Goal: Task Accomplishment & Management: Manage account settings

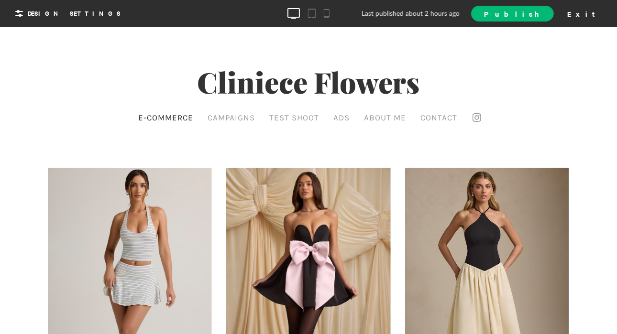
scroll to position [64, 0]
click at [46, 14] on span "Design Settings" at bounding box center [74, 13] width 93 height 9
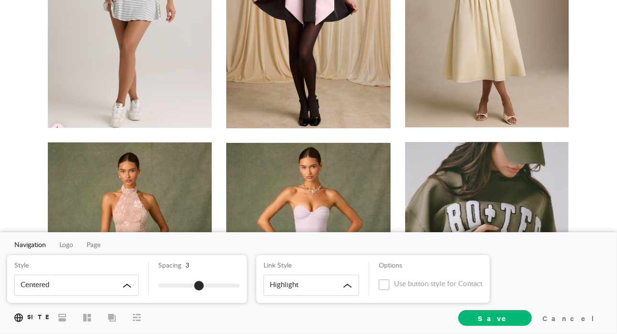
scroll to position [259, 0]
click at [142, 80] on div at bounding box center [130, 4] width 164 height 245
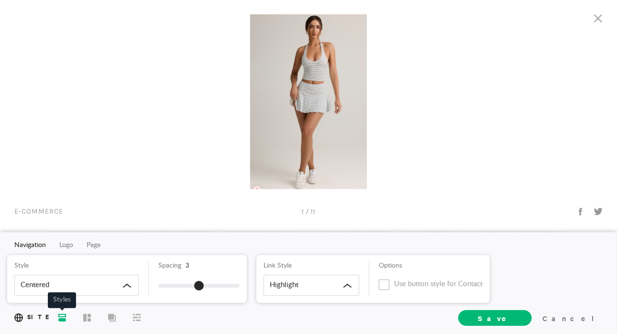
click at [65, 316] on icon at bounding box center [62, 318] width 8 height 8
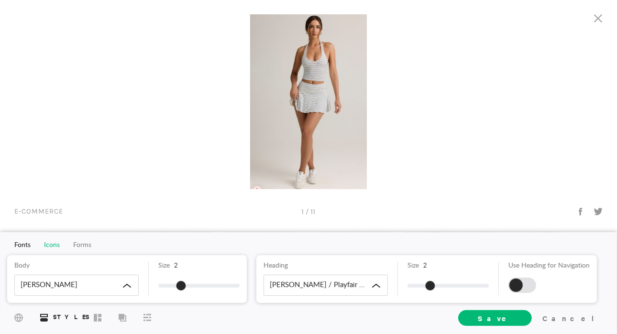
click at [53, 243] on span "Icons" at bounding box center [52, 245] width 16 height 7
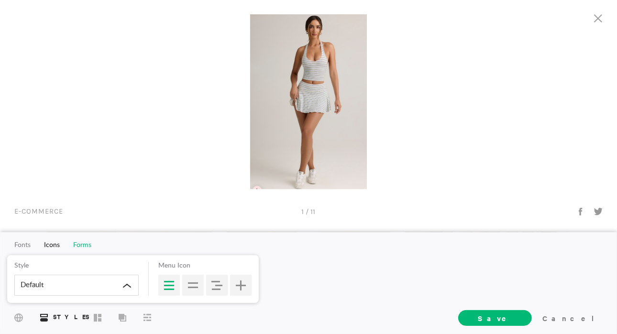
click at [84, 243] on span "Forms" at bounding box center [82, 245] width 18 height 7
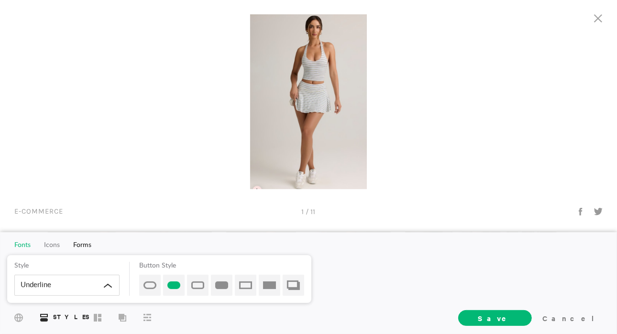
click at [22, 244] on span "Fonts" at bounding box center [22, 245] width 16 height 7
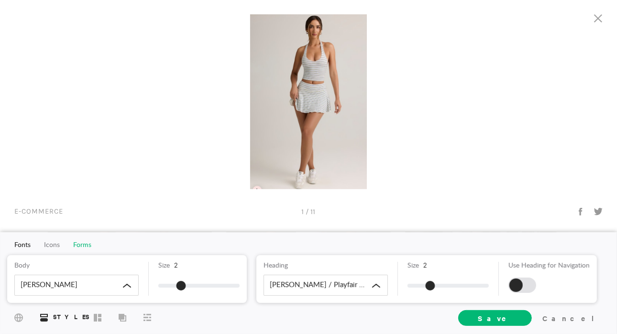
click at [85, 243] on span "Forms" at bounding box center [82, 245] width 18 height 7
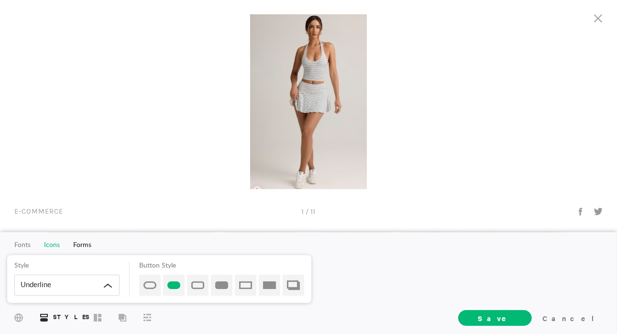
click at [52, 244] on span "Icons" at bounding box center [52, 245] width 16 height 7
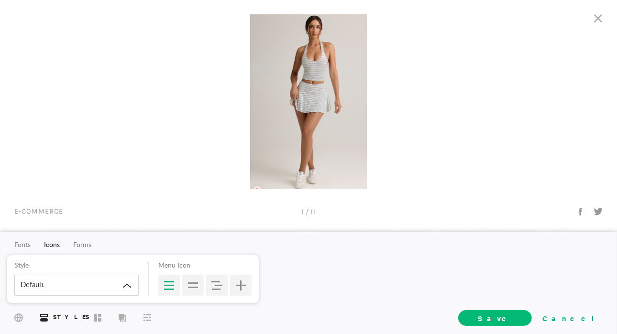
click at [586, 319] on div "Cancel" at bounding box center [570, 318] width 64 height 14
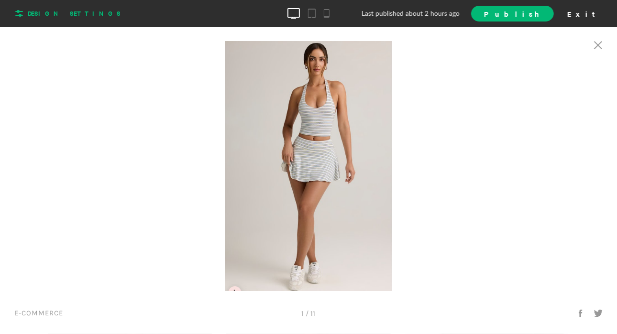
click at [46, 10] on span "Design Settings" at bounding box center [74, 13] width 93 height 9
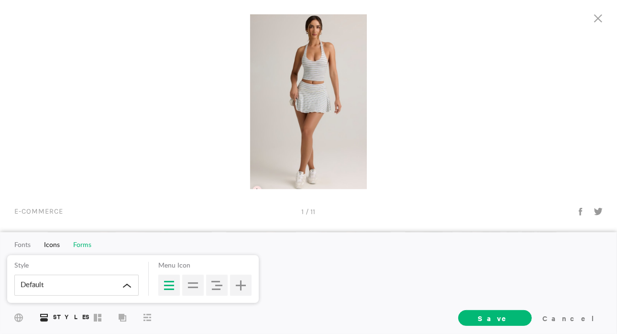
click at [81, 244] on span "Forms" at bounding box center [82, 245] width 18 height 7
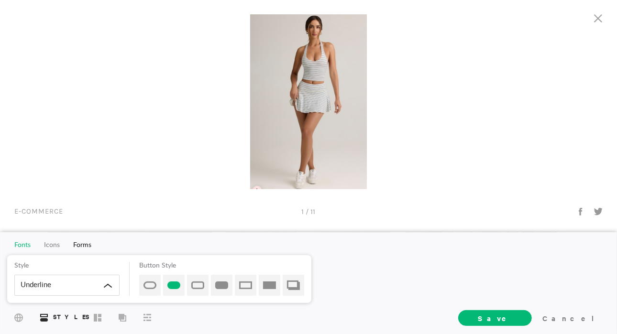
click at [24, 245] on span "Fonts" at bounding box center [22, 245] width 16 height 7
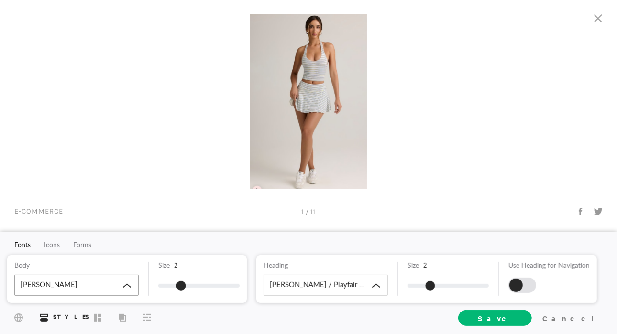
click at [67, 285] on div "[PERSON_NAME]" at bounding box center [76, 285] width 124 height 21
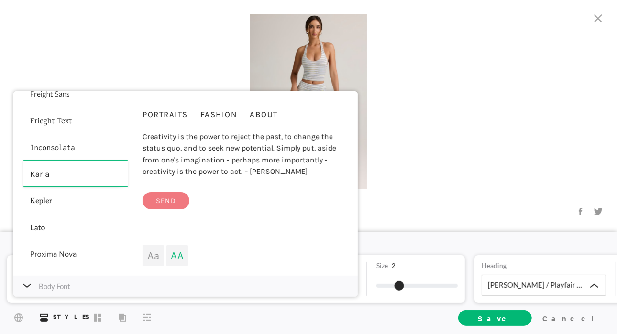
scroll to position [182, 0]
click at [221, 115] on span "Fashion" at bounding box center [218, 114] width 37 height 10
click at [178, 195] on span "Send" at bounding box center [165, 201] width 47 height 18
click at [168, 199] on span "Send" at bounding box center [165, 201] width 47 height 18
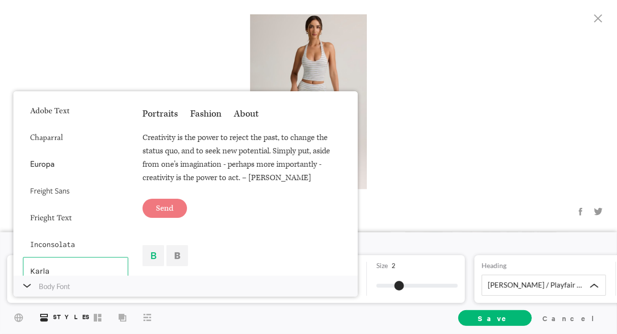
scroll to position [0, 0]
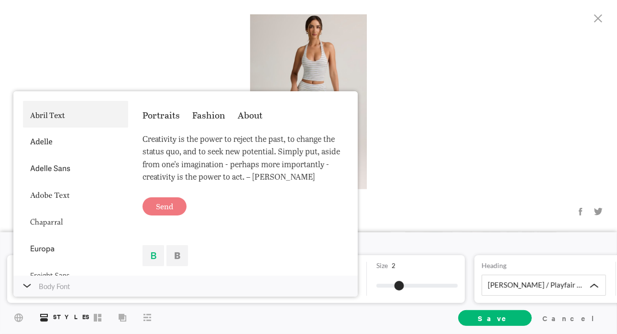
click at [48, 121] on div at bounding box center [75, 114] width 105 height 27
click at [164, 208] on span "Send" at bounding box center [164, 206] width 44 height 18
click at [499, 65] on div at bounding box center [462, 101] width 308 height 175
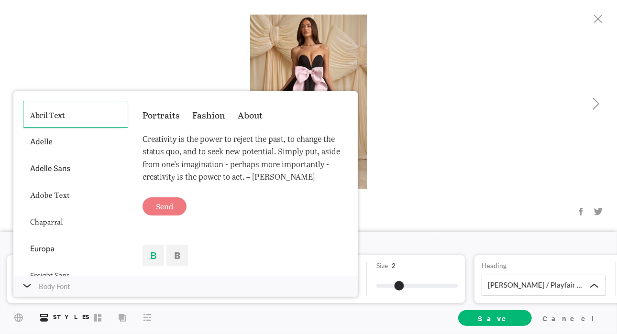
click at [443, 106] on div at bounding box center [462, 101] width 308 height 175
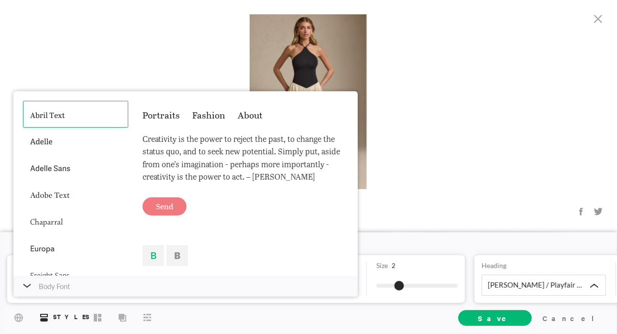
click at [183, 45] on div at bounding box center [154, 101] width 308 height 175
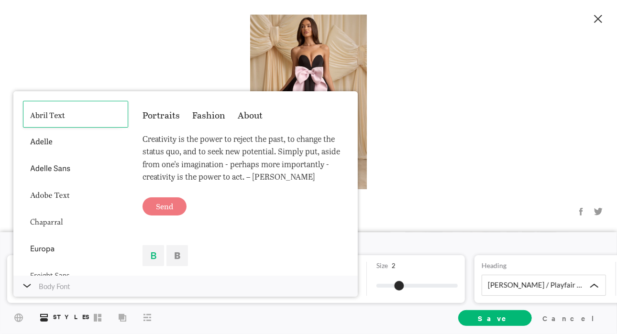
click at [605, 15] on div at bounding box center [598, 20] width 28 height 30
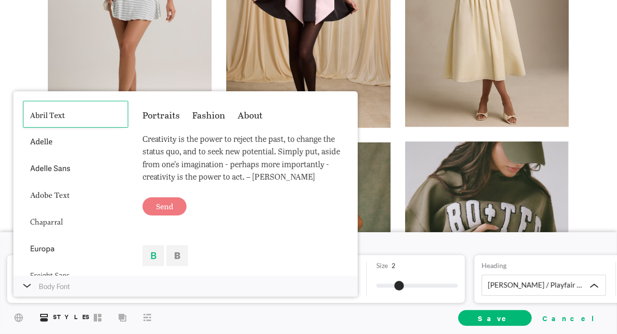
click at [585, 321] on div "Cancel" at bounding box center [570, 318] width 64 height 14
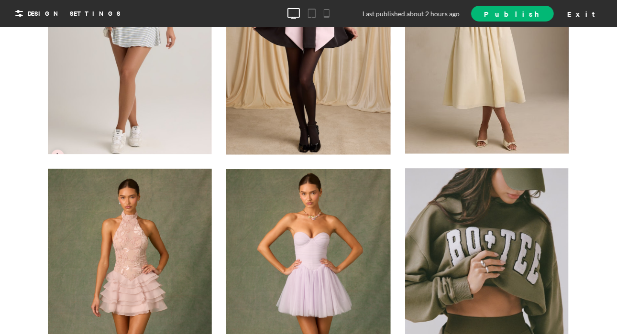
scroll to position [0, 0]
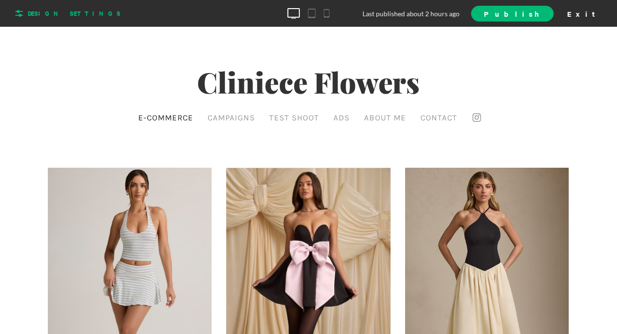
click at [56, 7] on span "Design Settings" at bounding box center [65, 13] width 109 height 15
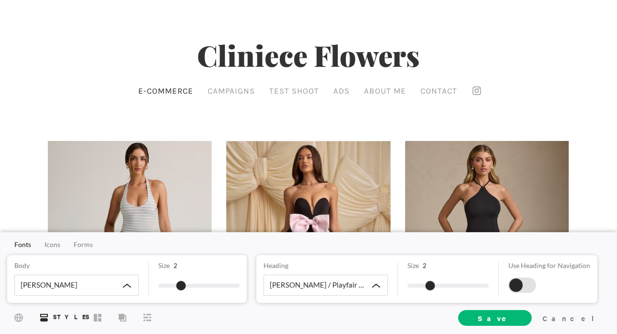
click at [465, 27] on div "Cliniece Flowers E-commerce Campaigns Test Shoot Ads About Me Contact" at bounding box center [308, 49] width 617 height 98
click at [587, 319] on div "Cancel" at bounding box center [570, 318] width 64 height 14
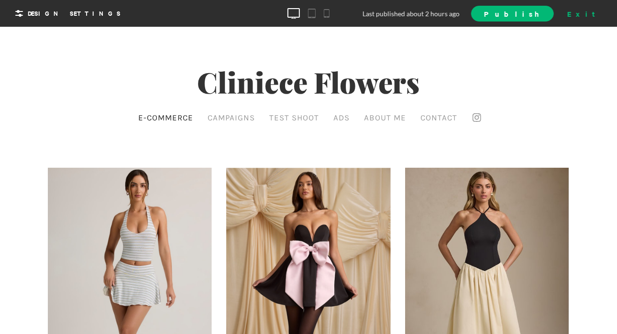
click at [593, 11] on div "Exit" at bounding box center [584, 13] width 42 height 14
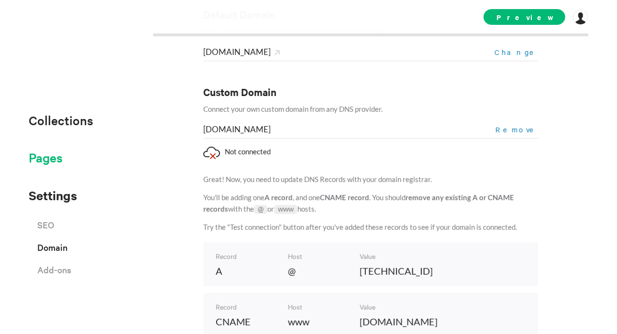
click at [53, 160] on span "Pages" at bounding box center [46, 158] width 34 height 16
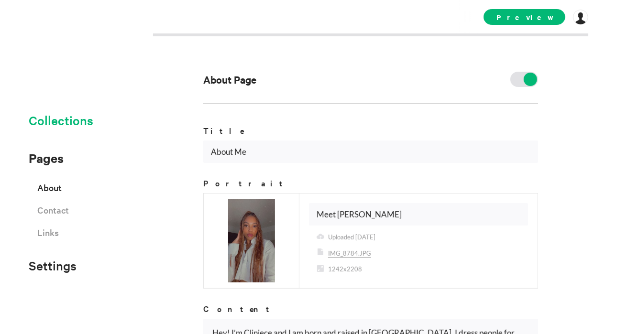
click at [67, 124] on span "Collections" at bounding box center [61, 120] width 65 height 16
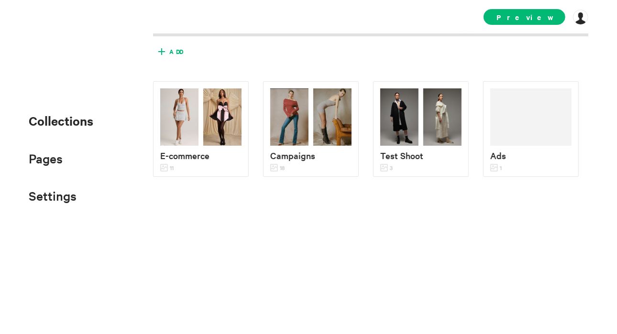
click at [177, 55] on span "Add" at bounding box center [175, 51] width 13 height 9
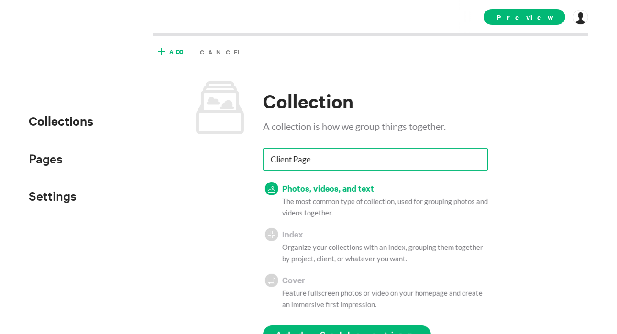
scroll to position [57, 0]
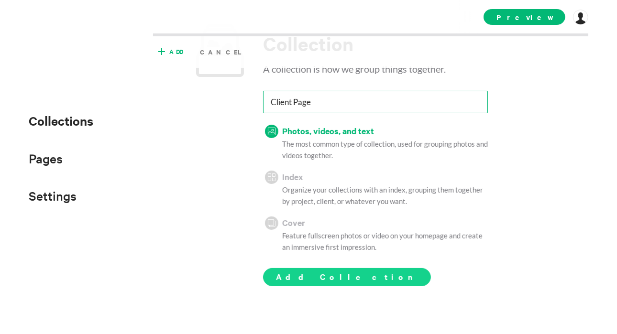
type input "Client Page"
click at [316, 279] on span "Add Collection" at bounding box center [347, 276] width 142 height 11
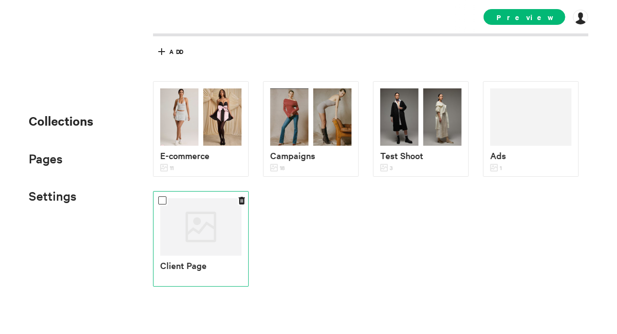
click at [185, 231] on div at bounding box center [200, 226] width 81 height 57
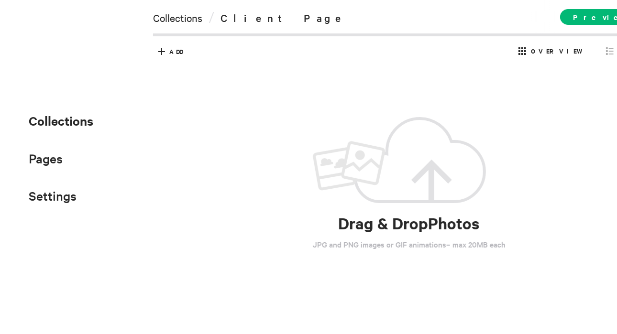
click at [26, 121] on div at bounding box center [30, 119] width 12 height 9
click at [60, 120] on span "Collections" at bounding box center [61, 120] width 65 height 17
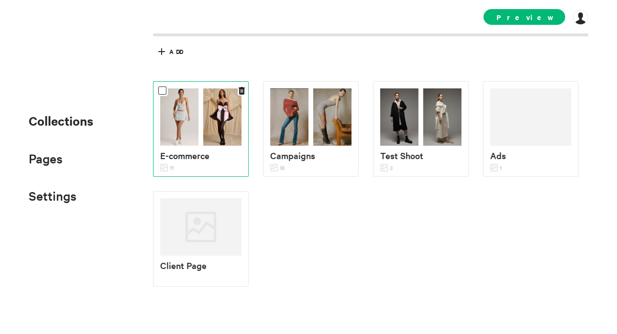
click at [203, 141] on img at bounding box center [222, 116] width 38 height 57
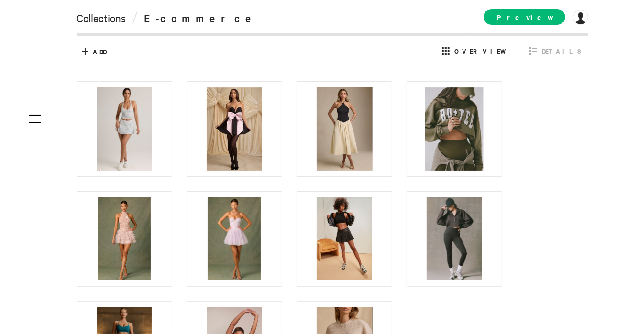
click at [511, 49] on span "Overview" at bounding box center [482, 51] width 57 height 9
click at [549, 56] on span "Details" at bounding box center [555, 50] width 56 height 15
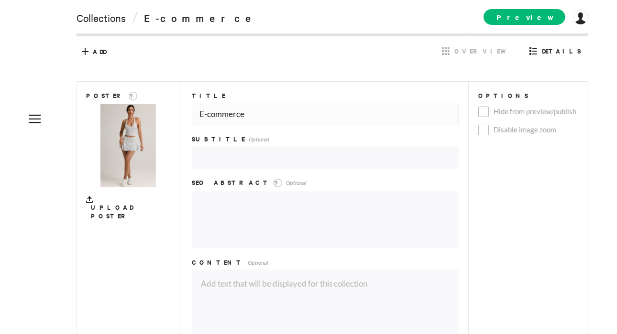
scroll to position [18, 0]
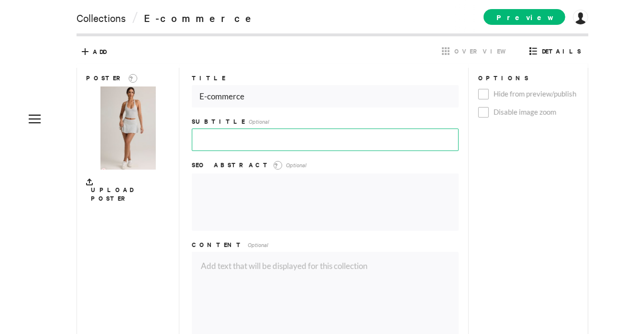
click at [224, 140] on input "text" at bounding box center [325, 140] width 267 height 22
type input "O"
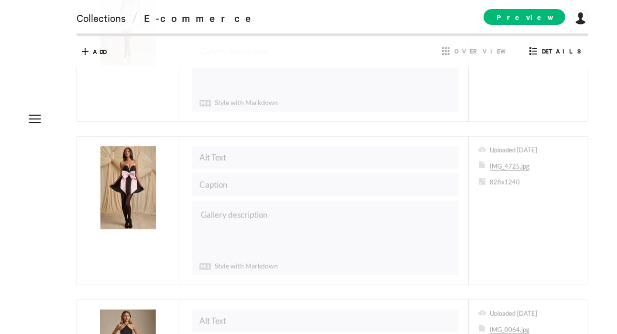
scroll to position [469, 0]
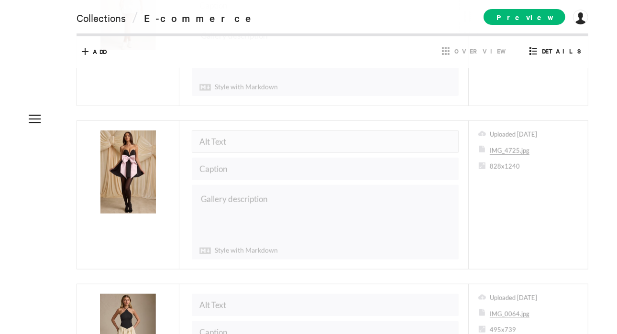
type input "Modal Collection"
click at [242, 133] on input "text" at bounding box center [325, 142] width 267 height 22
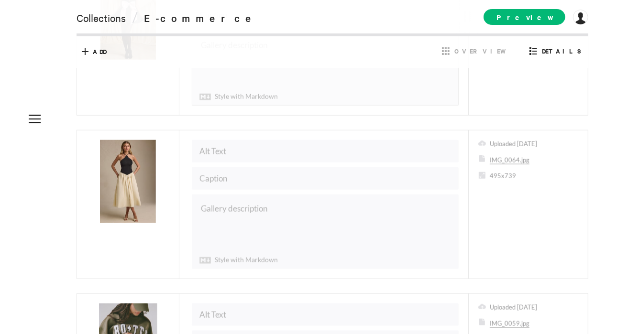
scroll to position [650, 0]
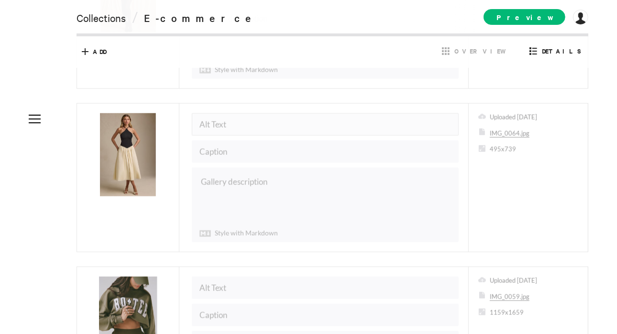
type input "Holiday Collection"
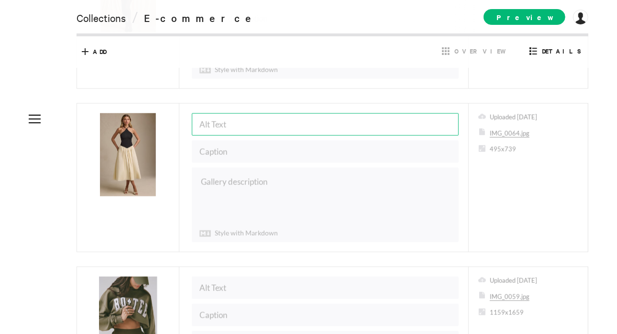
click at [255, 113] on input "text" at bounding box center [325, 124] width 267 height 22
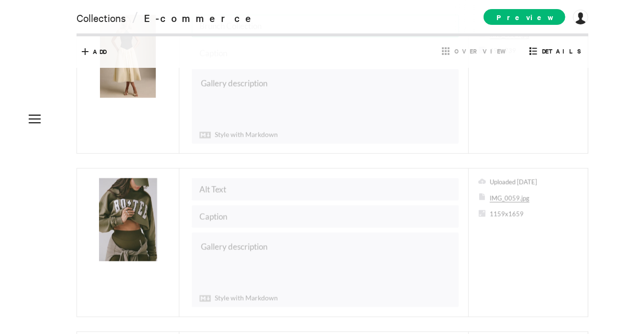
scroll to position [749, 0]
type input "Brunch Collection"
click at [237, 184] on input "text" at bounding box center [325, 189] width 267 height 22
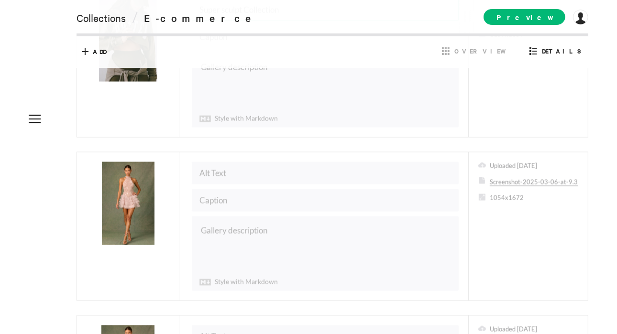
scroll to position [948, 0]
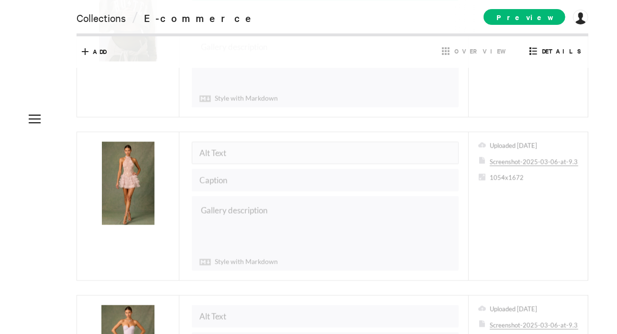
type input "Super sculpt Collection"
click at [254, 146] on input "text" at bounding box center [325, 153] width 267 height 22
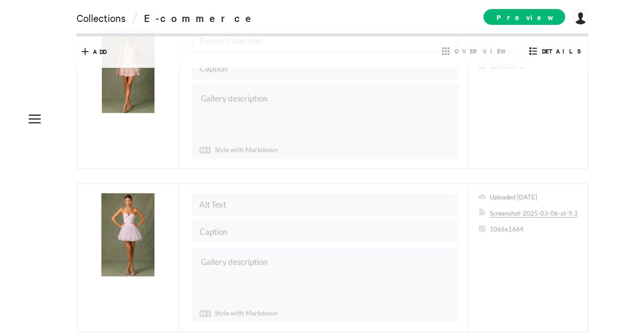
scroll to position [1061, 0]
type input "Formal Collection"
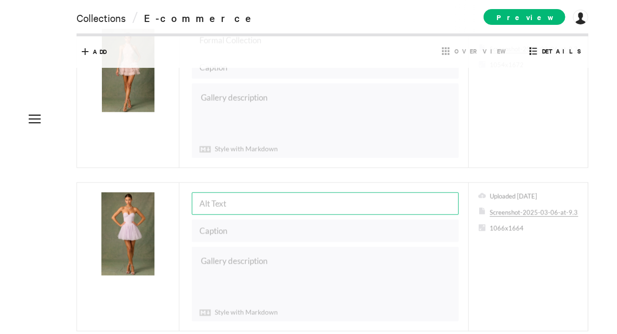
click at [241, 194] on input "text" at bounding box center [325, 204] width 267 height 22
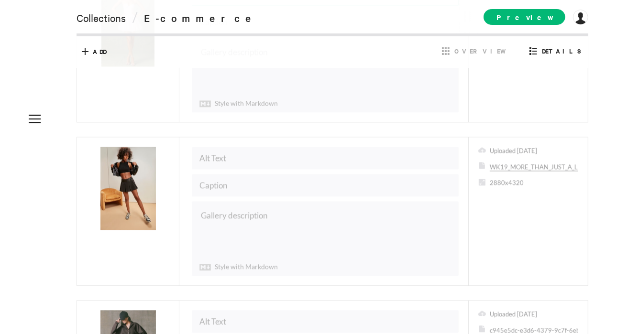
scroll to position [1272, 0]
type input "Formal Collection"
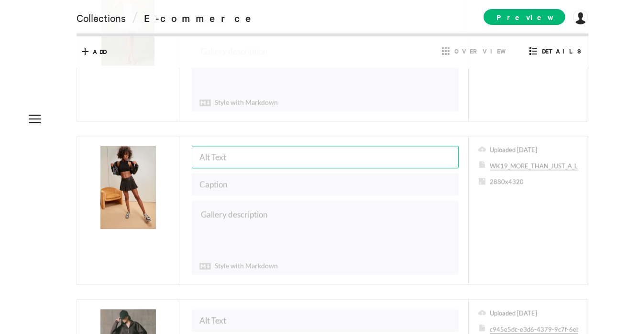
click at [232, 146] on input "text" at bounding box center [325, 157] width 267 height 22
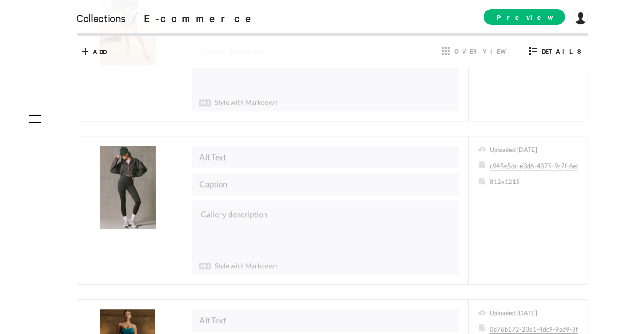
scroll to position [1436, 0]
type input "Back to school Collection"
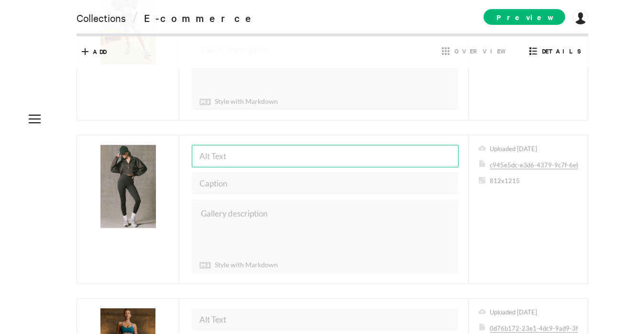
click at [232, 145] on input "text" at bounding box center [325, 156] width 267 height 22
type input "S"
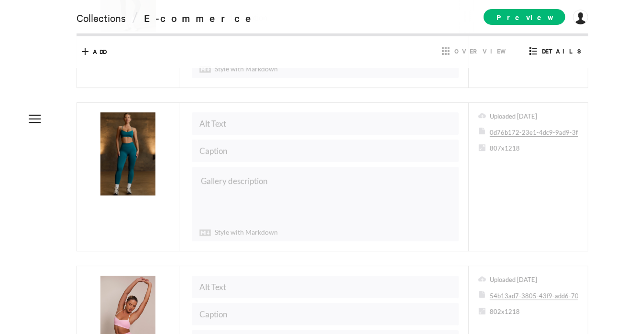
scroll to position [1647, 0]
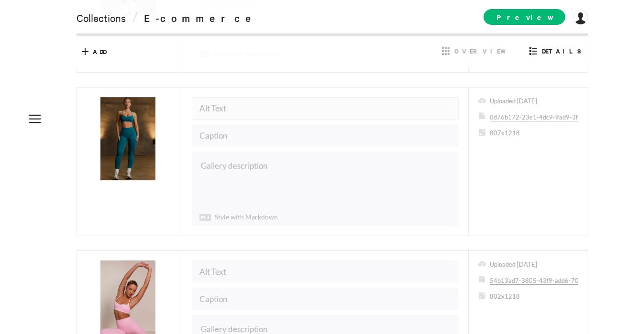
type input "Acid Wash Collection"
click at [230, 97] on input "text" at bounding box center [325, 108] width 267 height 22
click at [259, 97] on input "Super sculpt Collection" at bounding box center [325, 108] width 267 height 22
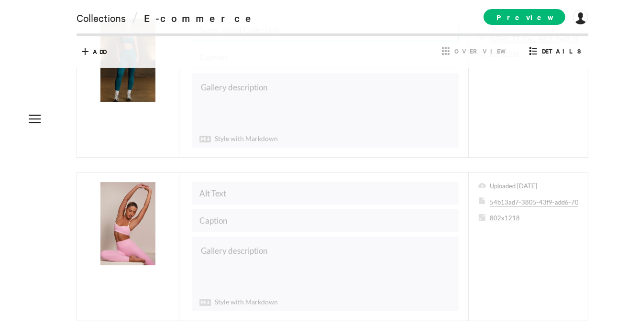
scroll to position [1735, 0]
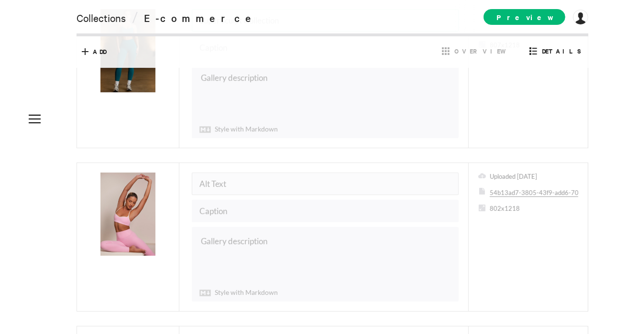
type input "Super sculpt Collection"
click at [240, 173] on input "text" at bounding box center [325, 184] width 267 height 22
paste input "Super sculpt Collection"
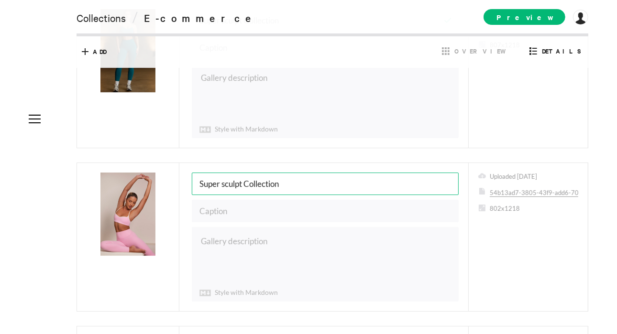
scroll to position [1907, 0]
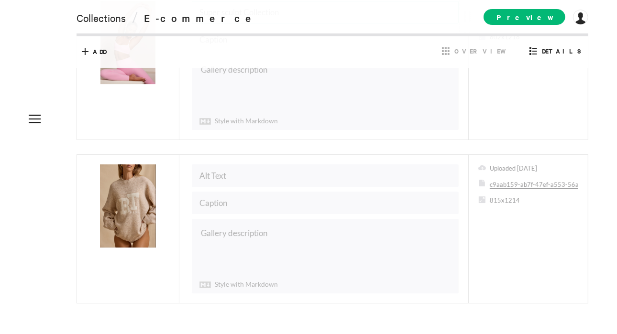
type input "Super sculpt Collection"
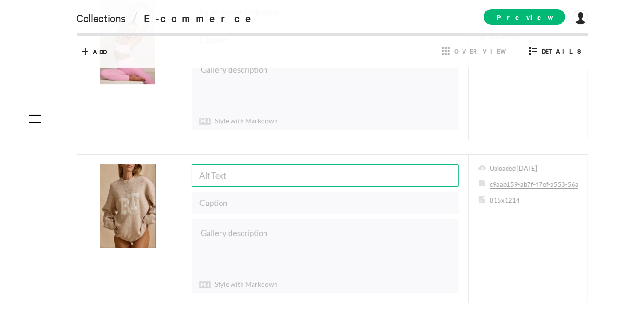
click at [240, 164] on input "text" at bounding box center [325, 175] width 267 height 22
type input "k"
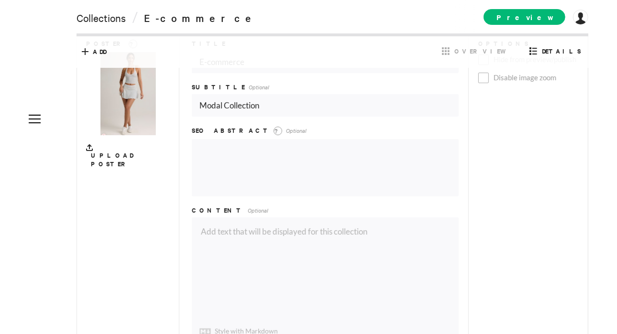
scroll to position [0, 0]
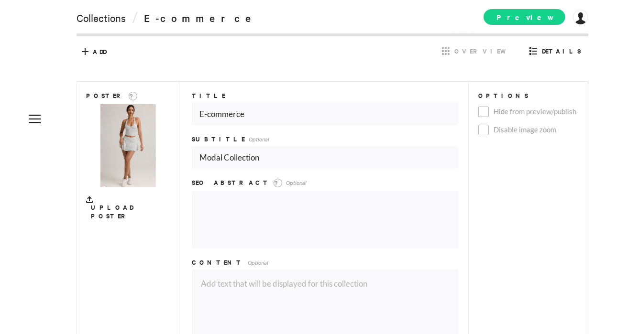
type input "Knits Collection"
click at [540, 22] on span "Preview" at bounding box center [524, 17] width 82 height 16
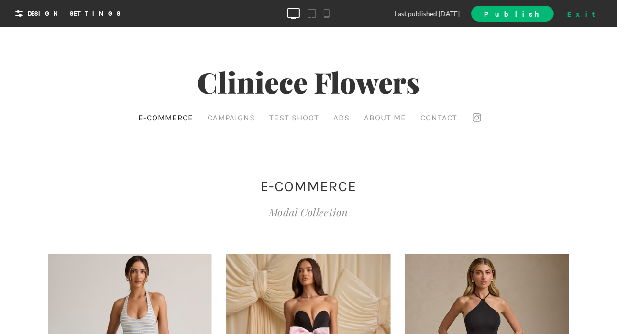
click at [598, 8] on div "Exit" at bounding box center [584, 13] width 42 height 14
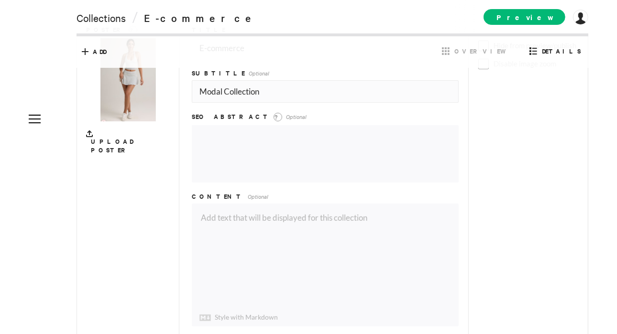
scroll to position [67, 0]
drag, startPoint x: 276, startPoint y: 89, endPoint x: 171, endPoint y: 89, distance: 104.7
click at [171, 89] on div "Poster ? Upload Poster Title E-commerce Subtitle Optional Modal Collection SEO …" at bounding box center [332, 174] width 512 height 321
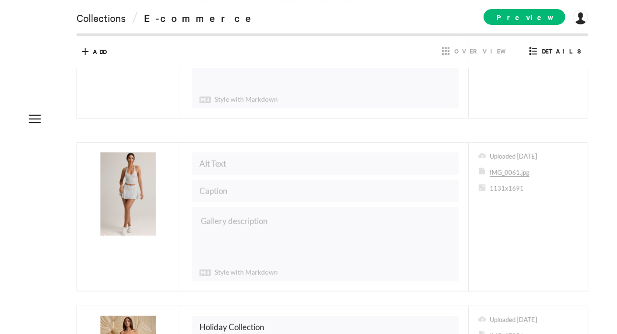
scroll to position [299, 0]
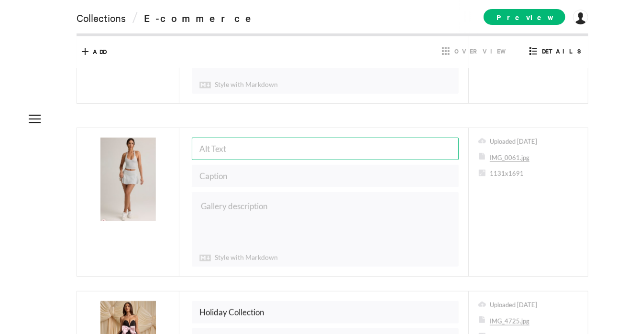
click at [237, 143] on input "text" at bounding box center [325, 149] width 267 height 22
type input "Modal Collection"
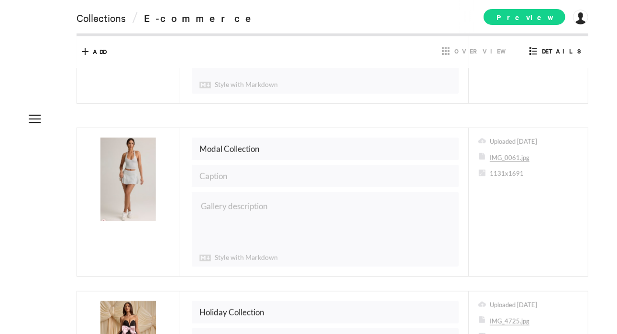
click at [532, 13] on span "Preview" at bounding box center [524, 17] width 82 height 16
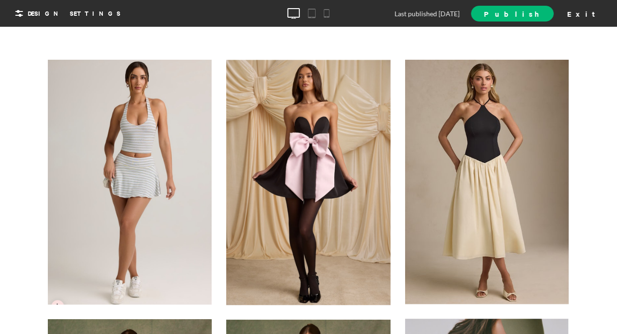
scroll to position [108, 0]
click at [134, 127] on div at bounding box center [130, 181] width 164 height 245
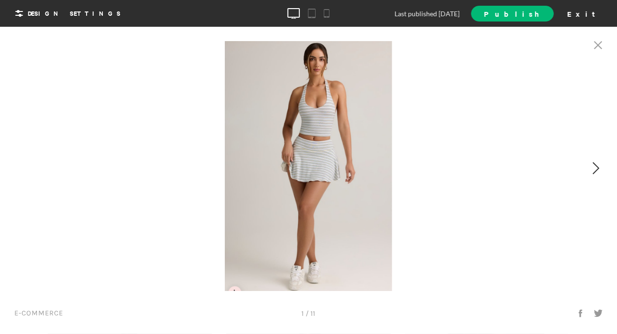
click at [595, 177] on div at bounding box center [462, 166] width 308 height 250
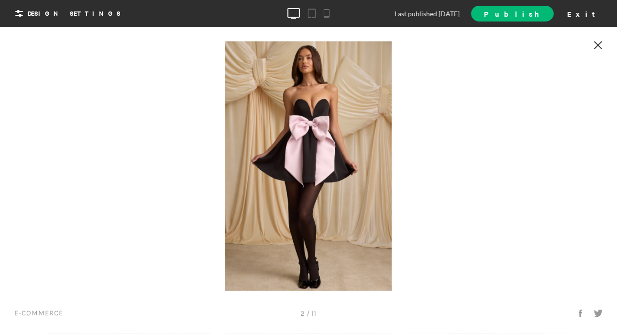
click at [599, 48] on icon at bounding box center [598, 45] width 9 height 8
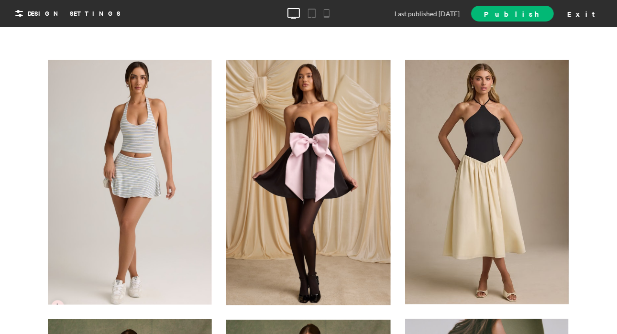
click at [583, 11] on div "Last published [DATE] Publish Exit" at bounding box center [535, 14] width 139 height 16
click at [598, 11] on div "Exit" at bounding box center [584, 13] width 42 height 14
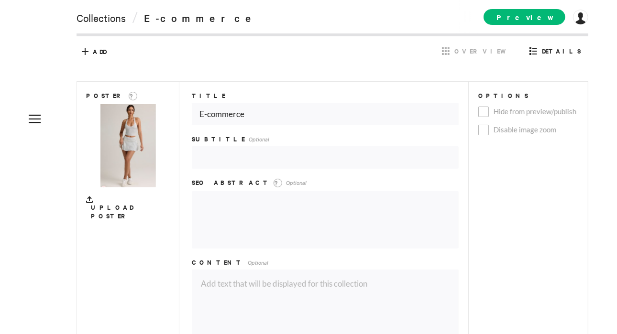
click at [131, 170] on img at bounding box center [127, 145] width 55 height 83
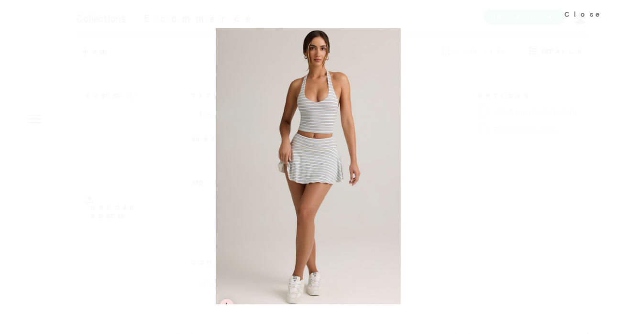
click at [472, 152] on div at bounding box center [308, 167] width 617 height 334
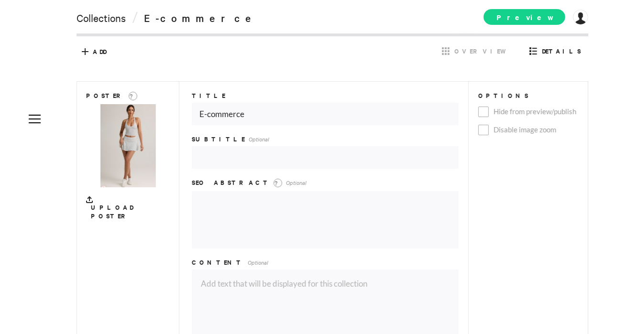
click at [535, 10] on span "Preview" at bounding box center [524, 17] width 82 height 16
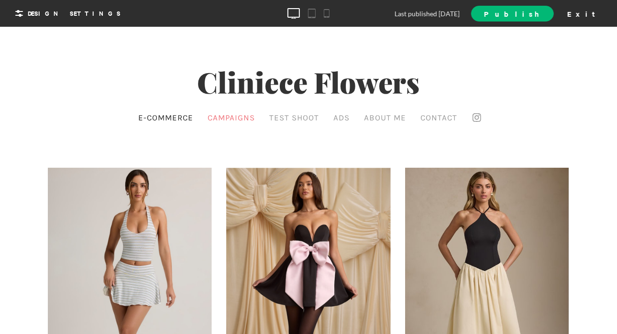
click at [225, 120] on span "Campaigns" at bounding box center [230, 117] width 47 height 10
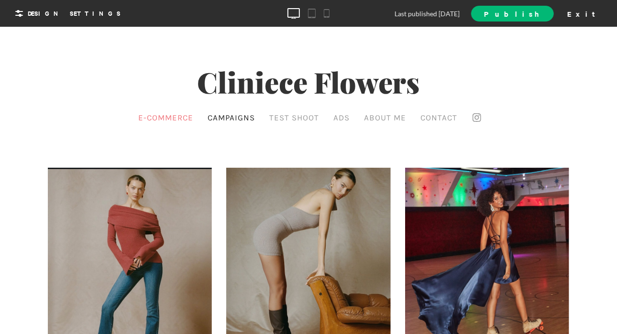
click at [173, 119] on link "E-commerce" at bounding box center [166, 117] width 60 height 14
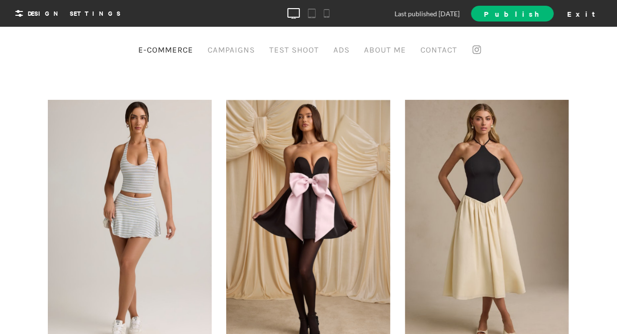
scroll to position [69, 0]
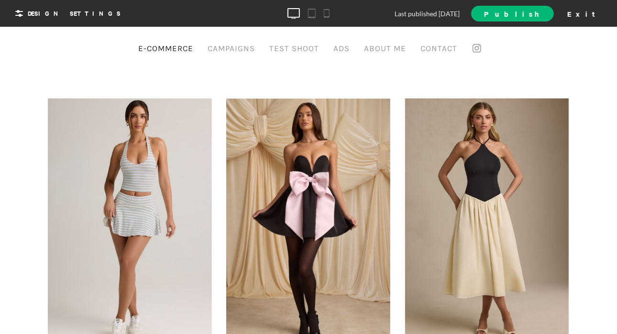
click at [294, 184] on div at bounding box center [308, 221] width 164 height 246
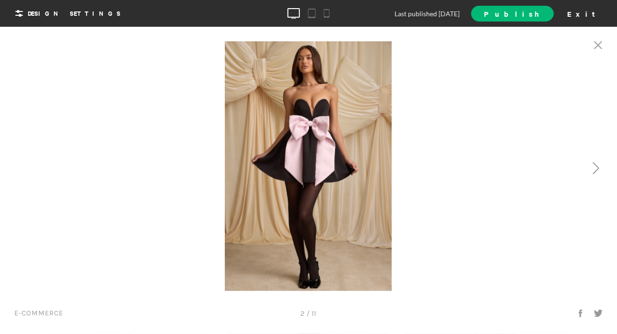
click at [362, 147] on div at bounding box center [462, 166] width 308 height 250
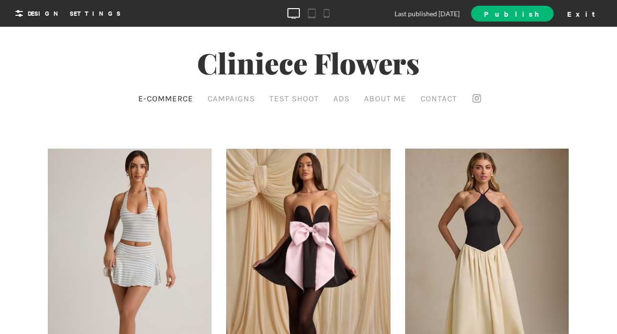
scroll to position [0, 0]
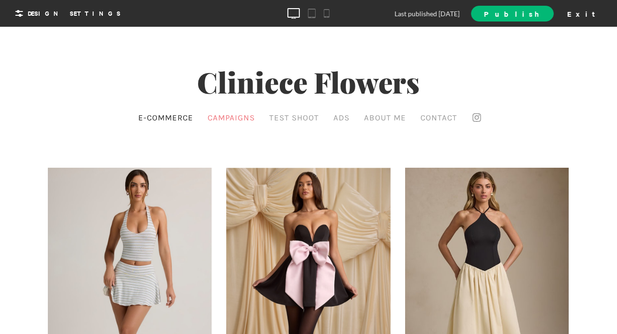
click at [234, 119] on span "Campaigns" at bounding box center [230, 117] width 47 height 10
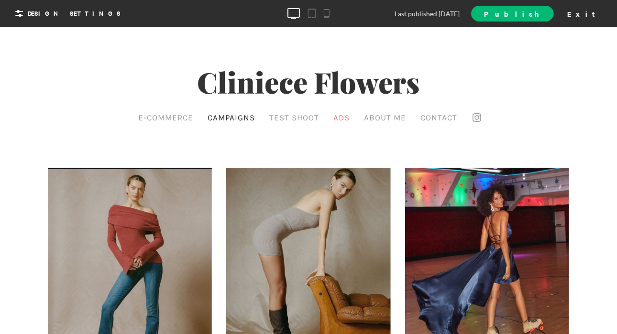
click at [341, 118] on span "Ads" at bounding box center [341, 117] width 16 height 10
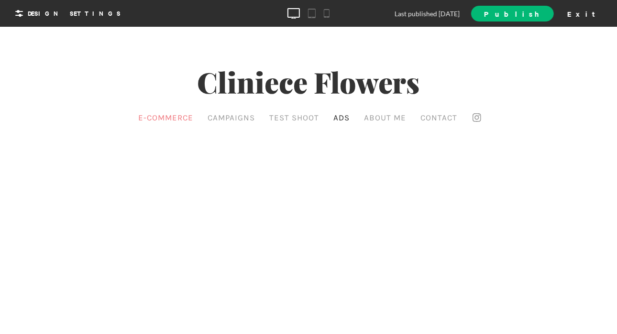
click at [165, 113] on link "E-commerce" at bounding box center [166, 117] width 60 height 14
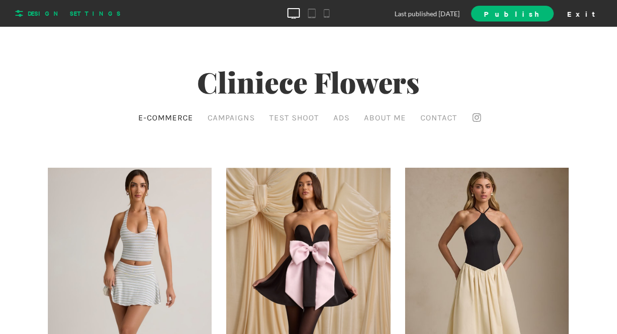
click at [14, 10] on icon at bounding box center [18, 13] width 15 height 15
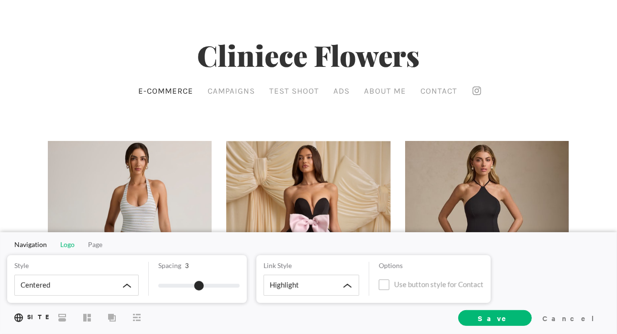
click at [62, 243] on span "Logo" at bounding box center [67, 244] width 14 height 8
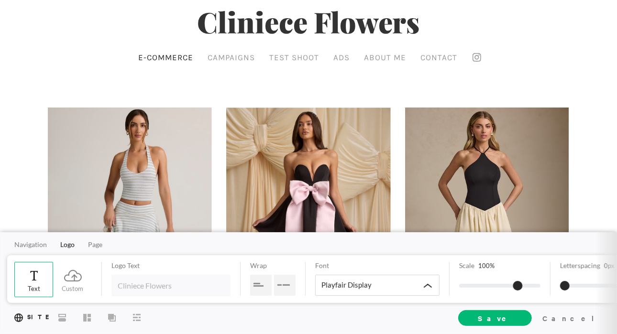
scroll to position [35, 0]
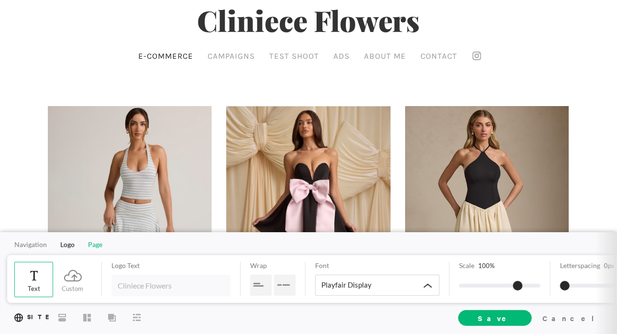
click at [92, 244] on span "Page" at bounding box center [95, 244] width 14 height 8
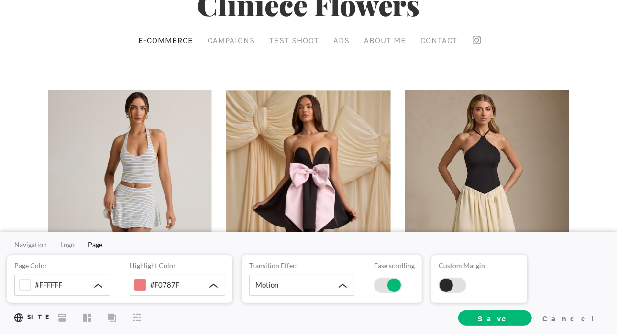
scroll to position [0, 0]
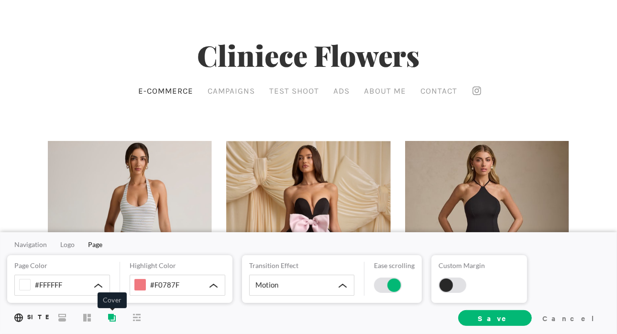
click at [111, 317] on icon at bounding box center [111, 317] width 6 height 6
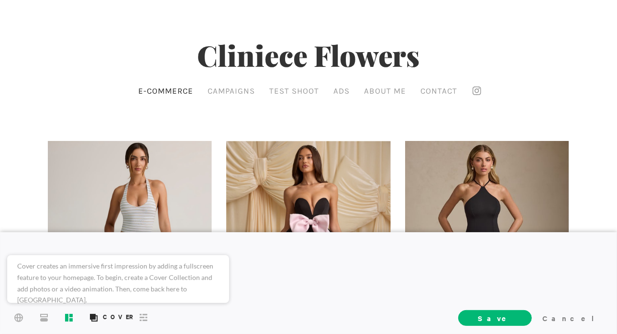
click at [66, 317] on rect at bounding box center [66, 318] width 3 height 8
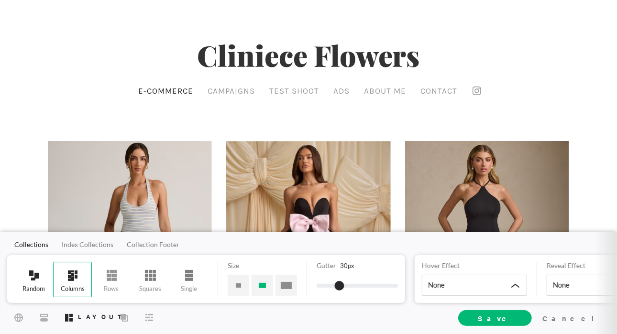
click at [34, 279] on span at bounding box center [34, 276] width 20 height 14
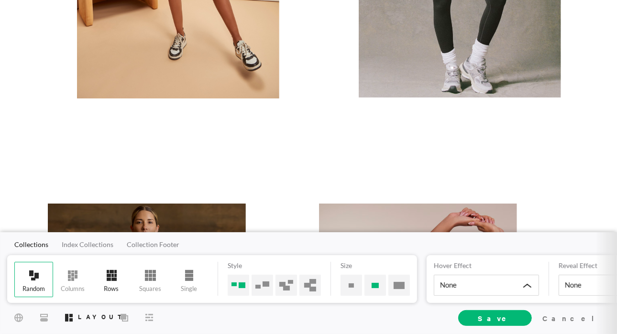
click at [115, 277] on span at bounding box center [112, 276] width 20 height 14
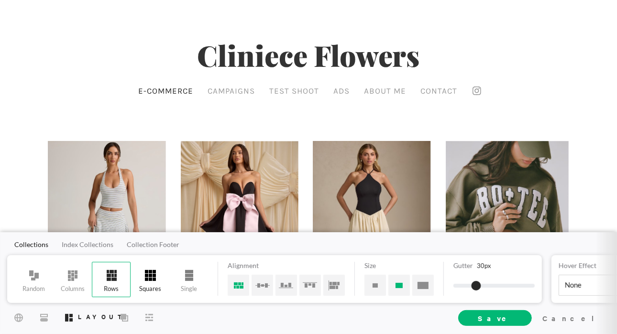
click at [153, 282] on span at bounding box center [151, 276] width 20 height 14
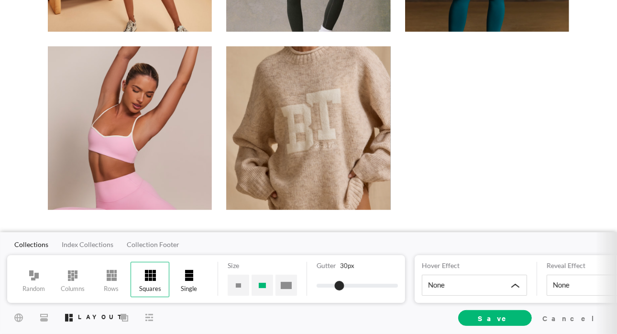
scroll to position [631, 0]
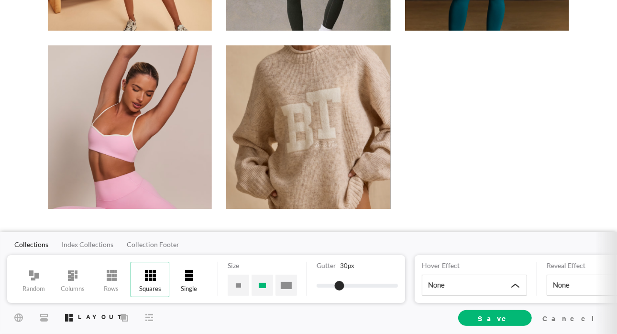
click at [185, 273] on span at bounding box center [189, 276] width 20 height 14
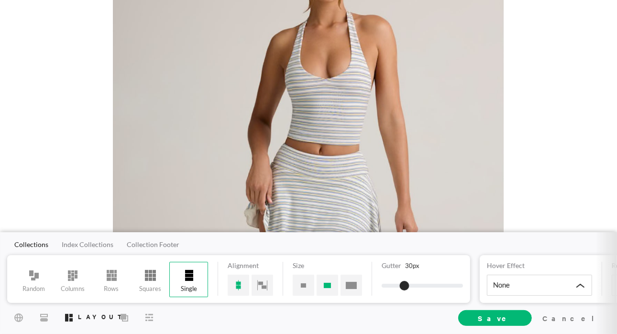
scroll to position [232, 0]
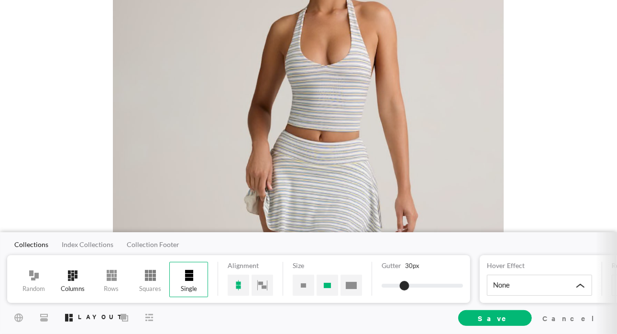
click at [79, 281] on span at bounding box center [73, 276] width 20 height 14
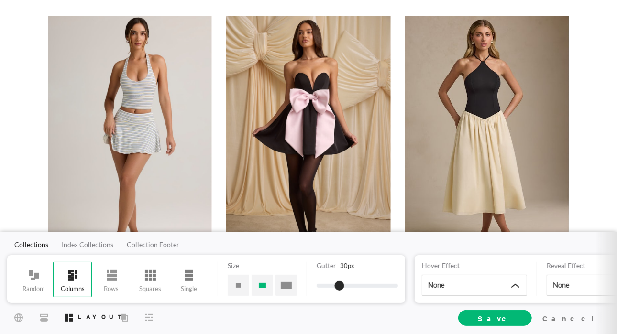
scroll to position [118, 0]
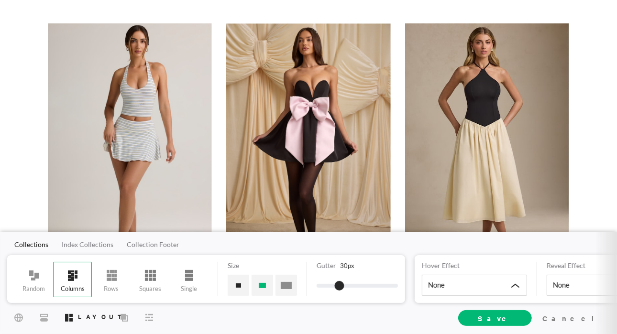
click at [239, 286] on div at bounding box center [239, 285] width 22 height 21
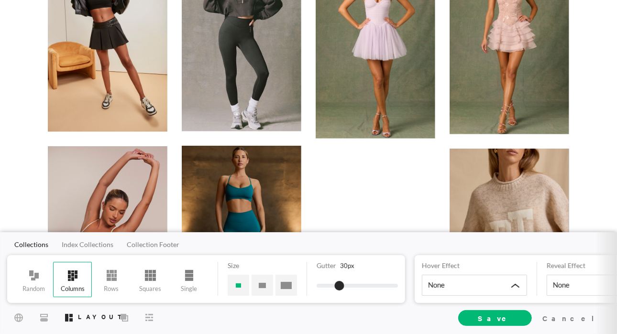
scroll to position [380, 0]
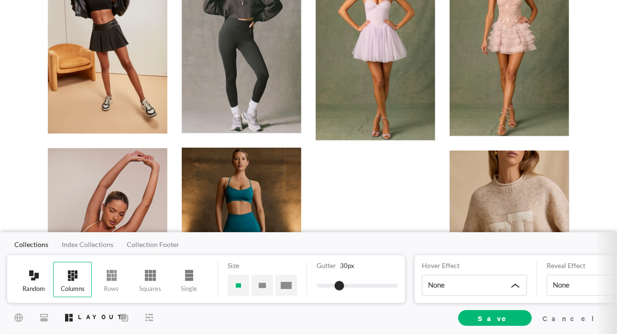
click at [35, 283] on div "Random" at bounding box center [33, 279] width 39 height 35
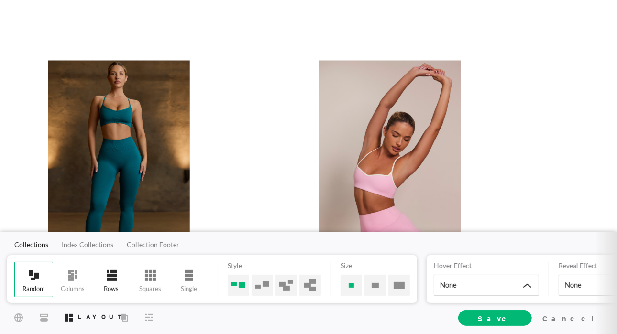
click at [115, 276] on span at bounding box center [112, 276] width 20 height 14
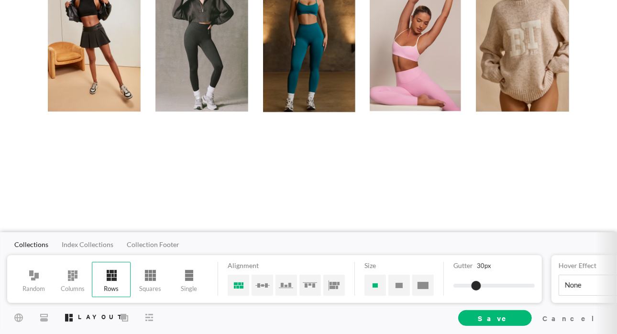
scroll to position [296, 0]
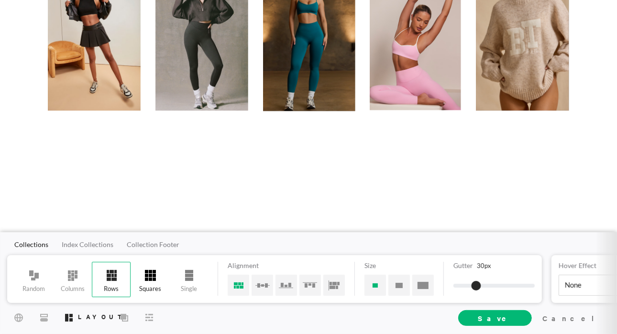
click at [149, 282] on span at bounding box center [151, 276] width 20 height 14
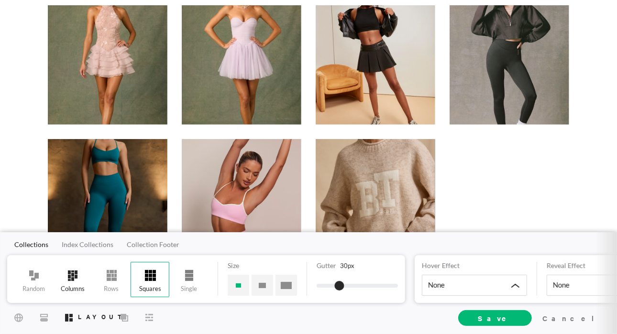
click at [71, 272] on span at bounding box center [73, 276] width 20 height 14
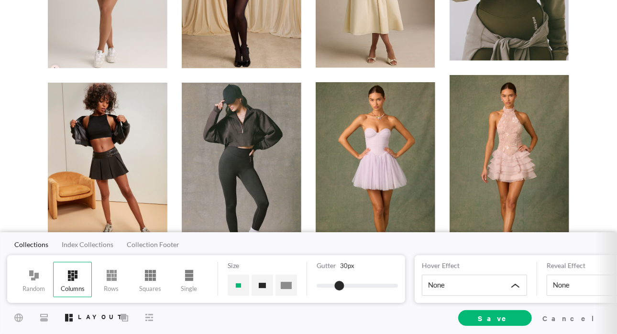
scroll to position [252, 0]
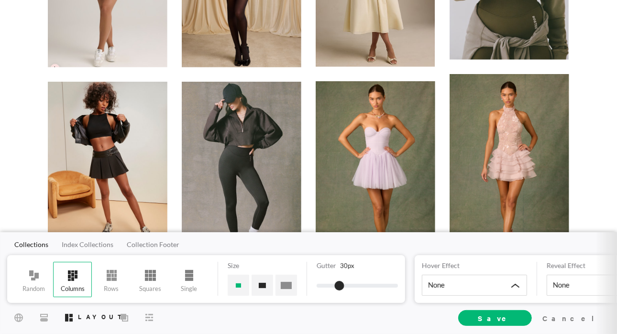
click at [260, 286] on div at bounding box center [262, 285] width 22 height 21
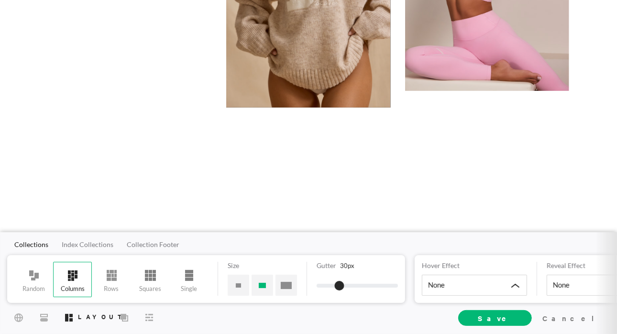
scroll to position [1073, 0]
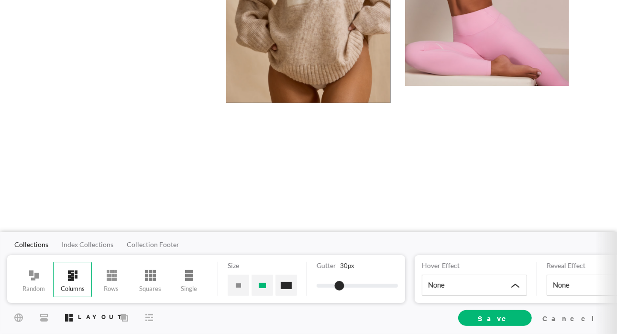
click at [289, 284] on div at bounding box center [286, 285] width 22 height 21
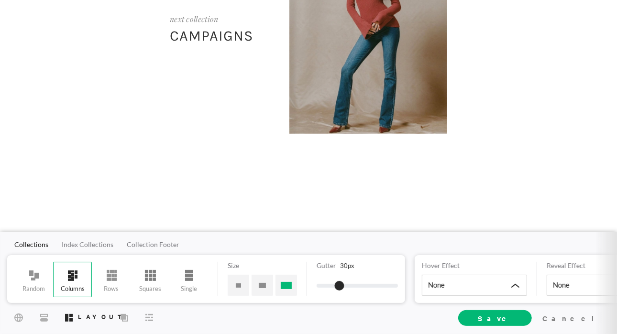
scroll to position [2674, 0]
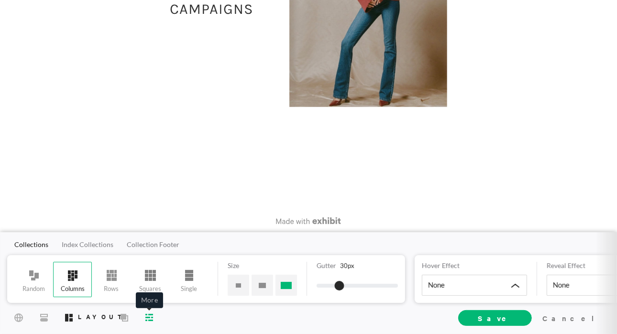
click at [146, 316] on icon at bounding box center [149, 317] width 8 height 7
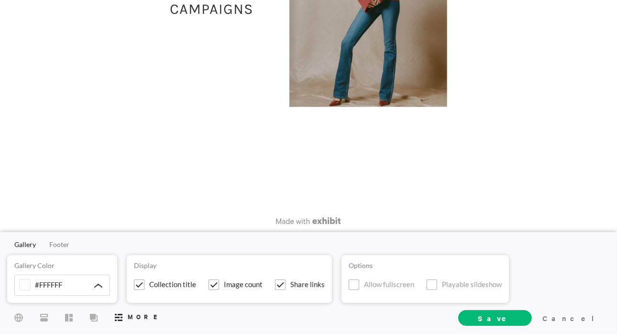
click at [432, 291] on div "Options Allow fullscreen Playable slideshow" at bounding box center [425, 279] width 153 height 34
click at [431, 285] on span at bounding box center [431, 285] width 11 height 11
click at [0, 0] on input "Playable slideshow" at bounding box center [0, 0] width 0 height 0
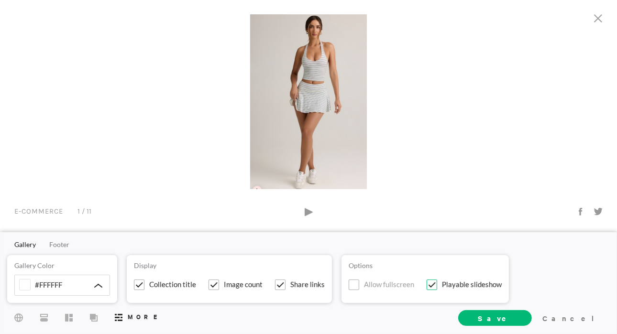
click at [431, 285] on span at bounding box center [431, 285] width 11 height 11
click at [0, 0] on input "Playable slideshow" at bounding box center [0, 0] width 0 height 0
click at [46, 314] on icon at bounding box center [44, 318] width 8 height 8
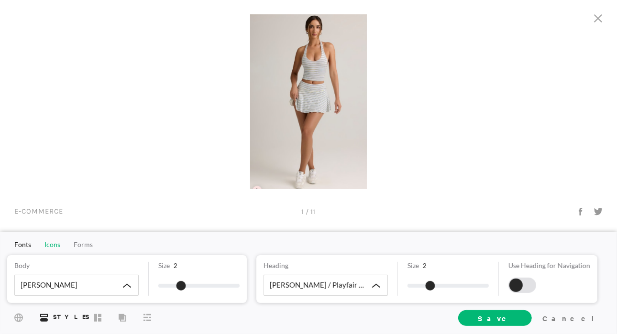
click at [50, 246] on span "Icons" at bounding box center [52, 244] width 16 height 8
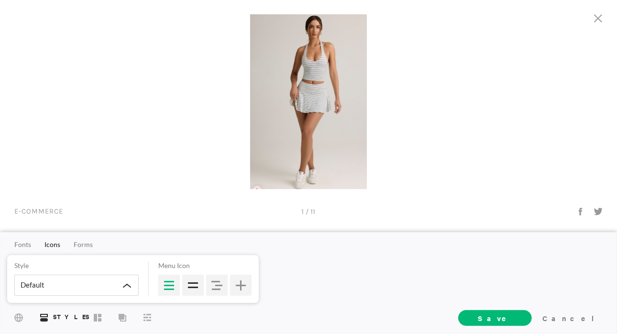
click at [195, 288] on div at bounding box center [193, 285] width 22 height 21
click at [604, 15] on div at bounding box center [598, 19] width 28 height 29
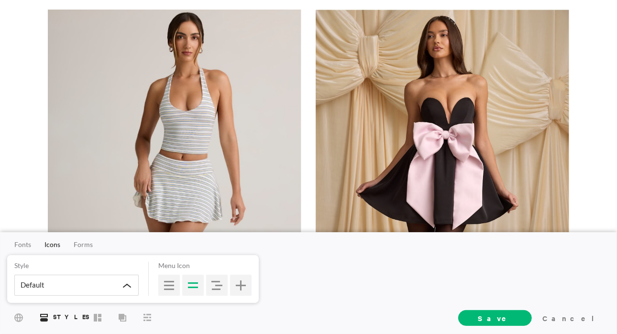
scroll to position [0, 0]
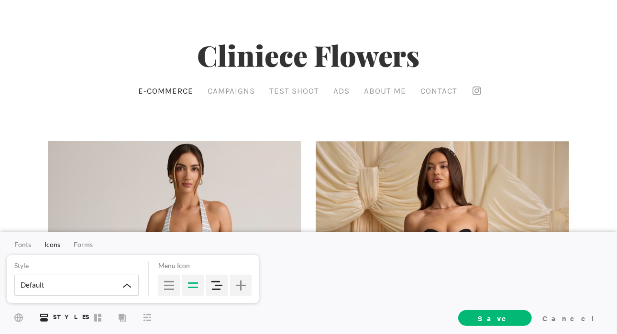
click at [209, 291] on div at bounding box center [217, 285] width 22 height 21
click at [215, 289] on div at bounding box center [217, 285] width 22 height 21
click at [163, 282] on div at bounding box center [169, 285] width 22 height 21
click at [239, 288] on div at bounding box center [241, 285] width 22 height 21
click at [243, 285] on div at bounding box center [241, 285] width 22 height 21
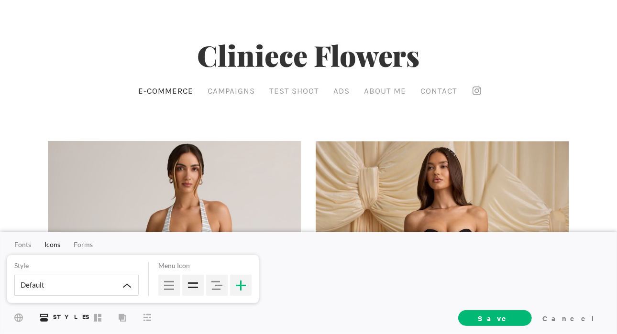
click at [197, 283] on div at bounding box center [193, 285] width 22 height 21
click at [204, 292] on div at bounding box center [204, 285] width 93 height 21
click at [81, 247] on span "Forms" at bounding box center [83, 244] width 19 height 8
click at [102, 287] on div "Underline" at bounding box center [66, 285] width 105 height 21
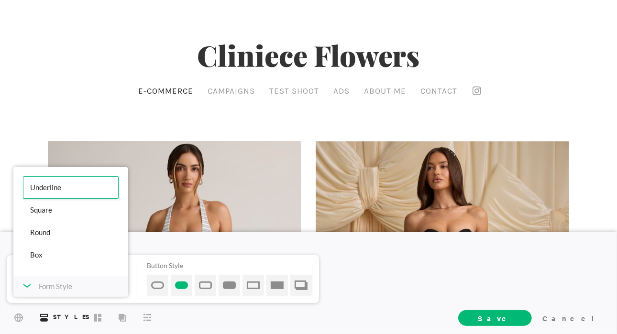
click at [103, 289] on div "Form Style" at bounding box center [70, 286] width 115 height 21
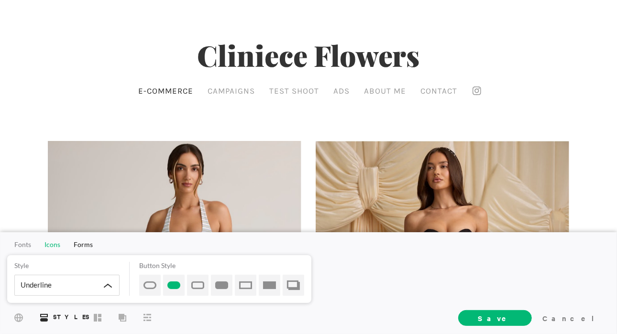
click at [50, 245] on span "Icons" at bounding box center [52, 244] width 16 height 8
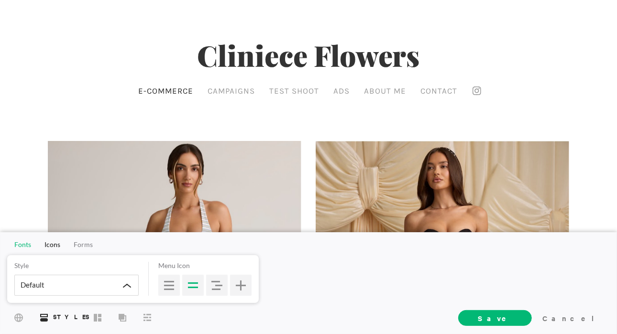
click at [26, 245] on span "Fonts" at bounding box center [22, 244] width 17 height 8
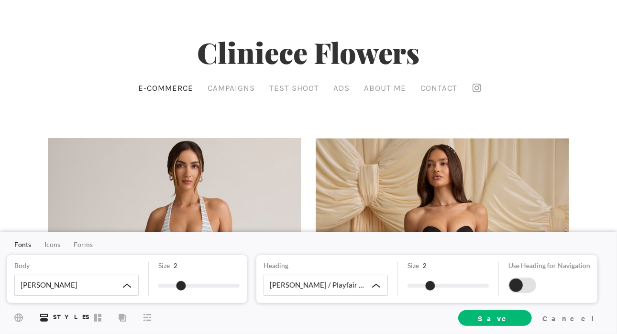
scroll to position [4, 0]
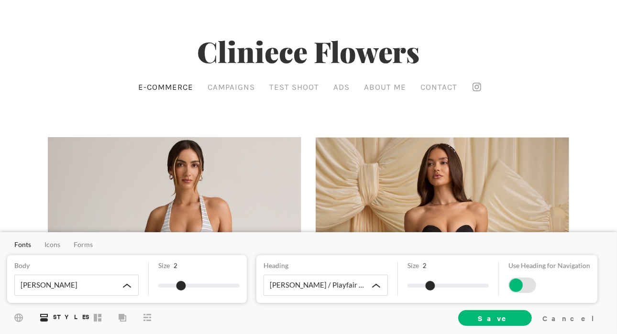
click at [517, 287] on div at bounding box center [515, 285] width 13 height 13
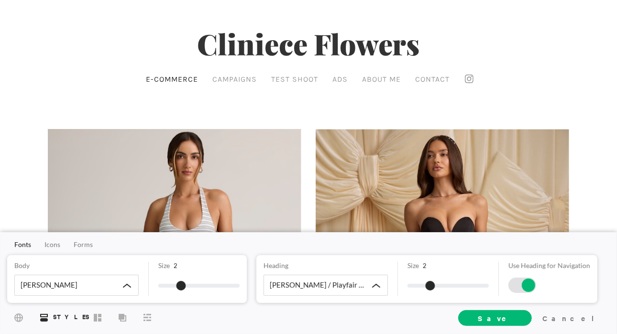
scroll to position [0, 0]
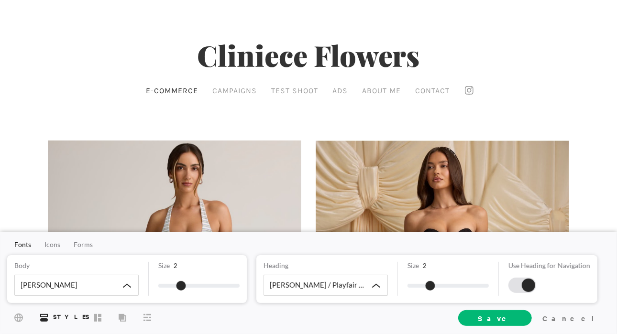
click at [529, 285] on div at bounding box center [528, 285] width 13 height 13
click at [509, 289] on div at bounding box center [522, 285] width 28 height 15
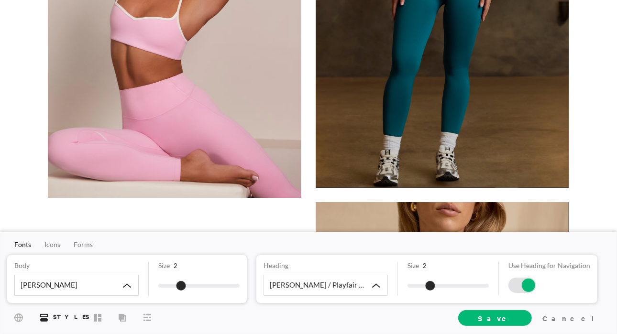
scroll to position [1939, 0]
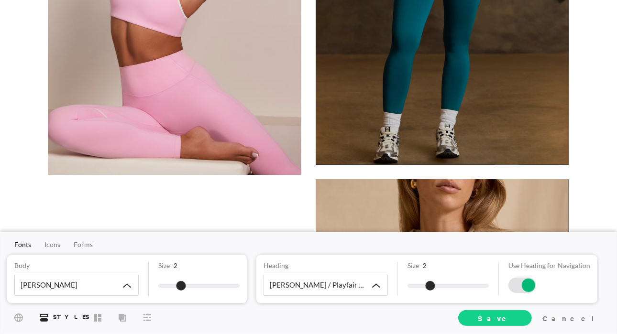
click at [519, 318] on span "Save" at bounding box center [495, 318] width 74 height 16
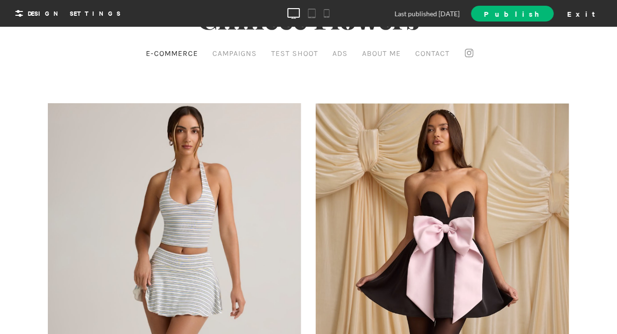
scroll to position [0, 0]
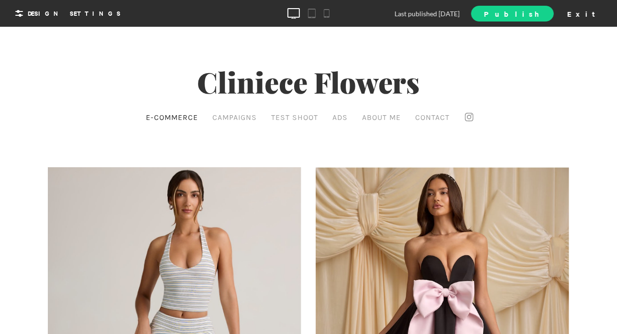
click at [540, 13] on span "Publish" at bounding box center [512, 14] width 56 height 10
click at [541, 10] on span "View Site" at bounding box center [501, 13] width 80 height 10
click at [32, 22] on div at bounding box center [308, 13] width 617 height 18
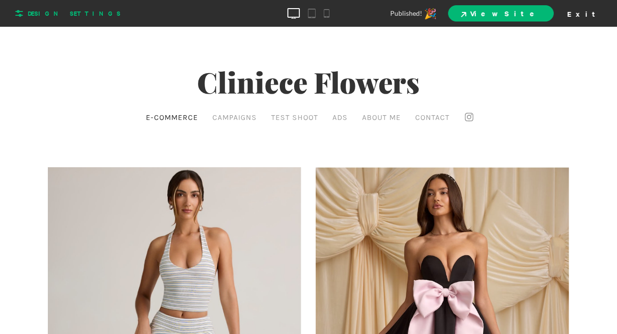
click at [29, 21] on span "Design Settings" at bounding box center [65, 13] width 109 height 15
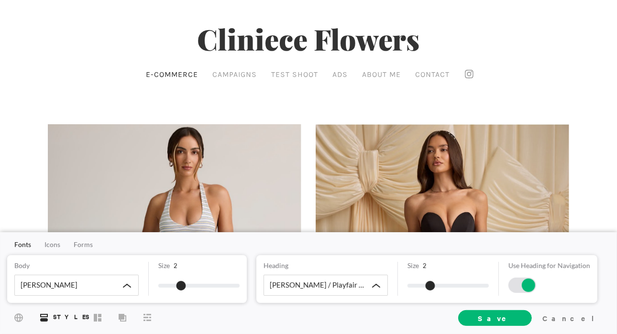
scroll to position [17, 0]
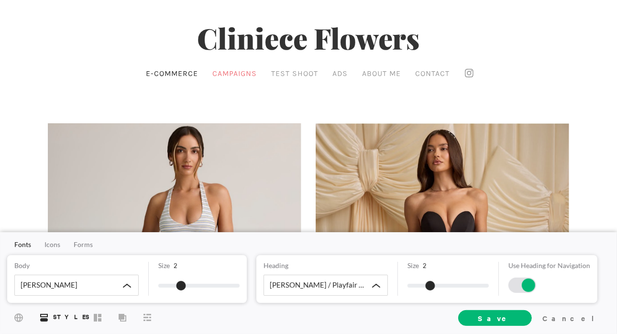
click at [246, 73] on span "Campaigns" at bounding box center [234, 73] width 44 height 9
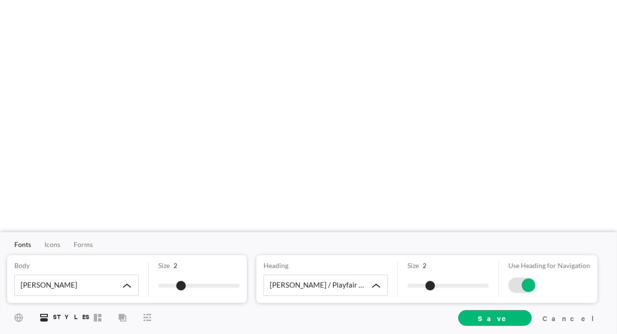
scroll to position [0, 0]
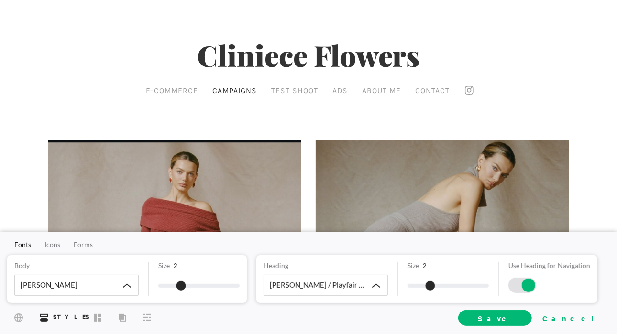
click at [590, 320] on div "Cancel" at bounding box center [570, 318] width 64 height 14
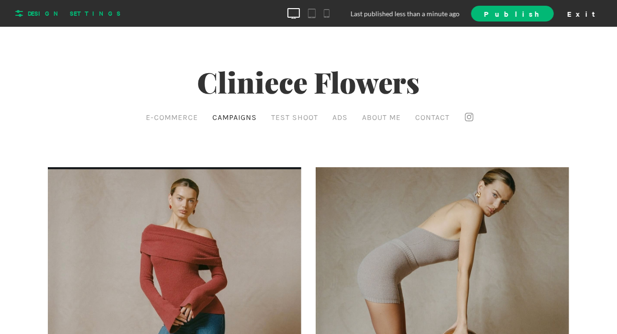
click at [49, 13] on span "Design Settings" at bounding box center [74, 13] width 93 height 9
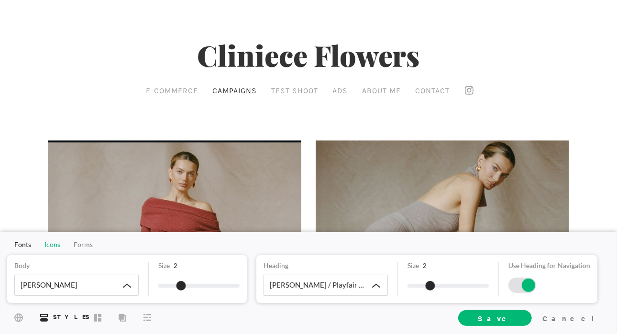
click at [51, 245] on span "Icons" at bounding box center [52, 244] width 16 height 8
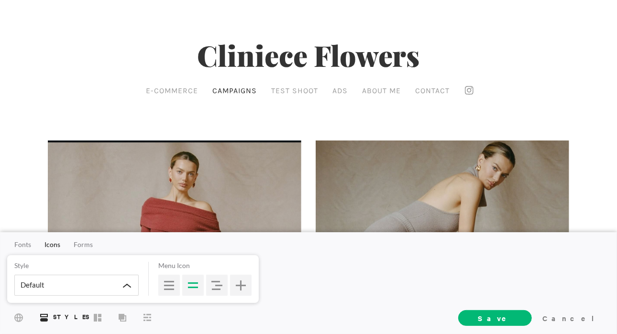
click at [554, 37] on div "Cliniece Flowers E-commerce Campaigns Test Shoot Ads About Me Contact" at bounding box center [308, 49] width 617 height 98
click at [582, 318] on div "Cancel" at bounding box center [570, 318] width 64 height 14
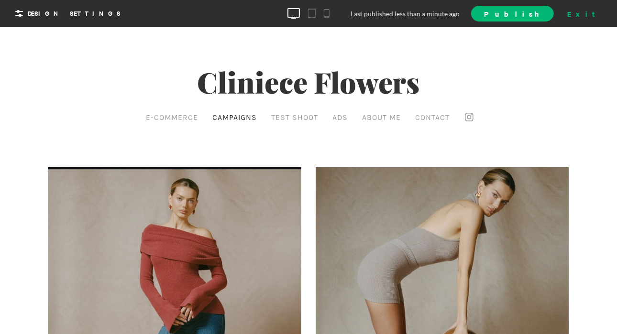
click at [598, 9] on div "Exit" at bounding box center [584, 13] width 42 height 14
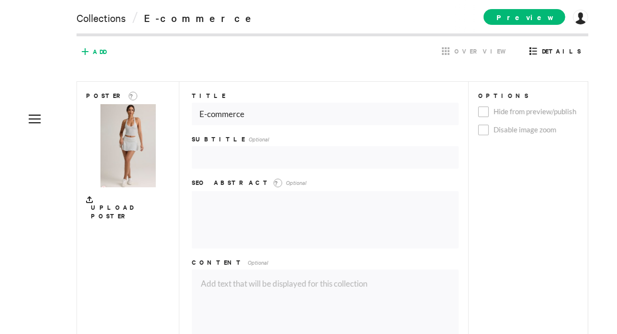
click at [96, 49] on span "Add" at bounding box center [99, 51] width 13 height 9
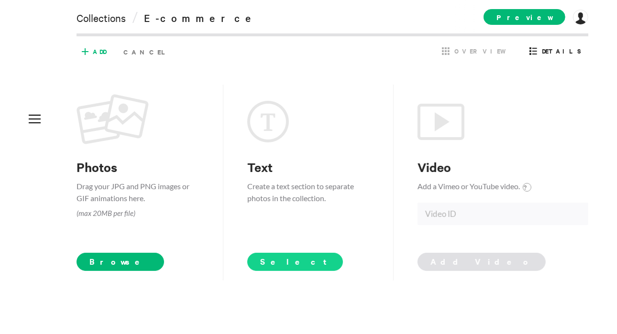
click at [276, 259] on span "Select" at bounding box center [295, 261] width 70 height 11
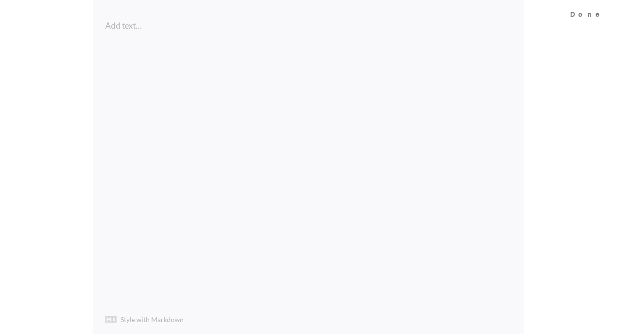
scroll to position [114, 0]
type textarea "X"
type textarea "Client Page"
click at [592, 18] on div "Done" at bounding box center [588, 13] width 56 height 27
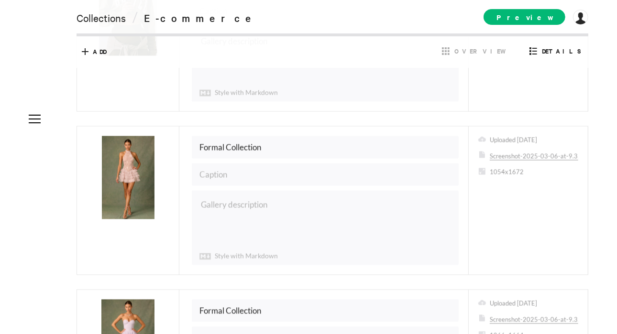
scroll to position [955, 0]
drag, startPoint x: 294, startPoint y: 134, endPoint x: 182, endPoint y: 133, distance: 112.3
click at [182, 133] on div "Formal Collection Gallery description Style with Markdown Uploaded [DATE] Scree…" at bounding box center [332, 200] width 512 height 149
click at [266, 171] on div "Formal Collection Gallery description Style with Markdown Uploaded [DATE] Scree…" at bounding box center [332, 200] width 512 height 149
click at [261, 169] on input "text" at bounding box center [325, 174] width 267 height 22
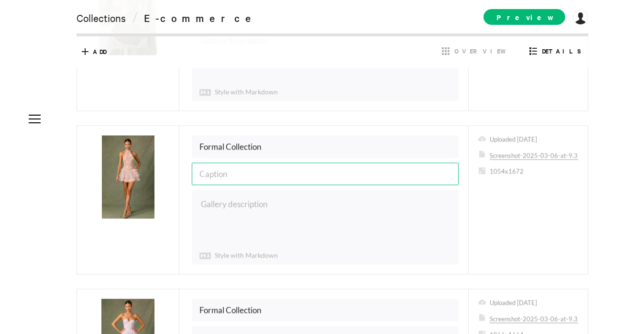
paste input "Formal Collection"
type input "Formal Collection"
click at [253, 136] on input "Formal Collection" at bounding box center [325, 147] width 267 height 22
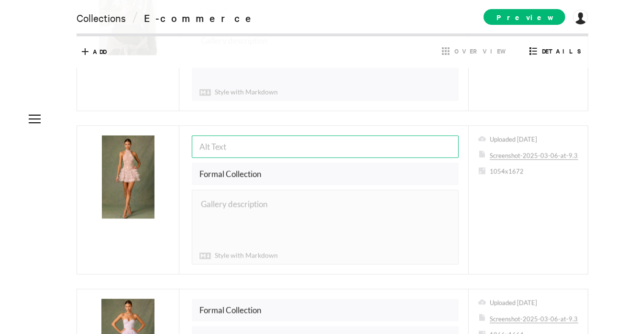
scroll to position [1125, 0]
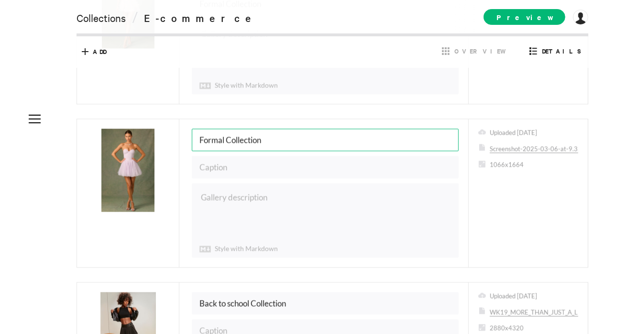
click at [245, 129] on input "Formal Collection" at bounding box center [325, 140] width 267 height 22
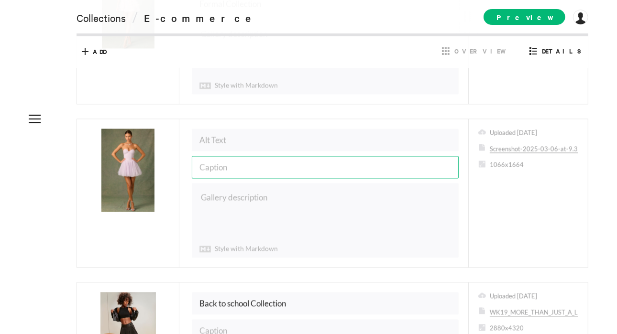
click at [249, 158] on input "text" at bounding box center [325, 167] width 267 height 22
paste input "Formal Collection"
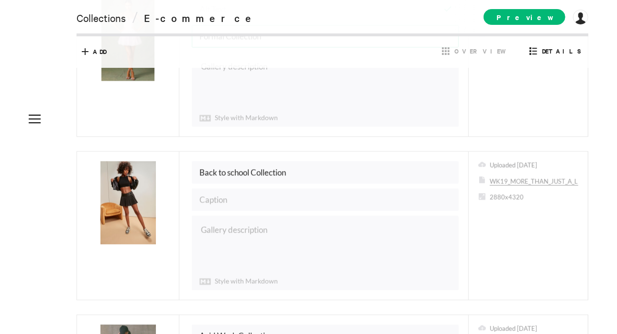
type input "Formal Collection"
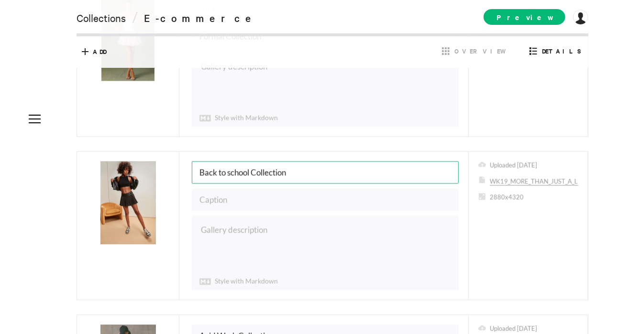
click at [249, 161] on input "Back to school Collection" at bounding box center [325, 172] width 267 height 22
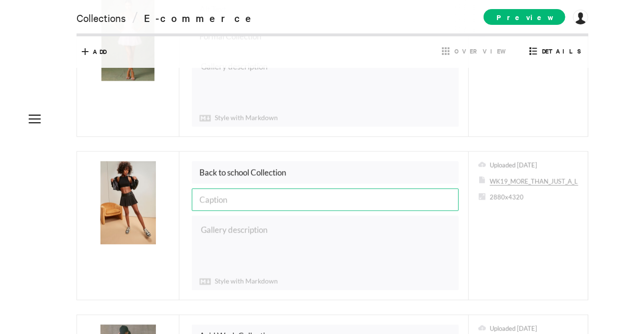
click at [247, 188] on input "text" at bounding box center [325, 199] width 267 height 22
paste input "Back to school Collection"
type input "Back to school Collection"
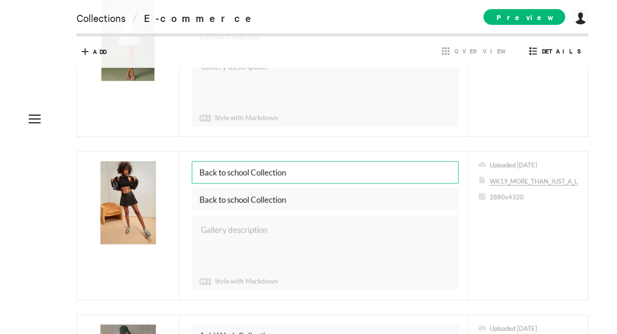
click at [262, 161] on input "Back to school Collection" at bounding box center [325, 172] width 267 height 22
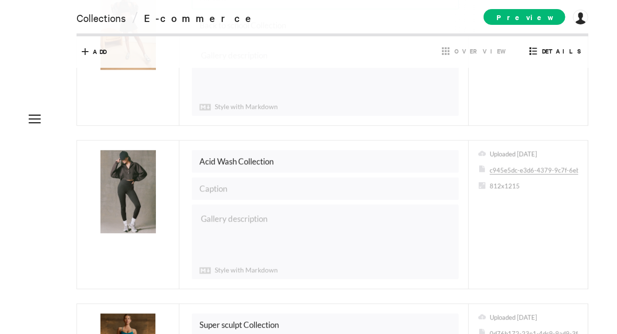
scroll to position [1431, 0]
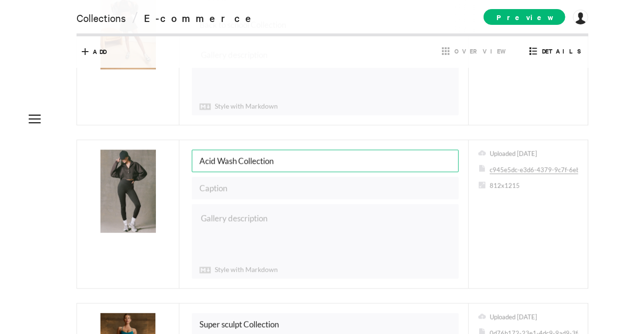
click at [257, 150] on input "Acid Wash Collection" at bounding box center [325, 161] width 267 height 22
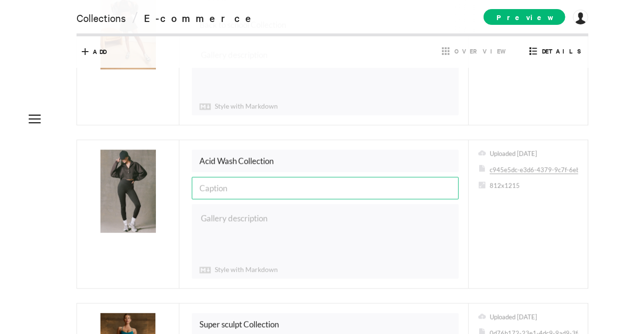
click at [248, 177] on input "text" at bounding box center [325, 188] width 267 height 22
paste input "Acid Wash Collection"
type input "Acid Wash Collection"
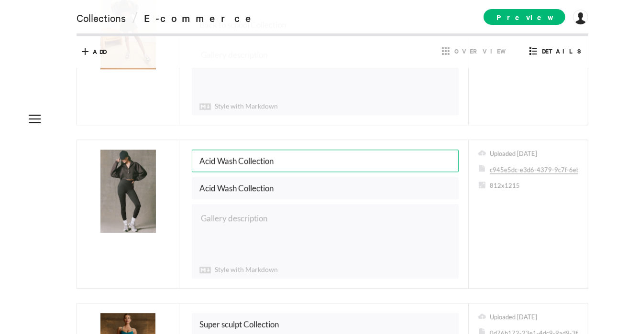
click at [275, 150] on input "Acid Wash Collection" at bounding box center [325, 161] width 267 height 22
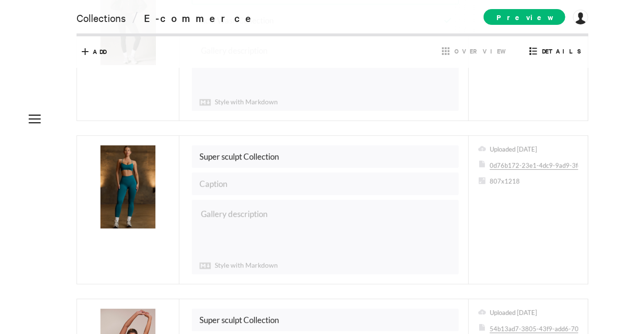
scroll to position [1610, 0]
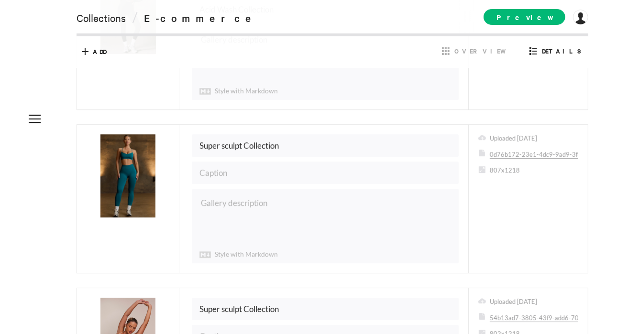
click at [272, 132] on div "Super sculpt Collection Gallery description Style with Markdown Uploaded [DATE]…" at bounding box center [332, 198] width 512 height 149
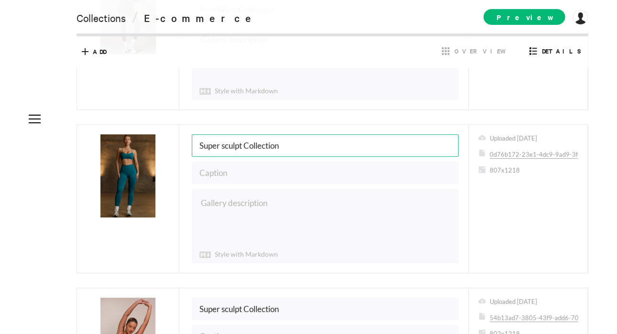
click at [271, 134] on input "Super sculpt Collection" at bounding box center [325, 145] width 267 height 22
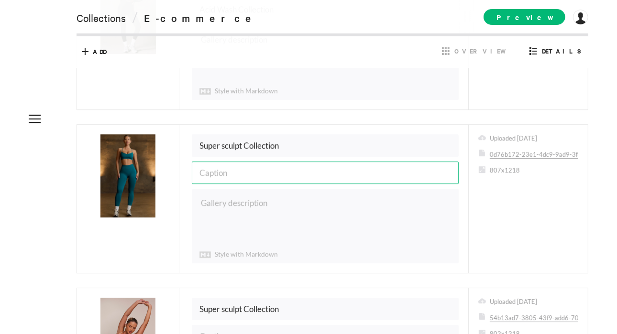
click at [262, 162] on input "text" at bounding box center [325, 173] width 267 height 22
paste input "Super sculpt Collection"
type input "Super sculpt Collection"
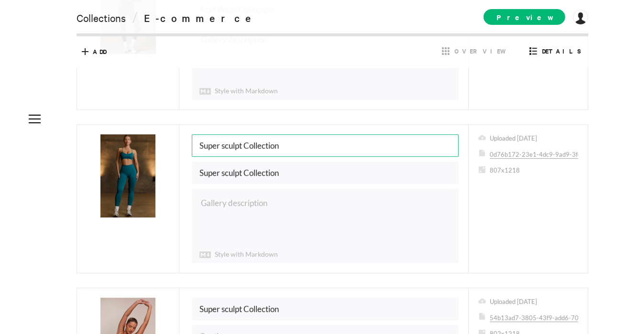
click at [278, 134] on input "Super sculpt Collection" at bounding box center [325, 145] width 267 height 22
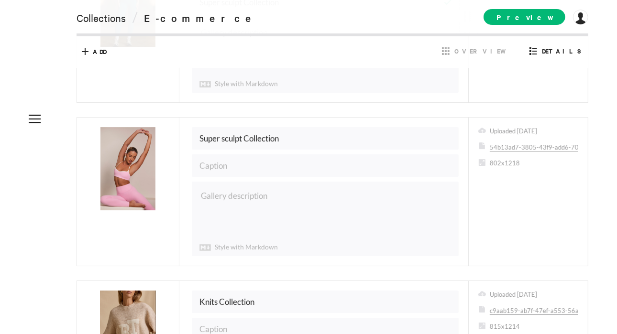
scroll to position [1781, 0]
click at [269, 127] on input "Super sculpt Collection" at bounding box center [325, 138] width 267 height 22
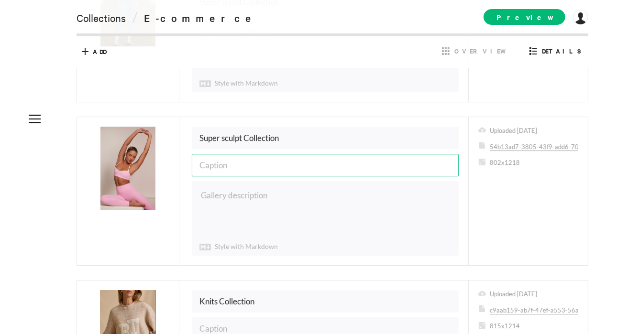
click at [268, 154] on input "text" at bounding box center [325, 165] width 267 height 22
paste input "Super sculpt Collection"
type input "Super sculpt Collection"
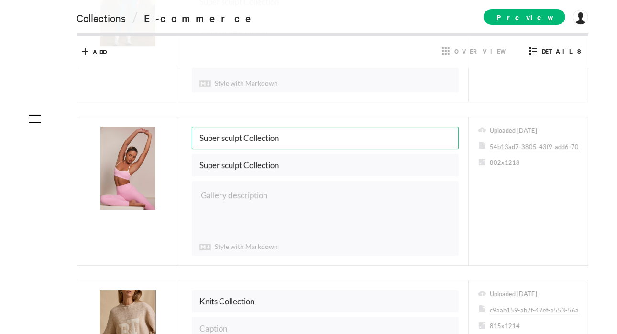
click at [295, 127] on input "Super sculpt Collection" at bounding box center [325, 138] width 267 height 22
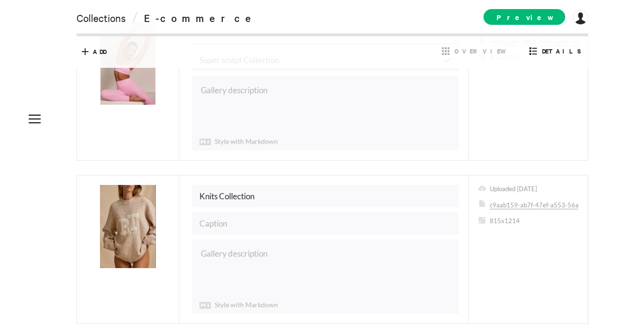
scroll to position [1898, 0]
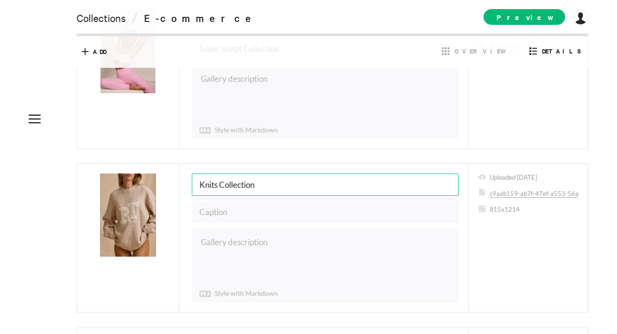
click at [264, 174] on input "Knits Collection" at bounding box center [325, 185] width 267 height 22
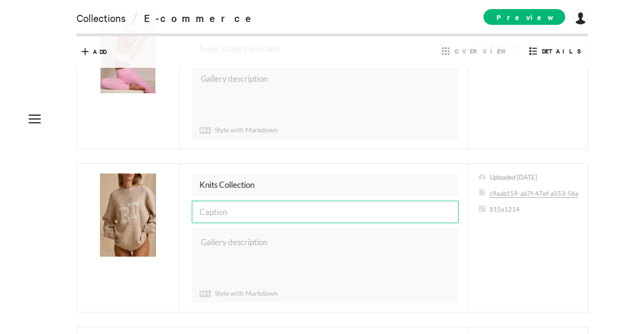
click at [254, 201] on input "text" at bounding box center [325, 212] width 267 height 22
paste input "Knits Collection"
type input "Knits Collection"
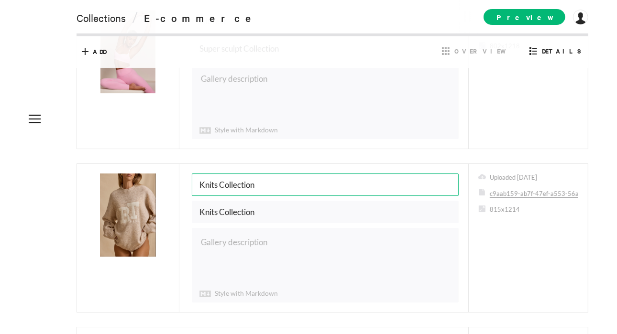
click at [275, 174] on input "Knits Collection" at bounding box center [325, 185] width 267 height 22
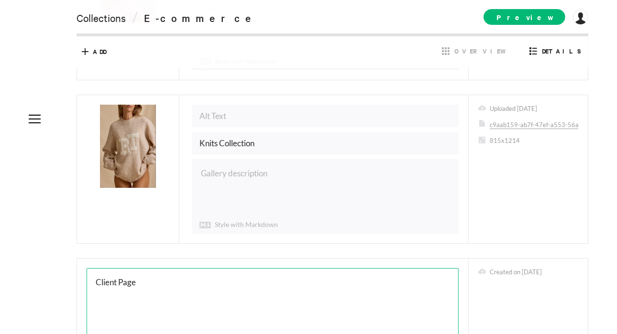
scroll to position [1968, 0]
click at [149, 268] on textarea "Client Page" at bounding box center [272, 313] width 371 height 91
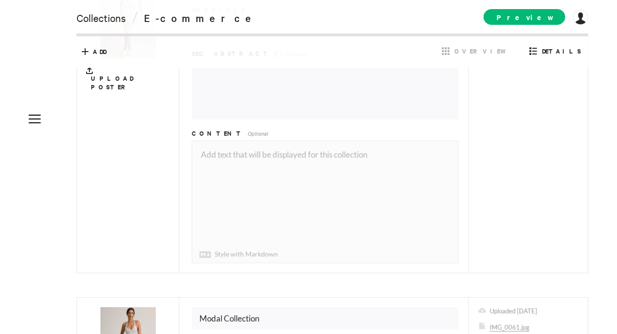
scroll to position [247, 0]
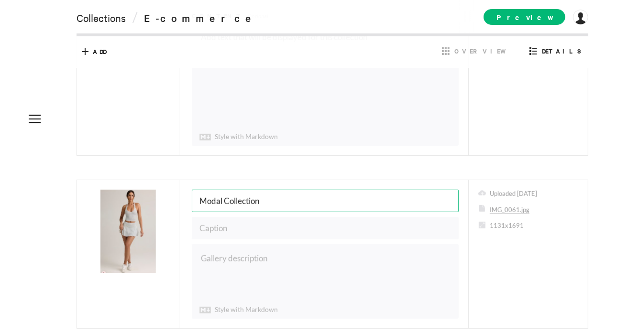
click at [209, 198] on input "Modal Collection" at bounding box center [325, 201] width 267 height 22
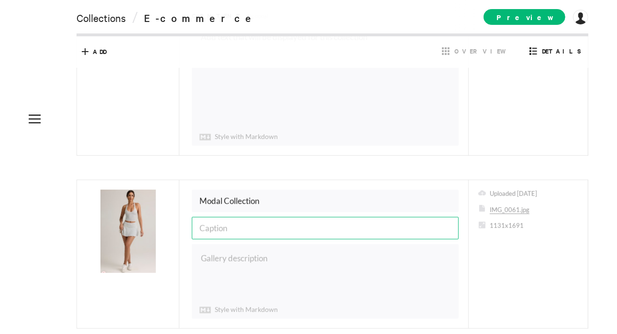
click at [213, 230] on input "text" at bounding box center [325, 228] width 267 height 22
paste input "Modal Collection"
type input "Modal Collection"
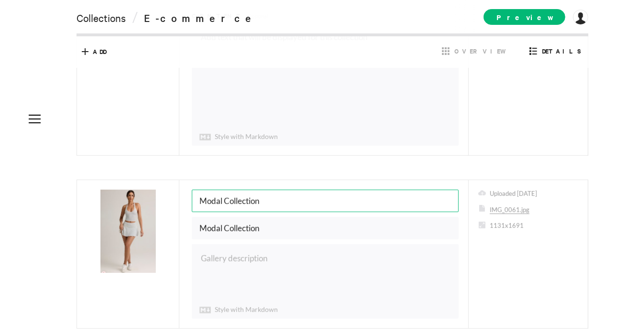
click at [237, 204] on input "Modal Collection" at bounding box center [325, 201] width 267 height 22
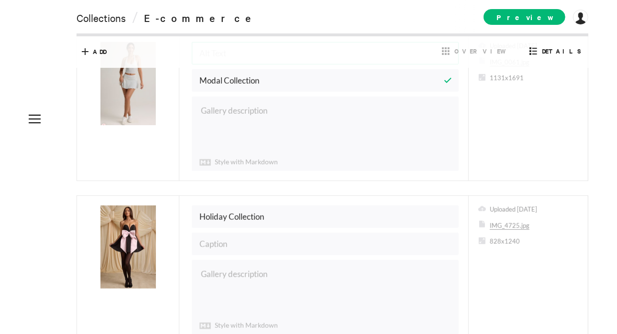
scroll to position [427, 0]
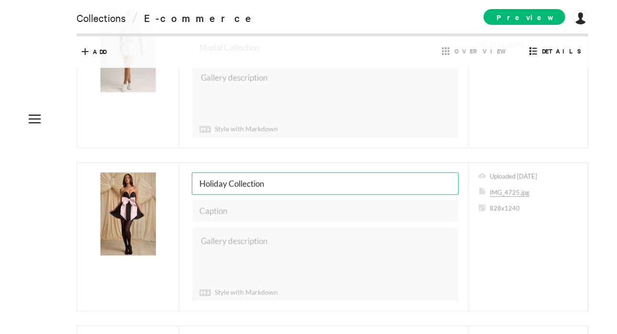
click at [256, 182] on input "Holiday Collection" at bounding box center [325, 184] width 267 height 22
click at [252, 206] on input "text" at bounding box center [325, 211] width 267 height 22
paste input "Holiday Collection"
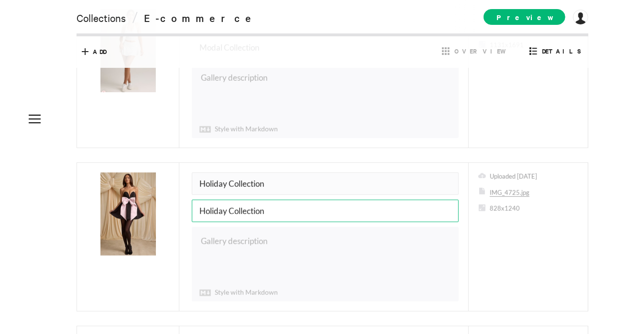
type input "Holiday Collection"
click at [273, 177] on input "Holiday Collection" at bounding box center [325, 184] width 267 height 22
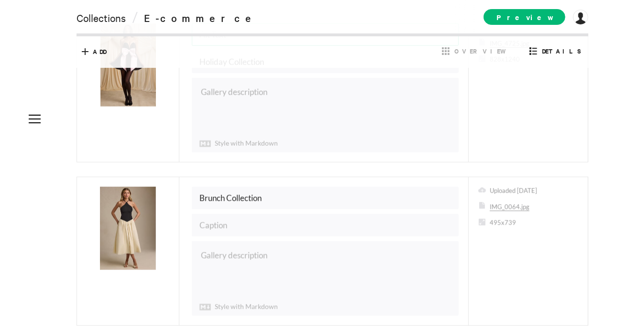
scroll to position [580, 0]
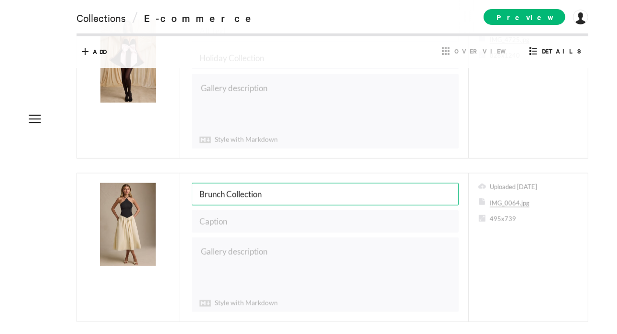
click at [273, 183] on input "Brunch Collection" at bounding box center [325, 194] width 267 height 22
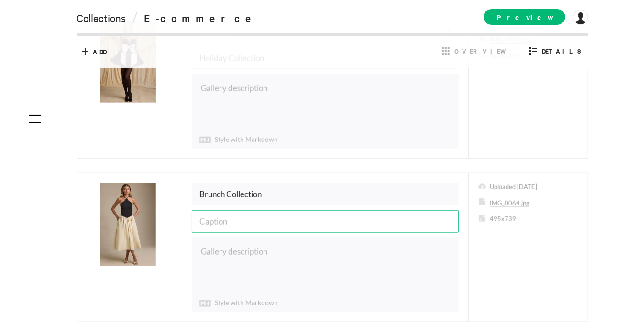
click at [255, 214] on input "text" at bounding box center [325, 221] width 267 height 22
paste input "Brunch Collection"
type input "Brunch Collection"
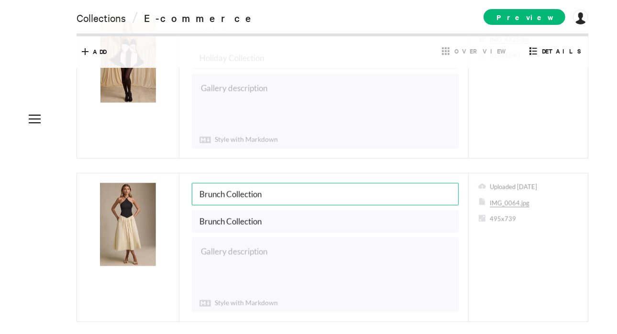
click at [271, 193] on input "Brunch Collection" at bounding box center [325, 194] width 267 height 22
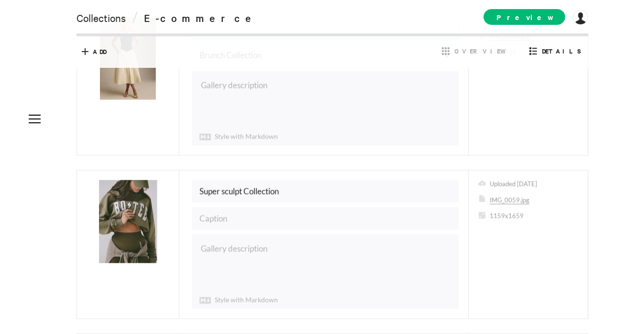
scroll to position [760, 0]
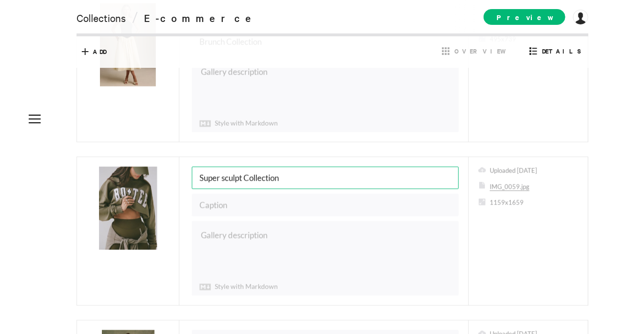
click at [283, 167] on input "Super sculpt Collection" at bounding box center [325, 178] width 267 height 22
click at [277, 194] on input "text" at bounding box center [325, 205] width 267 height 22
paste input "Super sculpt Collection"
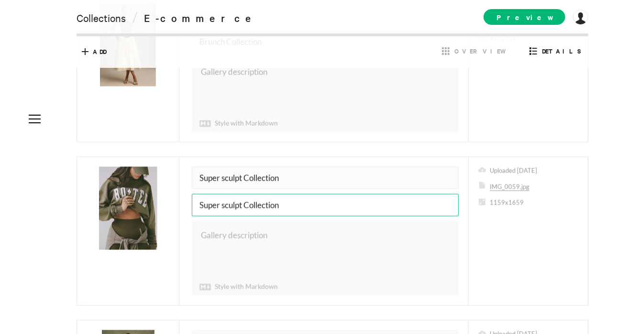
type input "Super sculpt Collection"
click at [288, 174] on input "Super sculpt Collection" at bounding box center [325, 178] width 267 height 22
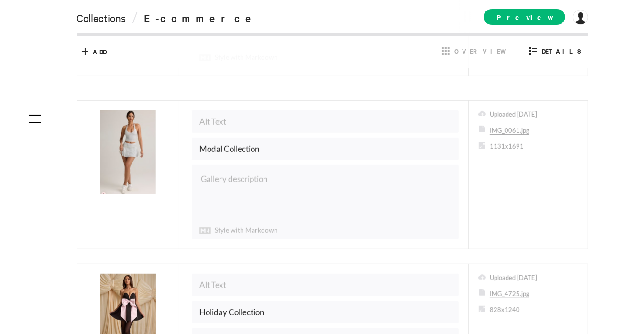
scroll to position [0, 0]
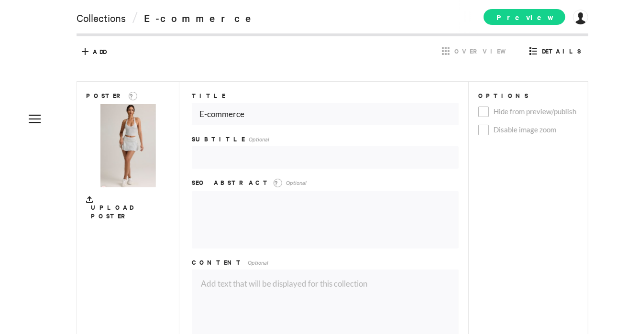
click at [522, 19] on span "Preview" at bounding box center [524, 17] width 82 height 16
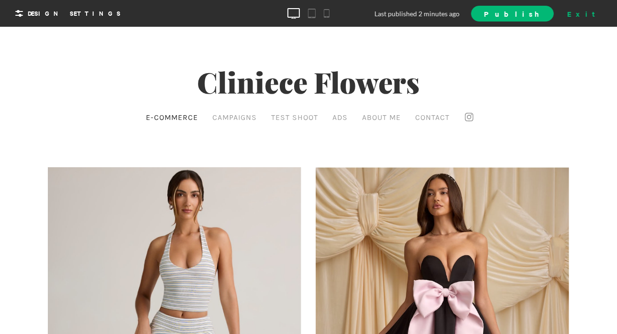
click at [595, 9] on div "Exit" at bounding box center [584, 13] width 42 height 14
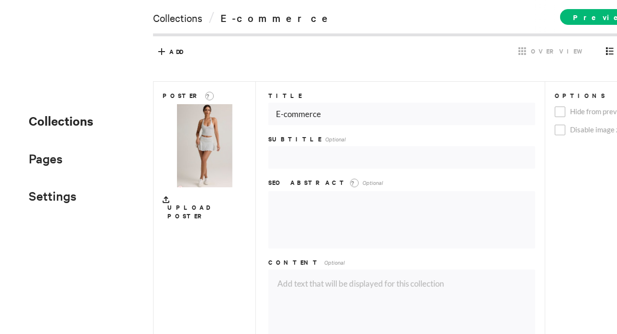
click at [54, 124] on span "Collections" at bounding box center [61, 120] width 65 height 17
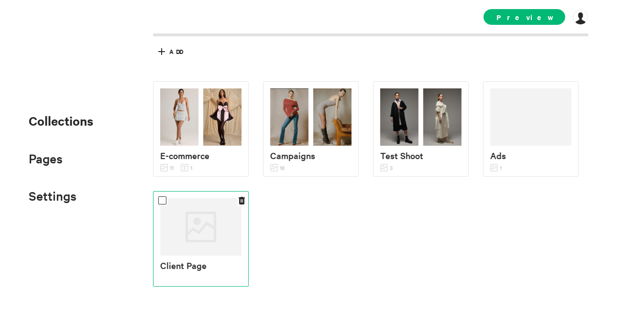
click at [207, 248] on div at bounding box center [200, 226] width 81 height 57
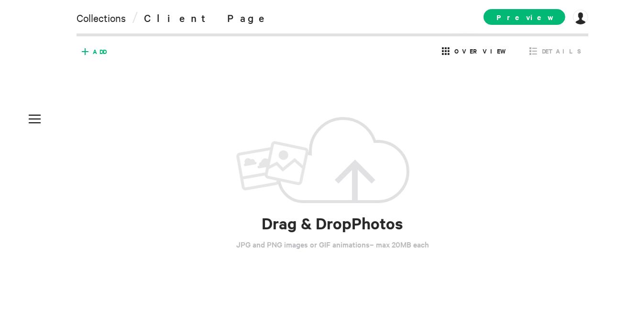
click at [96, 52] on span "Add" at bounding box center [99, 51] width 13 height 9
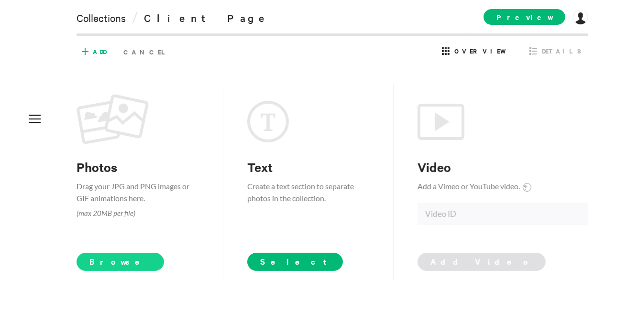
click at [108, 267] on span "Browse" at bounding box center [119, 262] width 87 height 18
click at [146, 170] on h3 "Photos" at bounding box center [137, 167] width 123 height 17
click at [103, 264] on span "Browse" at bounding box center [119, 262] width 87 height 18
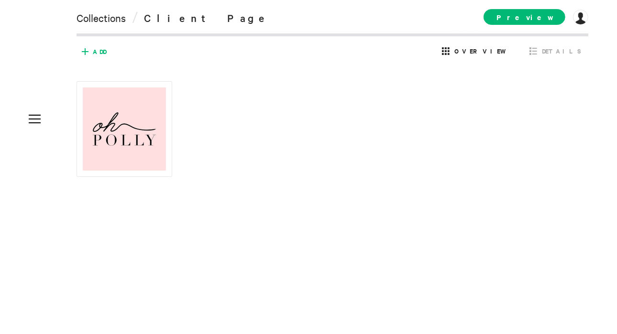
click at [84, 51] on icon at bounding box center [85, 51] width 7 height 7
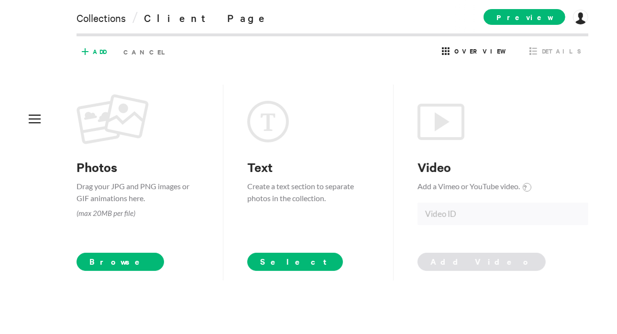
click at [114, 273] on div "Photos Drag your JPG and PNG images or GIF animations here. (max 20MB per file)…" at bounding box center [161, 183] width 171 height 196
click at [109, 261] on span "Browse" at bounding box center [119, 262] width 87 height 18
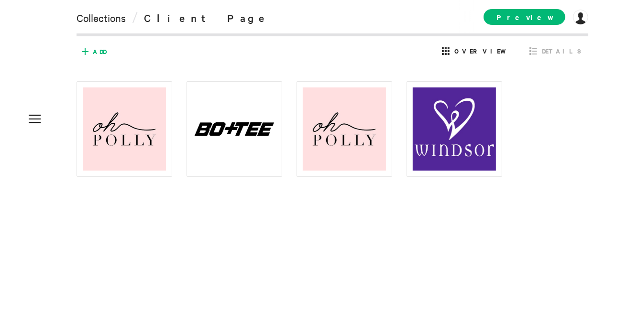
click at [79, 54] on icon at bounding box center [84, 51] width 15 height 15
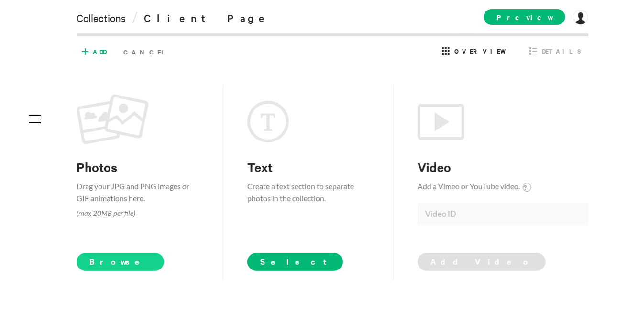
click at [112, 260] on span "Browse" at bounding box center [119, 262] width 87 height 18
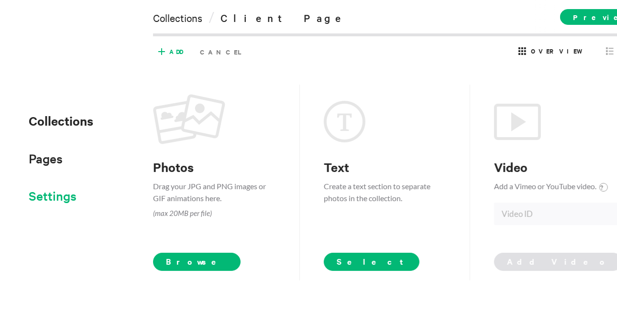
drag, startPoint x: 94, startPoint y: 267, endPoint x: 53, endPoint y: 199, distance: 79.8
click at [53, 199] on ul "Collections Pages About Contact Links Settings SEO Domain Add-ons" at bounding box center [43, 158] width 29 height 96
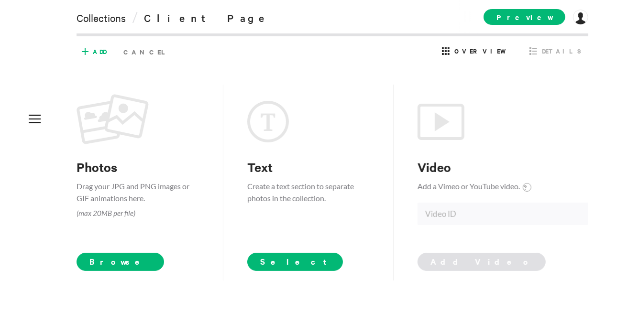
click at [147, 255] on div "Photos Drag your JPG and PNG images or GIF animations here. (max 20MB per file)…" at bounding box center [161, 182] width 171 height 177
click at [96, 260] on span "Browse" at bounding box center [119, 262] width 87 height 18
click at [109, 259] on span "Browse" at bounding box center [119, 262] width 87 height 18
click at [108, 257] on span "Browse" at bounding box center [119, 262] width 87 height 18
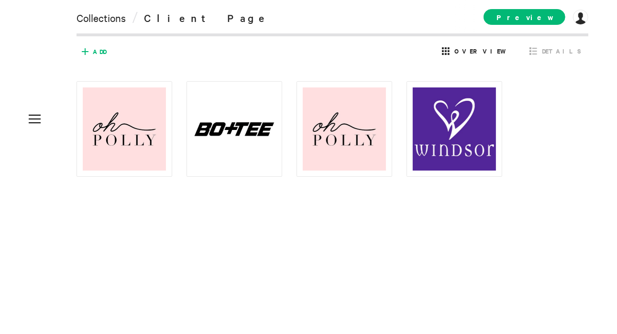
click at [97, 52] on span "Add" at bounding box center [99, 51] width 13 height 9
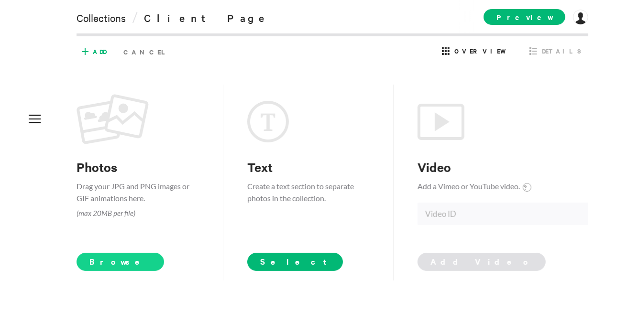
click at [113, 256] on span "Browse" at bounding box center [119, 262] width 87 height 18
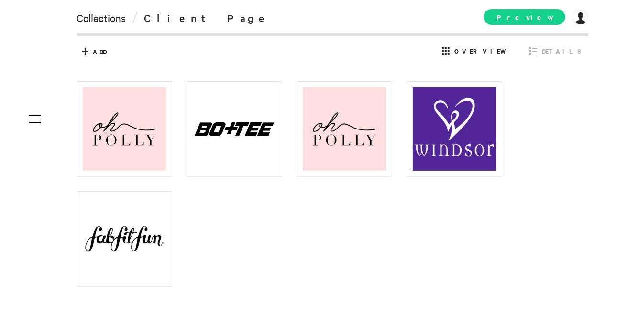
click at [541, 15] on span "Preview" at bounding box center [524, 17] width 82 height 16
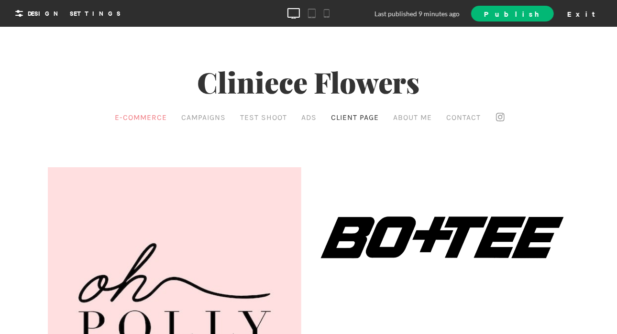
click at [141, 114] on link "E-commerce" at bounding box center [140, 117] width 57 height 14
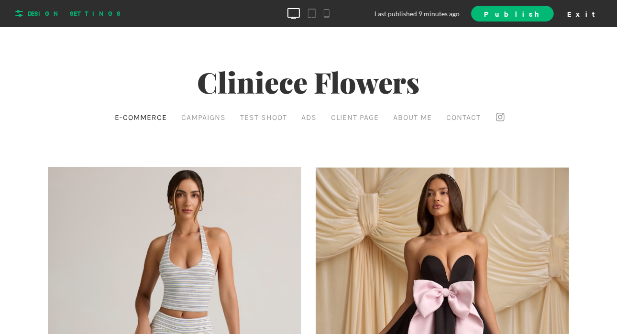
click at [44, 20] on span "Design Settings" at bounding box center [65, 13] width 109 height 15
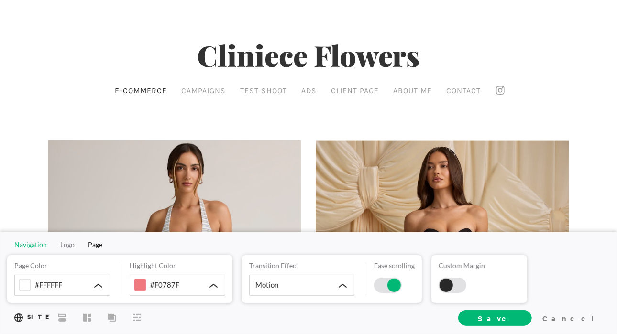
click at [25, 246] on span "Navigation" at bounding box center [30, 244] width 33 height 8
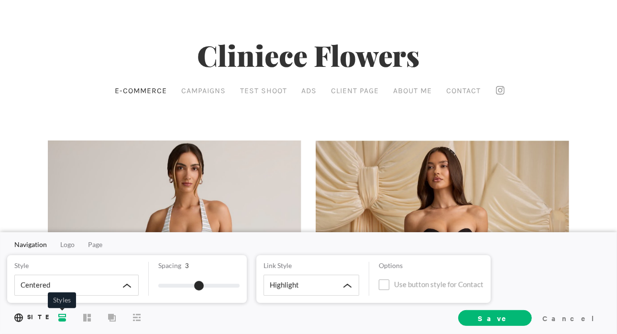
click at [60, 319] on icon at bounding box center [62, 318] width 8 height 8
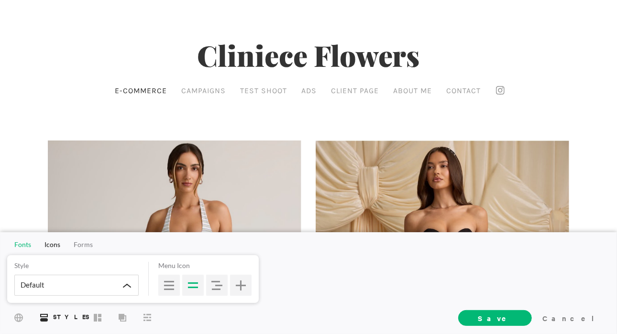
click at [25, 243] on span "Fonts" at bounding box center [22, 244] width 17 height 8
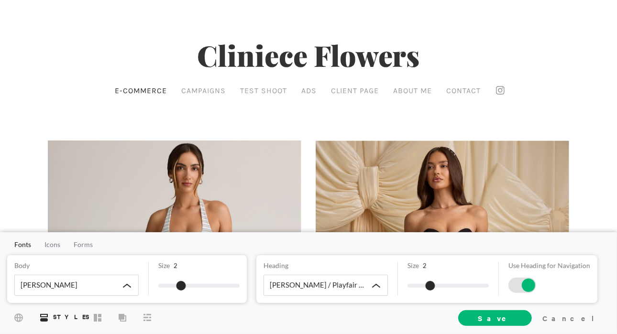
click at [55, 319] on span "Styles" at bounding box center [71, 317] width 36 height 9
click at [56, 246] on span "Icons" at bounding box center [52, 244] width 16 height 8
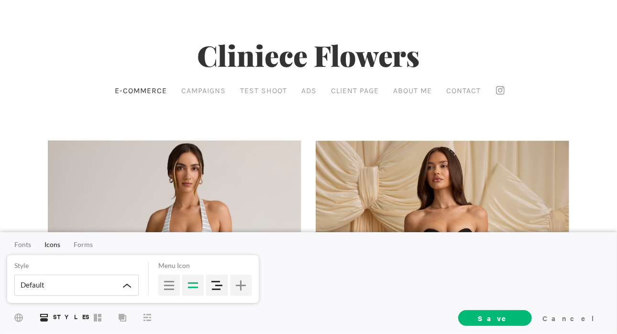
click at [226, 287] on div at bounding box center [217, 285] width 22 height 21
drag, startPoint x: 220, startPoint y: 286, endPoint x: 226, endPoint y: 287, distance: 6.2
click at [226, 287] on div at bounding box center [217, 285] width 22 height 21
click at [214, 286] on div at bounding box center [217, 285] width 22 height 21
click at [80, 244] on span "Forms" at bounding box center [83, 244] width 19 height 8
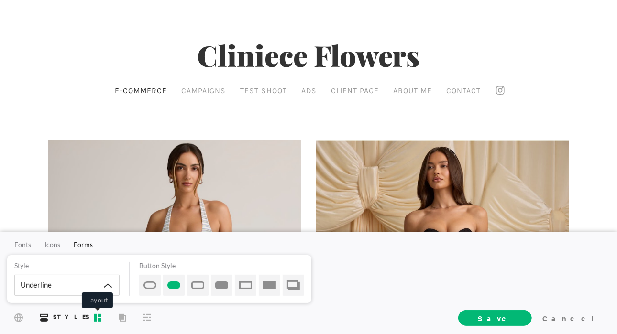
click at [100, 319] on rect at bounding box center [99, 319] width 3 height 3
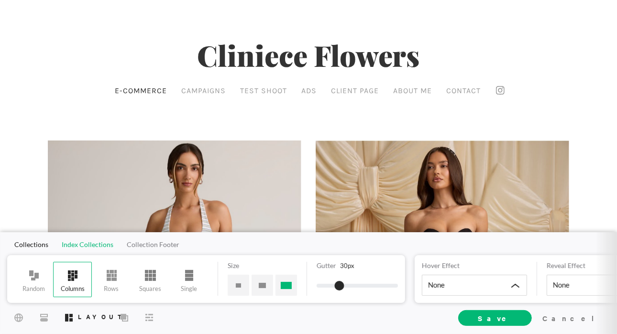
click at [92, 244] on span "Index Collections" at bounding box center [88, 244] width 52 height 8
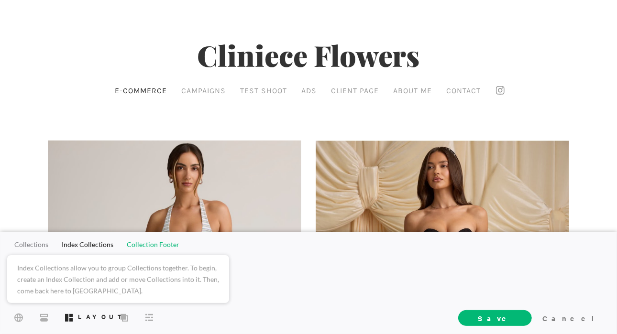
click at [140, 247] on span "Collection Footer" at bounding box center [153, 244] width 53 height 8
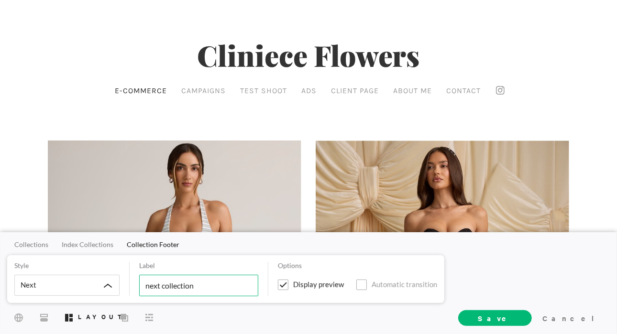
click at [178, 287] on input "next collection" at bounding box center [198, 286] width 119 height 22
click at [99, 283] on div "Next" at bounding box center [66, 285] width 105 height 21
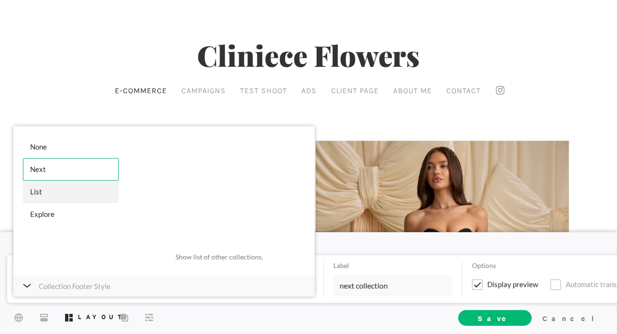
click at [51, 191] on div "List" at bounding box center [71, 192] width 96 height 22
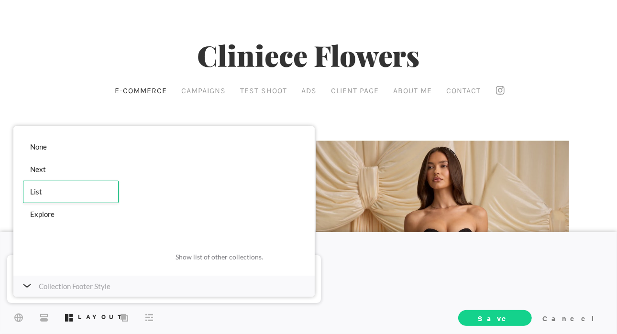
click at [512, 321] on span "Save" at bounding box center [495, 318] width 34 height 10
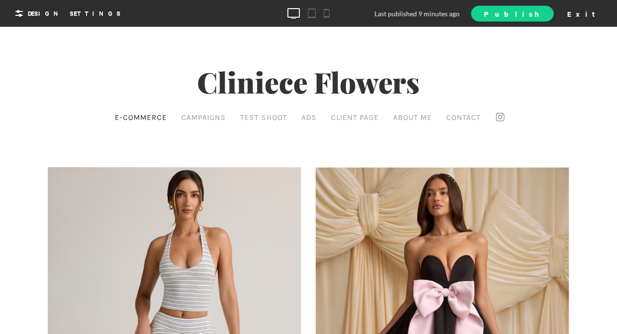
click at [540, 12] on span "Publish" at bounding box center [512, 14] width 56 height 10
click at [538, 19] on link "View Site" at bounding box center [501, 13] width 106 height 16
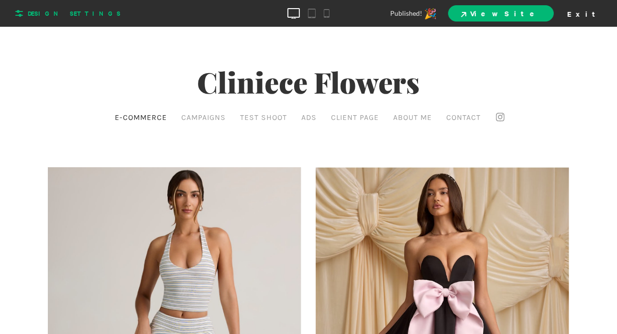
click at [54, 17] on span "Design Settings" at bounding box center [74, 13] width 93 height 9
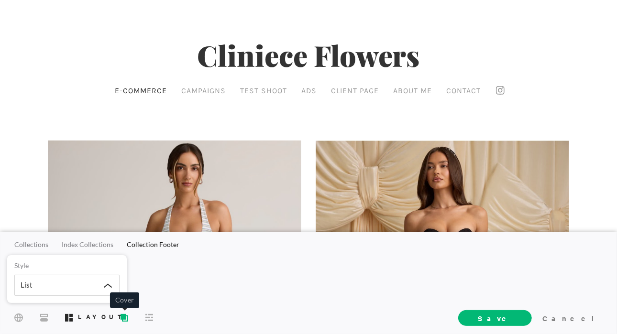
click at [127, 319] on icon at bounding box center [124, 318] width 5 height 5
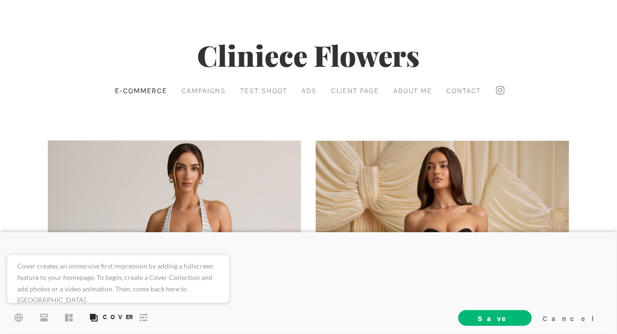
click at [60, 316] on div "Site Styles Layout Cover More" at bounding box center [69, 317] width 116 height 18
click at [67, 320] on rect at bounding box center [66, 318] width 3 height 8
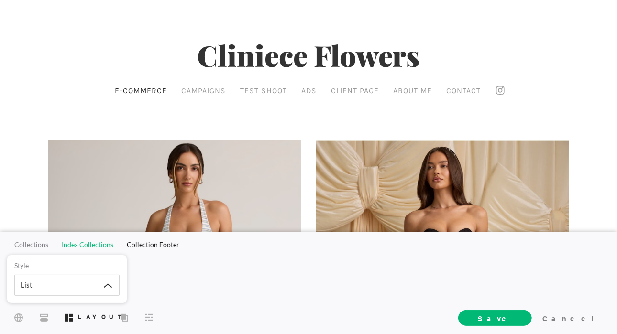
click at [77, 241] on span "Index Collections" at bounding box center [88, 244] width 52 height 8
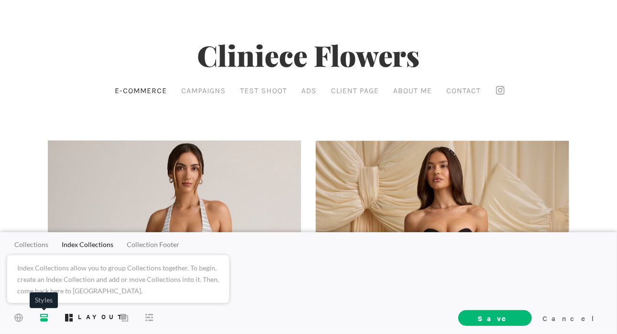
click at [44, 314] on icon at bounding box center [44, 318] width 8 height 8
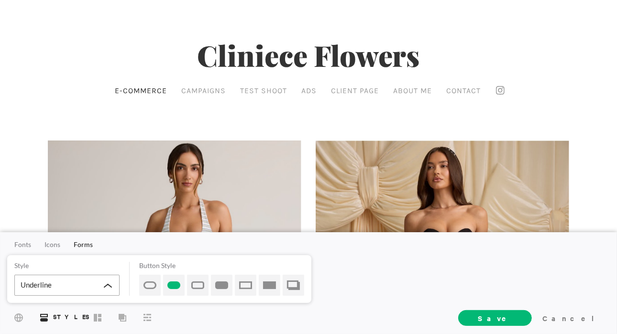
click at [32, 286] on span "Underline" at bounding box center [36, 285] width 31 height 9
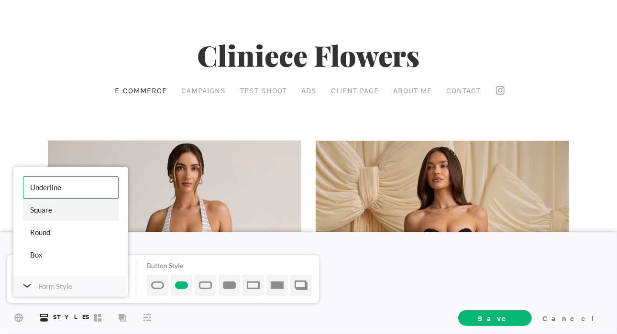
click at [56, 215] on div "Square" at bounding box center [71, 210] width 96 height 22
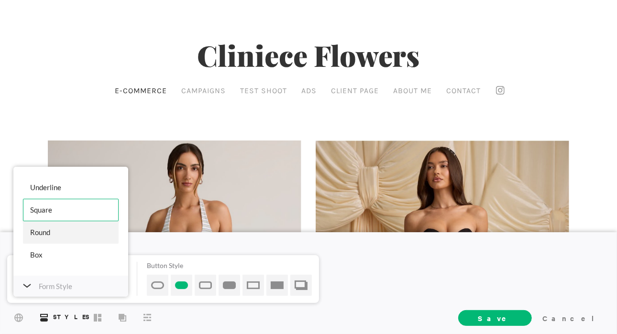
click at [54, 229] on div "Round" at bounding box center [71, 232] width 96 height 22
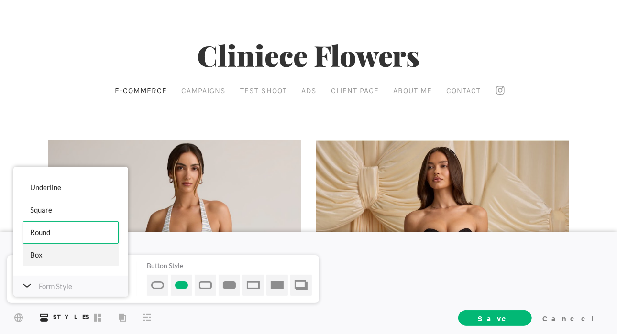
click at [53, 257] on div "Box" at bounding box center [71, 255] width 96 height 22
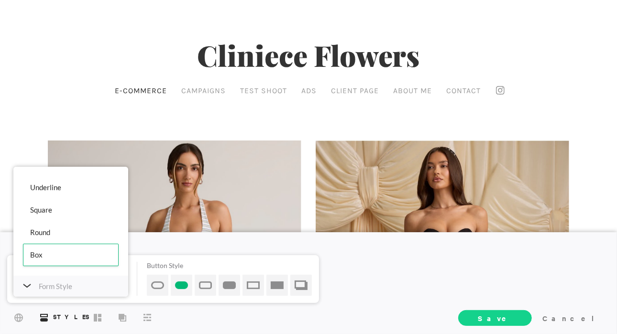
click at [513, 316] on span "Save" at bounding box center [495, 318] width 74 height 16
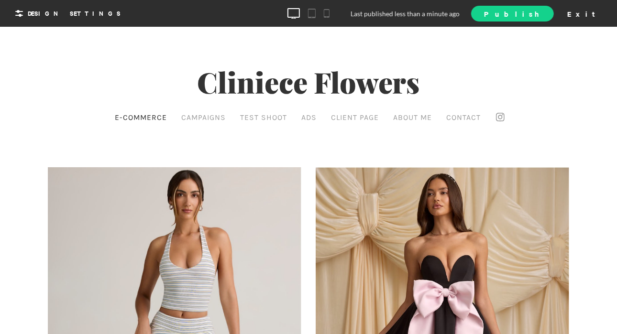
click at [528, 13] on link "Publish" at bounding box center [512, 14] width 82 height 16
click at [531, 14] on span "View Site" at bounding box center [501, 13] width 80 height 10
click at [355, 112] on span "Client Page" at bounding box center [355, 116] width 48 height 9
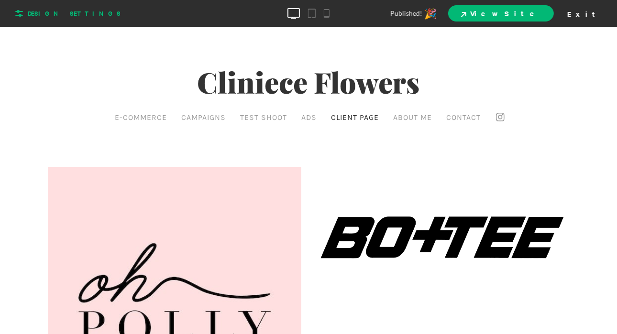
click at [57, 17] on span "Design Settings" at bounding box center [74, 13] width 93 height 9
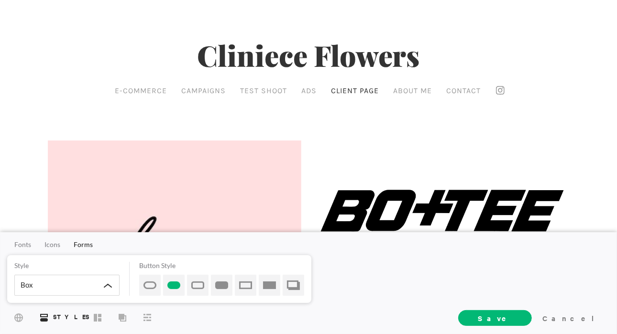
click at [599, 316] on div "Cancel" at bounding box center [570, 318] width 64 height 14
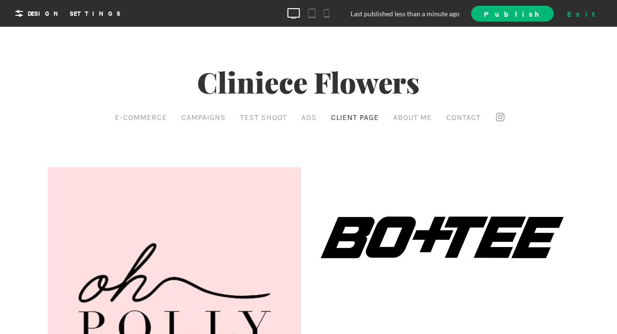
click at [599, 17] on div "Exit" at bounding box center [584, 13] width 42 height 14
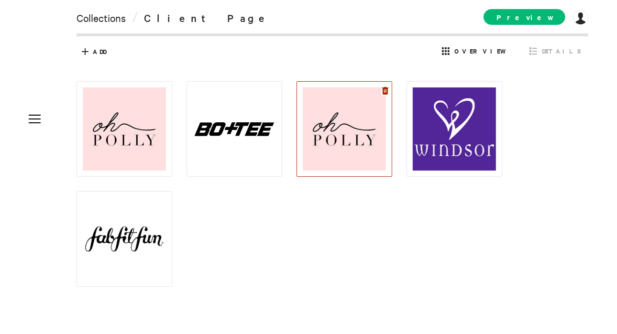
click at [383, 92] on icon at bounding box center [385, 91] width 6 height 8
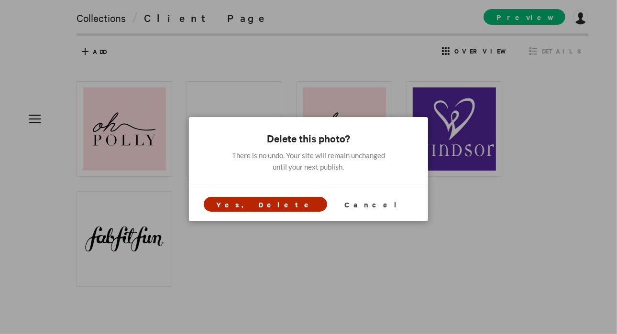
click at [283, 208] on span "Yes, Delete" at bounding box center [265, 204] width 98 height 10
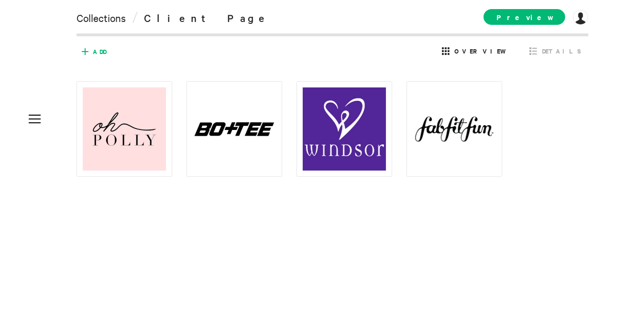
click at [92, 55] on icon at bounding box center [84, 51] width 15 height 15
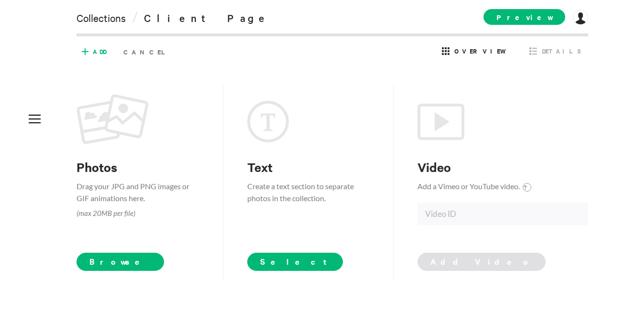
click at [127, 185] on p "Drag your JPG and PNG images or GIF animations here. (max 20MB per file)" at bounding box center [137, 199] width 123 height 39
click at [102, 254] on span "Browse" at bounding box center [119, 262] width 87 height 18
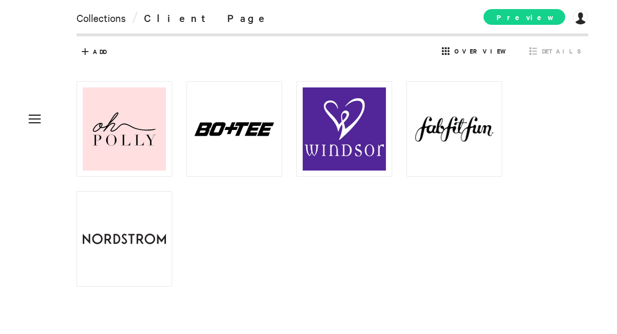
click at [535, 19] on span "Preview" at bounding box center [524, 17] width 82 height 16
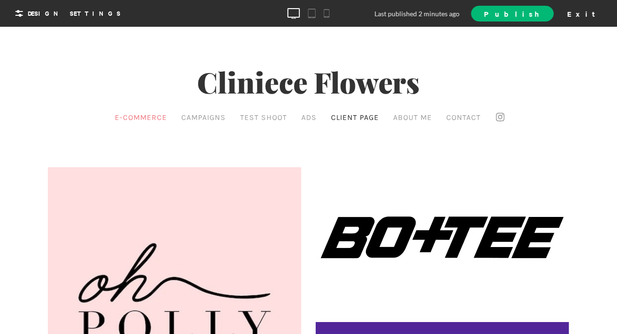
click at [148, 123] on link "E-commerce" at bounding box center [140, 117] width 57 height 14
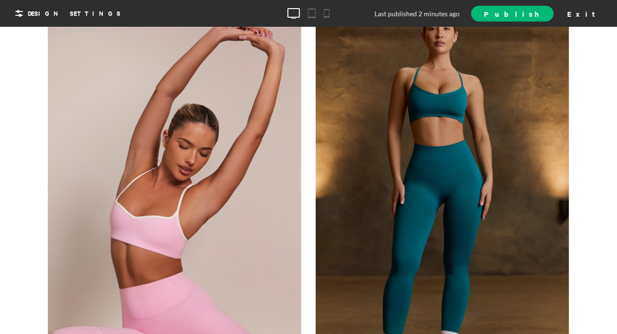
scroll to position [1827, 0]
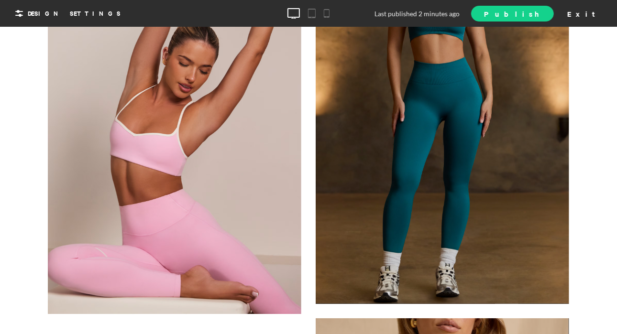
click at [540, 10] on span "Publish" at bounding box center [512, 14] width 56 height 10
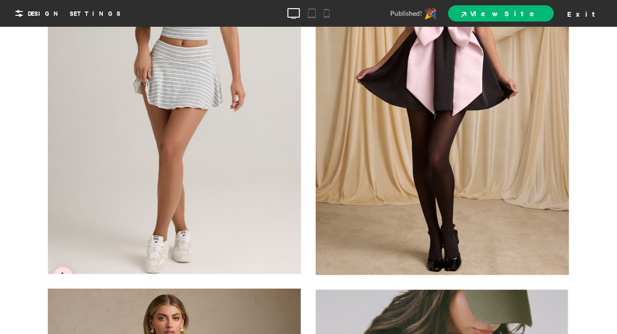
scroll to position [0, 0]
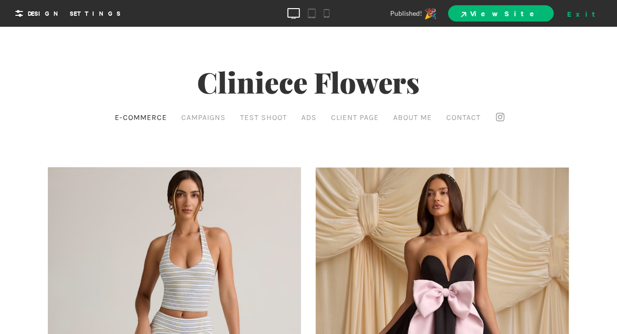
click at [602, 17] on div "Exit" at bounding box center [584, 13] width 42 height 14
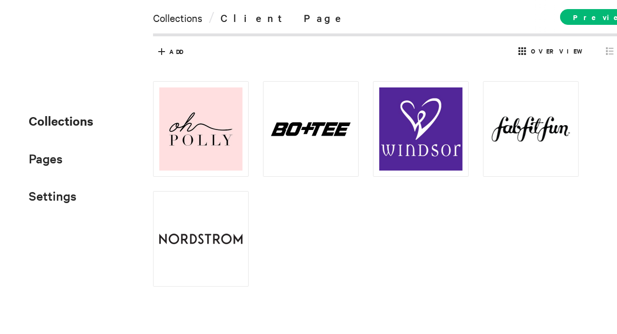
click at [37, 121] on span "Collections" at bounding box center [61, 120] width 65 height 17
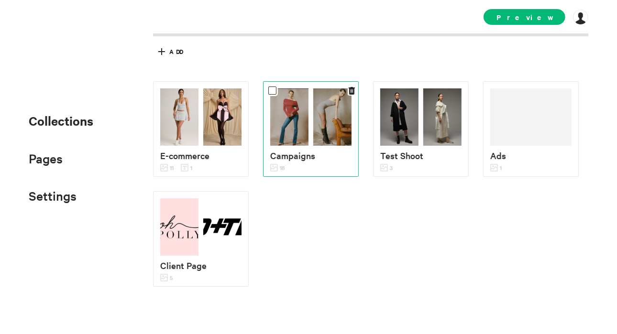
click at [292, 118] on img at bounding box center [289, 116] width 38 height 57
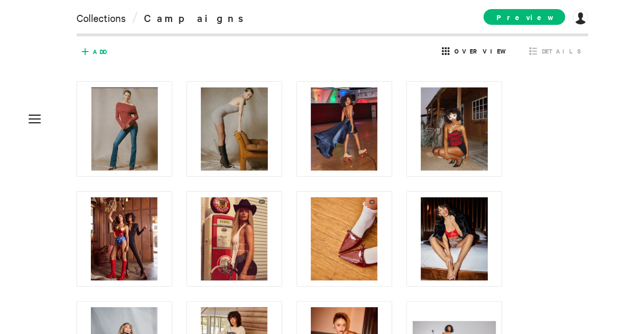
click at [89, 57] on icon at bounding box center [84, 51] width 15 height 15
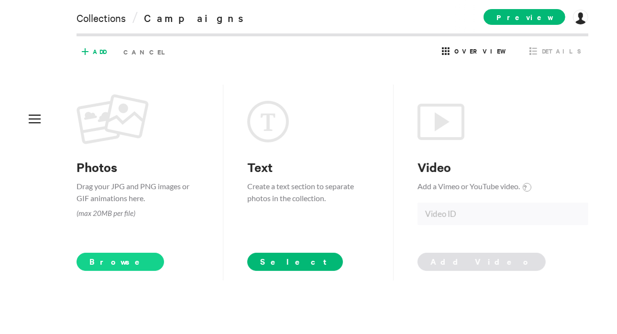
click at [108, 263] on span "Browse" at bounding box center [119, 262] width 87 height 18
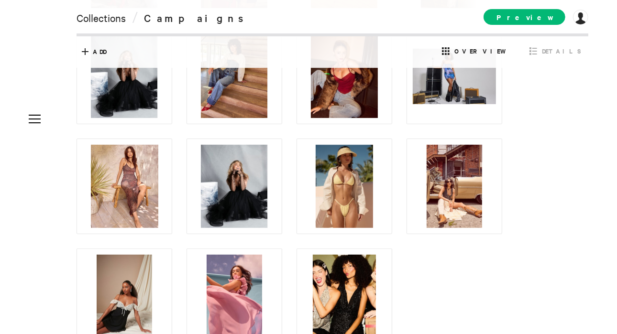
scroll to position [330, 0]
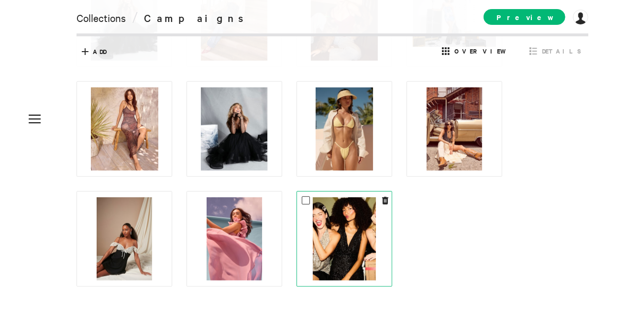
click at [370, 245] on img at bounding box center [344, 238] width 63 height 83
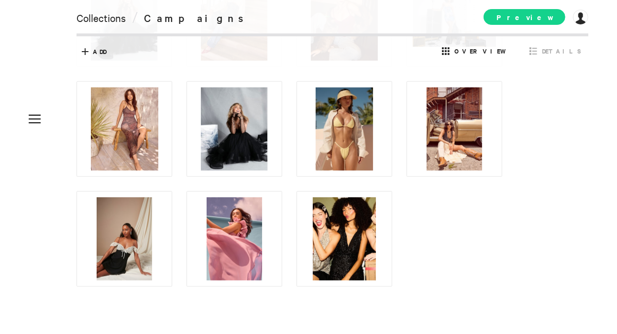
click at [547, 20] on span "Preview" at bounding box center [524, 17] width 82 height 16
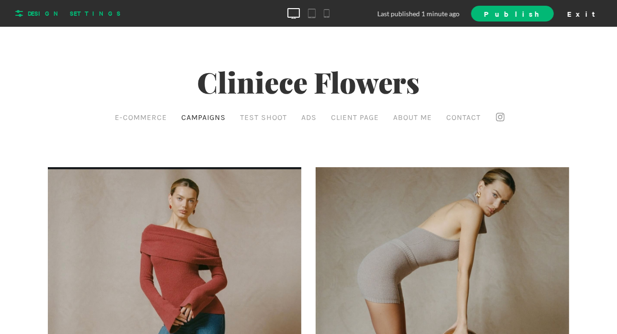
click at [32, 14] on span "Design Settings" at bounding box center [74, 13] width 93 height 9
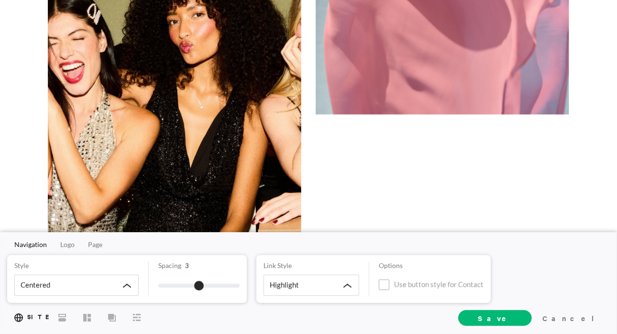
click at [230, 153] on div at bounding box center [174, 135] width 253 height 335
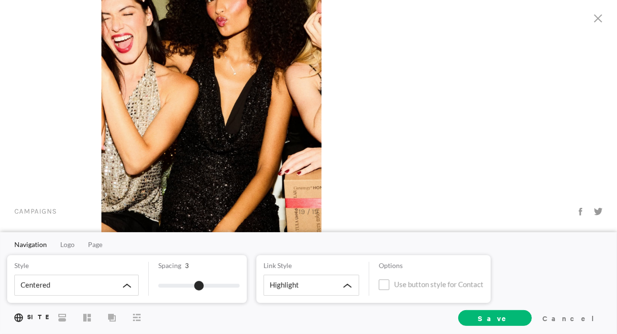
scroll to position [3151, 0]
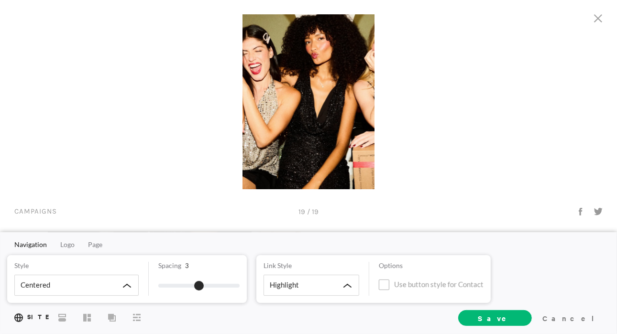
click at [530, 261] on div "Navigation Logo Page Style Centered Spacing 3 Link Style Highlight Options Use …" at bounding box center [308, 279] width 617 height 48
click at [588, 316] on div "Cancel" at bounding box center [570, 318] width 64 height 14
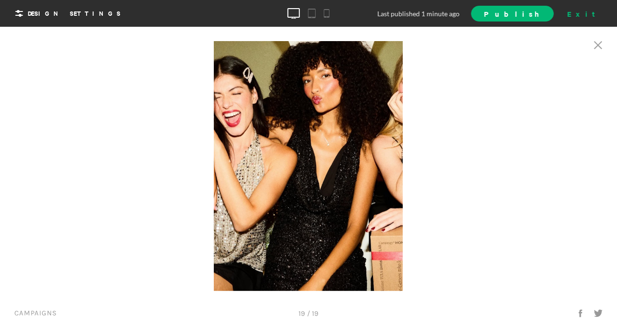
click at [599, 13] on div "Exit" at bounding box center [584, 13] width 42 height 14
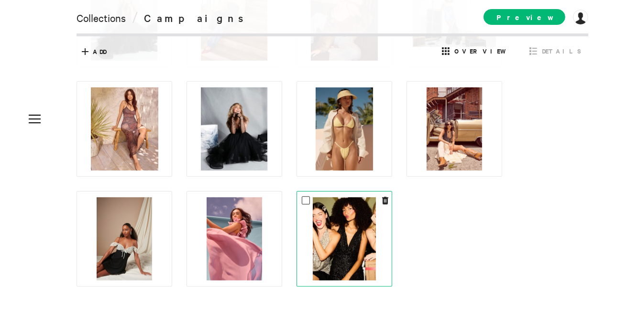
click at [338, 210] on img at bounding box center [344, 238] width 63 height 83
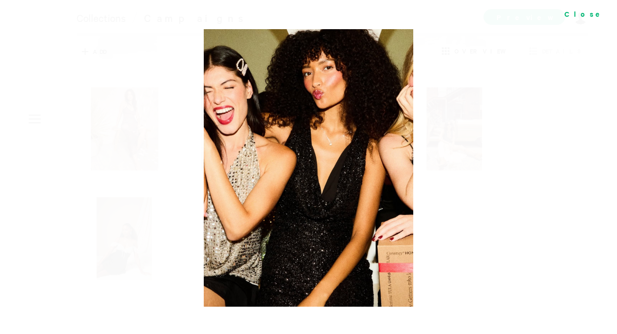
click at [599, 14] on div "Close" at bounding box center [586, 13] width 62 height 27
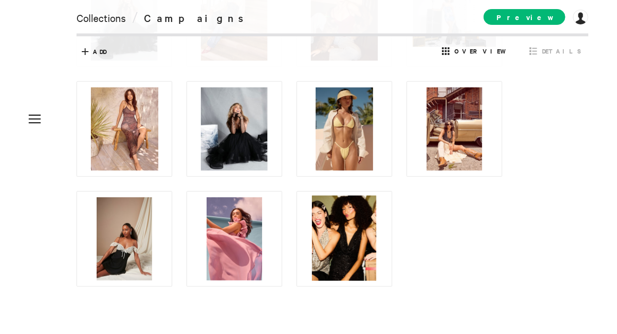
click at [553, 15] on div "Collections Pages About Contact Links Settings SEO Domain Add-ons Collections /…" at bounding box center [308, 167] width 617 height 334
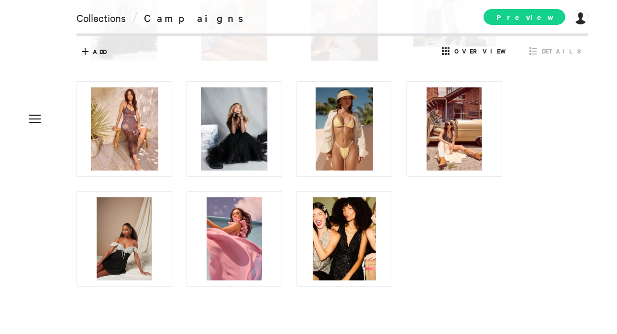
click at [518, 19] on span "Preview" at bounding box center [524, 17] width 82 height 16
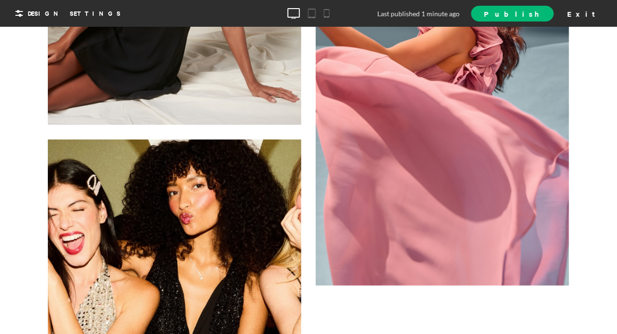
scroll to position [2968, 0]
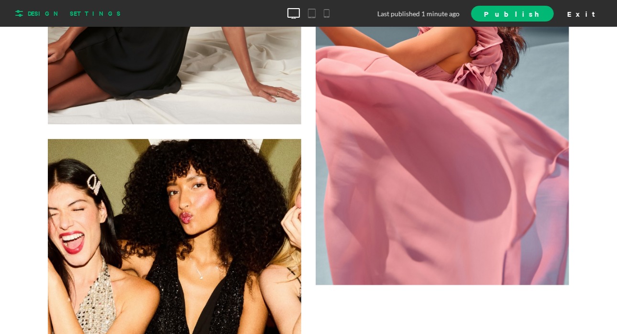
click at [26, 13] on icon at bounding box center [18, 13] width 15 height 15
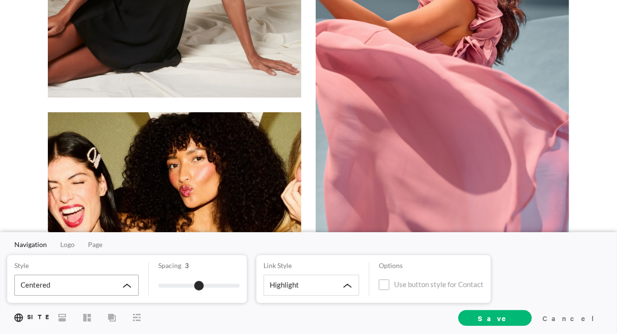
click at [54, 281] on div "Centered" at bounding box center [76, 285] width 124 height 21
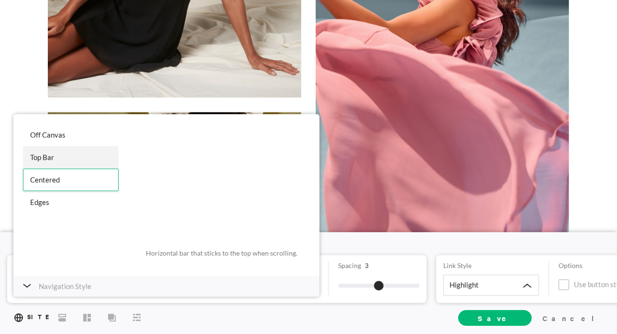
click at [53, 153] on div "Top Bar" at bounding box center [71, 157] width 96 height 22
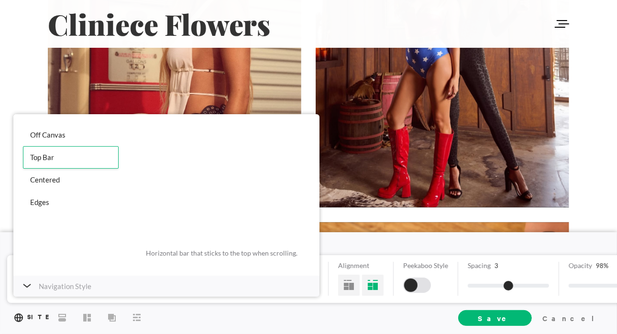
scroll to position [840, 0]
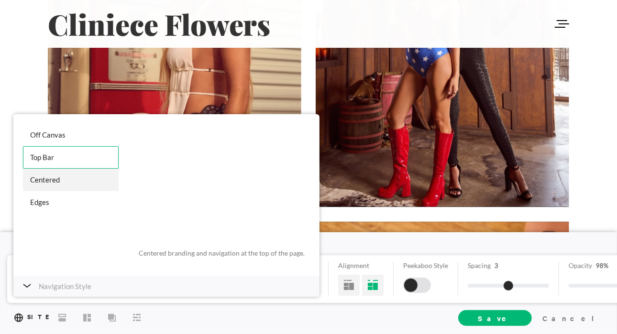
click at [68, 182] on div "Centered" at bounding box center [71, 180] width 96 height 22
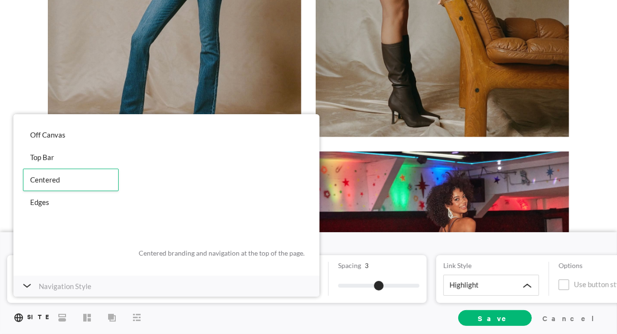
scroll to position [327, 0]
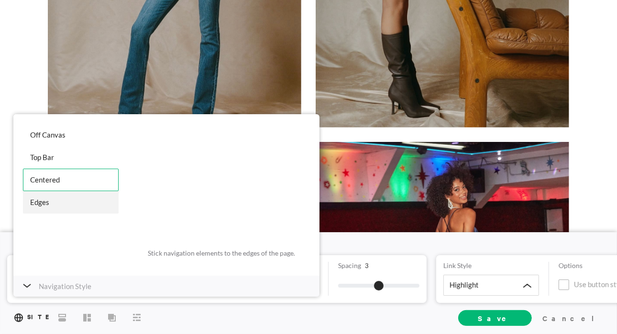
click at [41, 196] on div "Edges" at bounding box center [71, 202] width 96 height 22
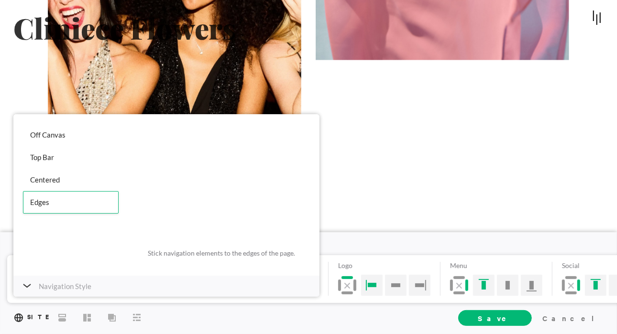
scroll to position [3082, 0]
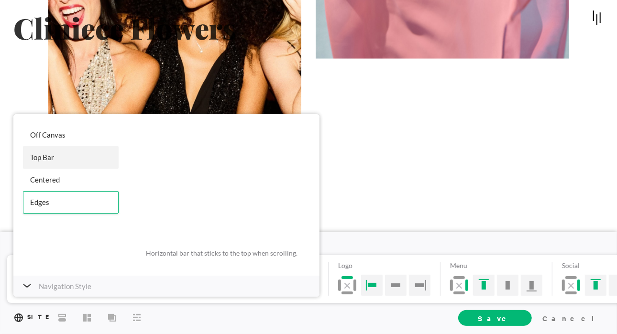
click at [71, 154] on div "Top Bar" at bounding box center [71, 157] width 96 height 22
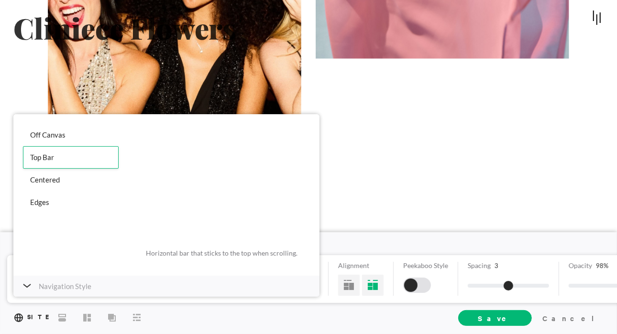
scroll to position [0, 0]
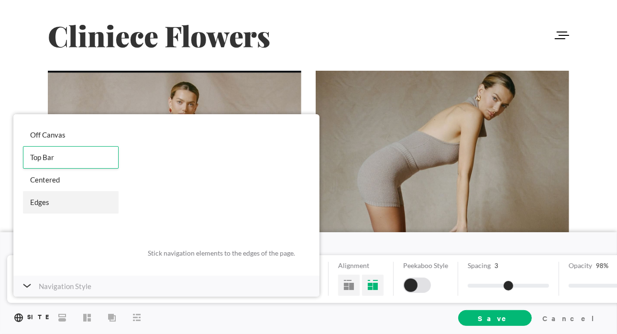
click at [48, 207] on div "Edges" at bounding box center [71, 202] width 96 height 22
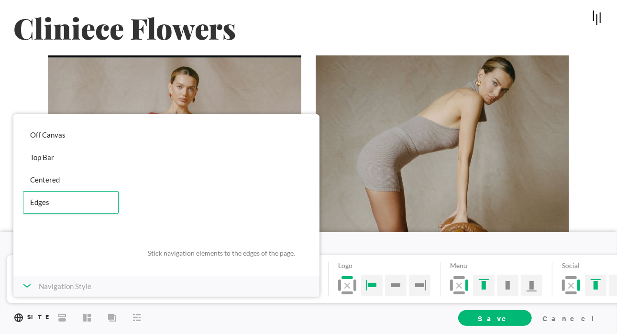
click at [231, 282] on div "Navigation Style" at bounding box center [166, 286] width 306 height 21
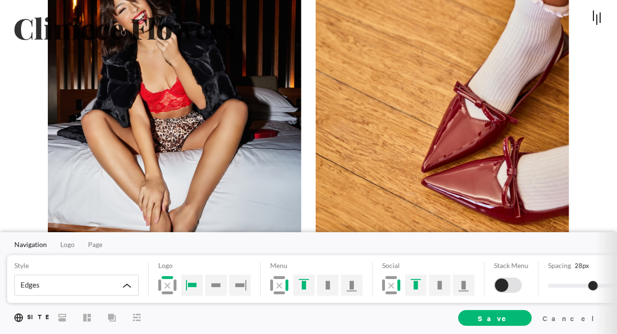
scroll to position [1289, 0]
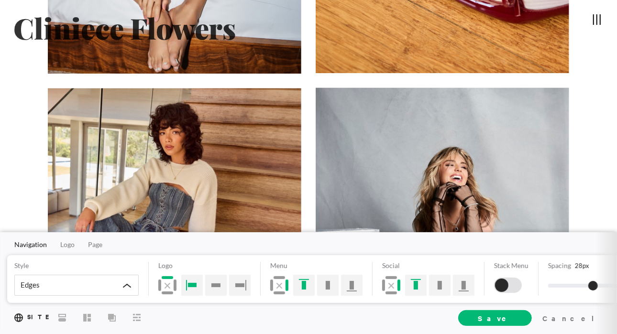
click at [593, 17] on div at bounding box center [597, 19] width 8 height 11
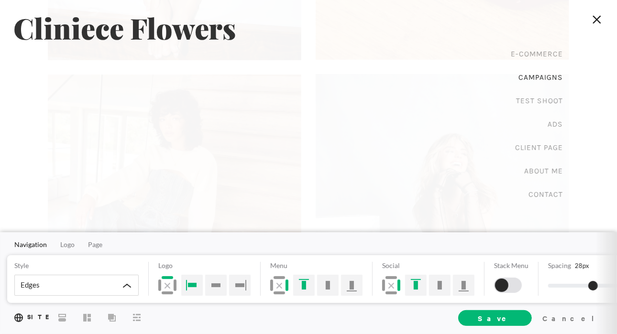
click at [590, 17] on div at bounding box center [596, 19] width 13 height 12
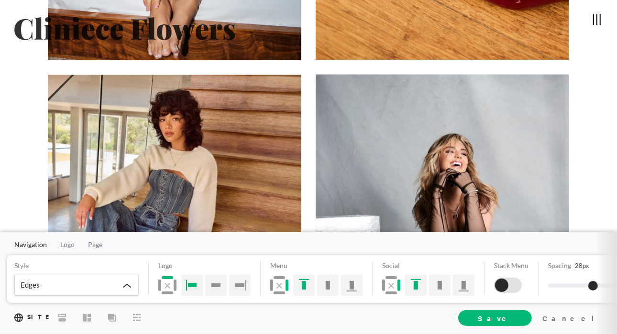
scroll to position [1289, 0]
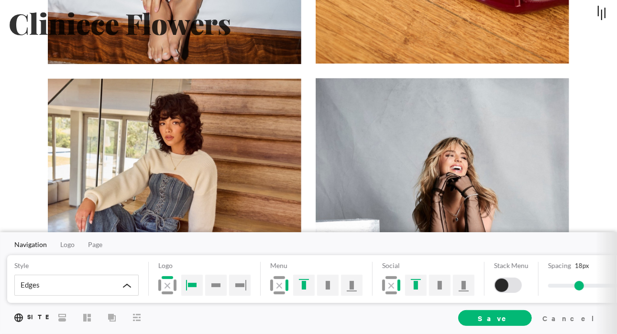
drag, startPoint x: 592, startPoint y: 283, endPoint x: 577, endPoint y: 285, distance: 14.5
click at [577, 285] on span at bounding box center [579, 286] width 10 height 10
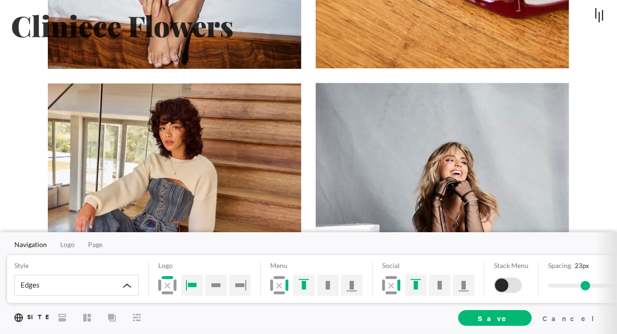
drag, startPoint x: 578, startPoint y: 285, endPoint x: 586, endPoint y: 287, distance: 7.9
click at [586, 287] on span at bounding box center [585, 286] width 10 height 10
click at [512, 316] on span "Save" at bounding box center [495, 318] width 34 height 10
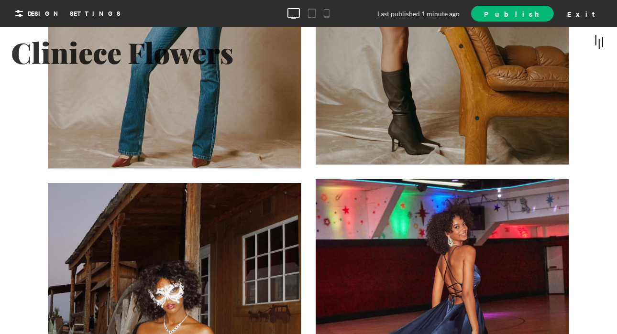
scroll to position [0, 0]
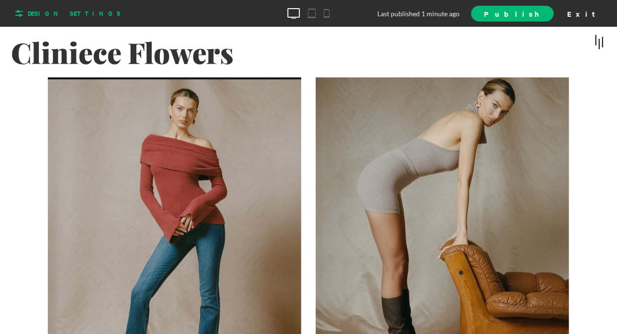
click at [39, 10] on span "Design Settings" at bounding box center [74, 13] width 93 height 9
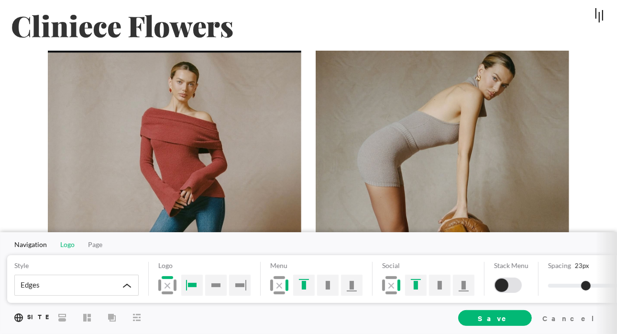
click at [65, 247] on span "Logo" at bounding box center [67, 244] width 14 height 8
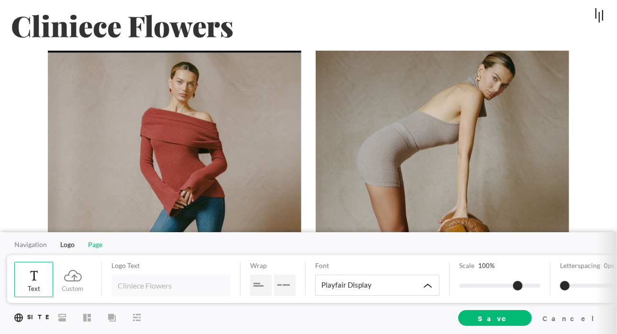
click at [98, 247] on span "Page" at bounding box center [95, 244] width 14 height 8
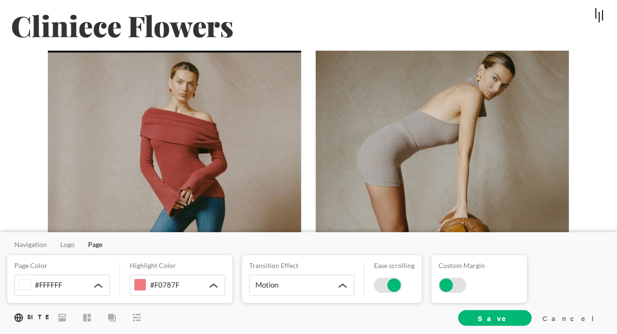
click at [444, 291] on div at bounding box center [445, 285] width 13 height 13
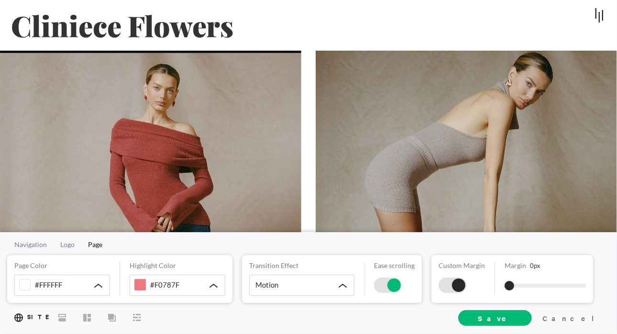
click at [458, 283] on div at bounding box center [458, 285] width 13 height 13
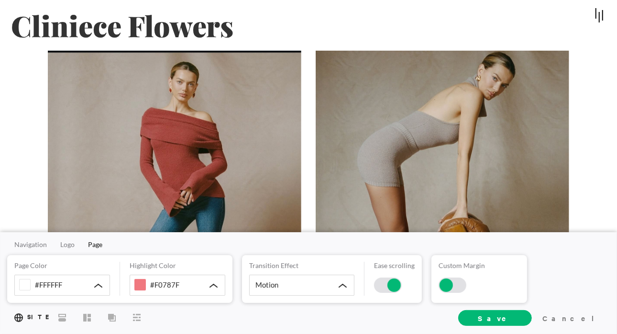
click at [446, 281] on div at bounding box center [445, 285] width 13 height 13
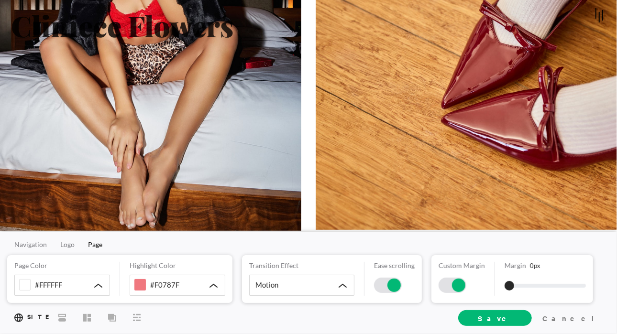
scroll to position [1373, 0]
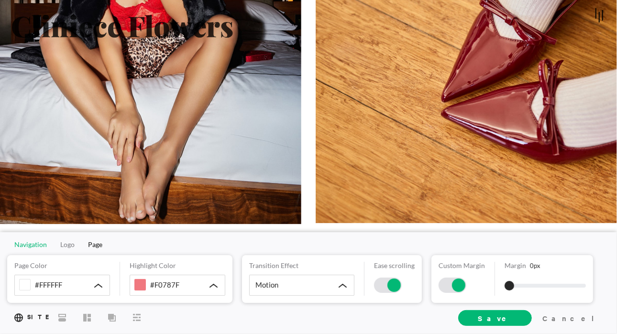
click at [28, 246] on span "Navigation" at bounding box center [30, 244] width 33 height 8
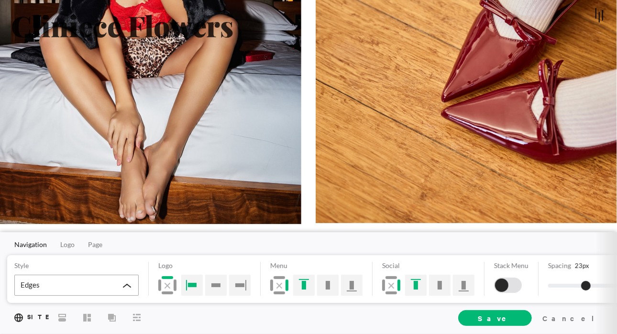
click at [69, 284] on div "Edges" at bounding box center [76, 285] width 124 height 21
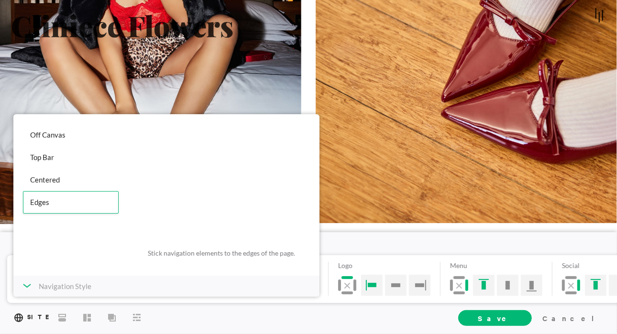
click at [69, 284] on p "Navigation Style" at bounding box center [65, 286] width 53 height 11
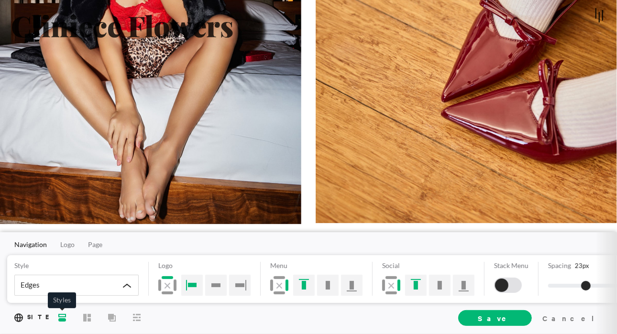
click at [59, 321] on span "Styles" at bounding box center [61, 316] width 15 height 17
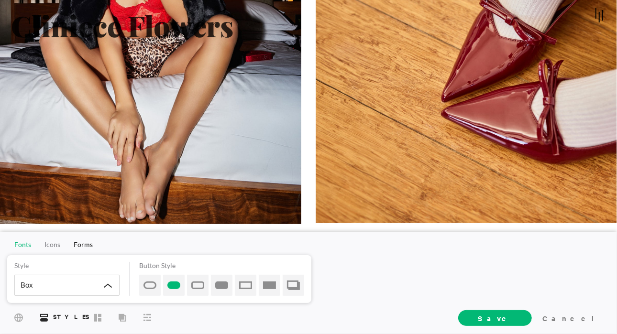
click at [26, 244] on span "Fonts" at bounding box center [22, 244] width 17 height 8
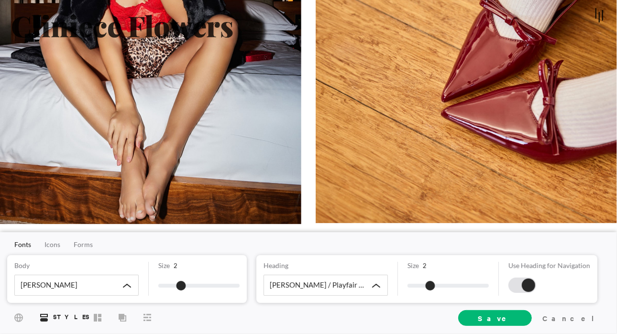
click at [528, 282] on div at bounding box center [528, 285] width 13 height 13
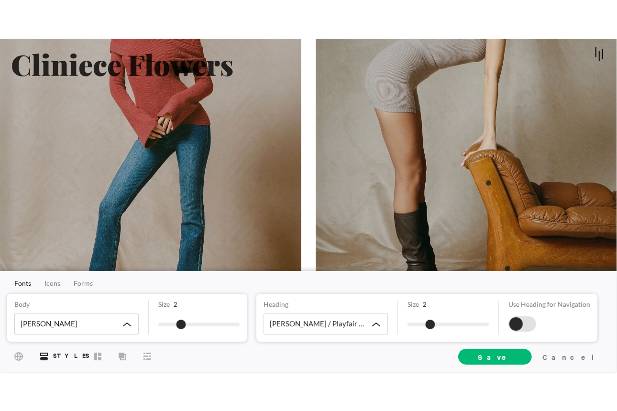
scroll to position [0, 0]
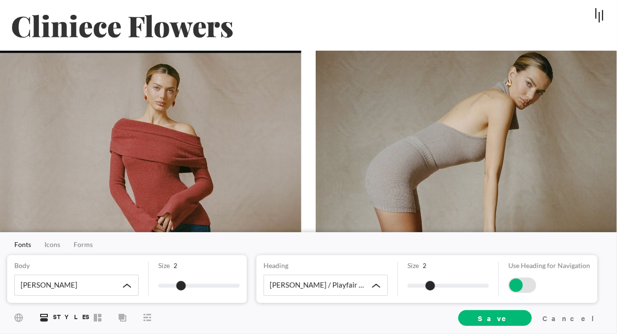
click at [515, 285] on div at bounding box center [515, 285] width 13 height 13
click at [58, 243] on span "Icons" at bounding box center [52, 244] width 16 height 8
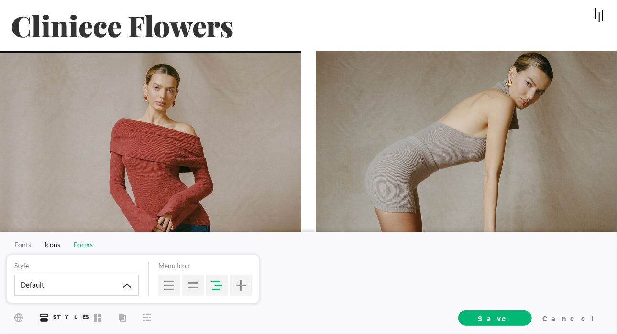
click at [86, 246] on span "Forms" at bounding box center [83, 244] width 19 height 8
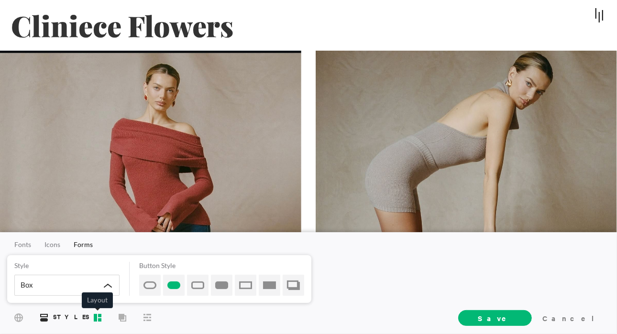
click at [96, 317] on rect at bounding box center [95, 318] width 3 height 8
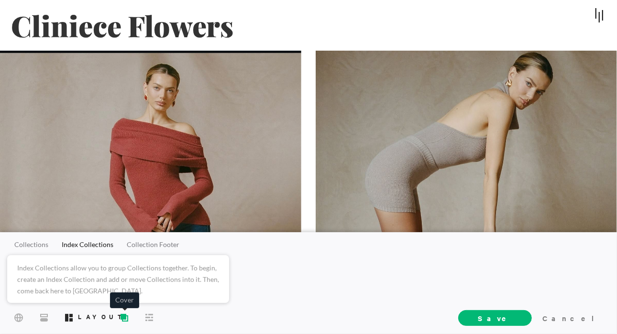
click at [129, 316] on span "Cover" at bounding box center [124, 316] width 15 height 17
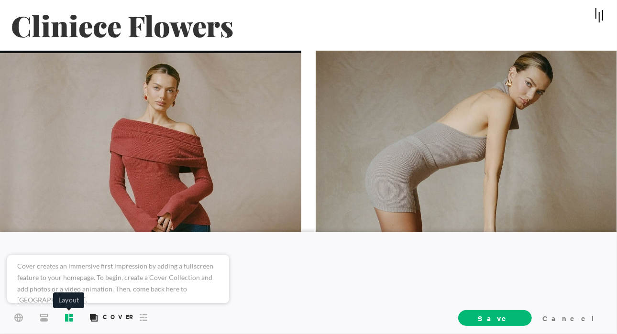
click at [71, 316] on rect at bounding box center [70, 315] width 3 height 3
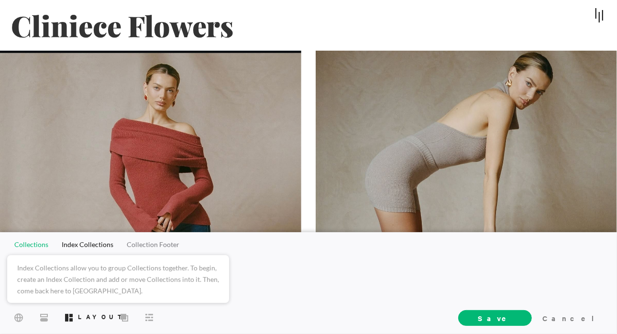
click at [41, 247] on span "Collections" at bounding box center [31, 244] width 34 height 8
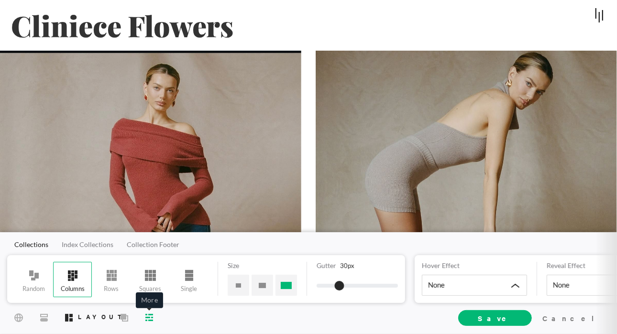
click at [146, 318] on icon at bounding box center [149, 317] width 8 height 7
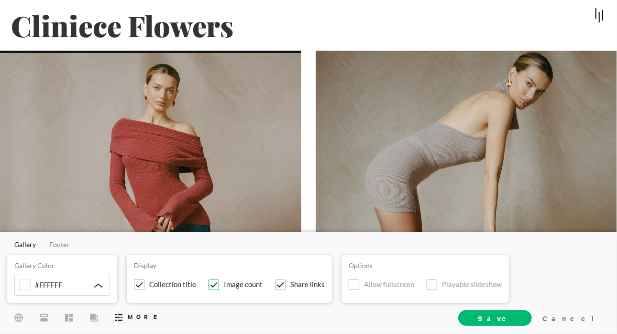
click at [215, 283] on span at bounding box center [213, 285] width 11 height 11
click at [0, 0] on input "Image count" at bounding box center [0, 0] width 0 height 0
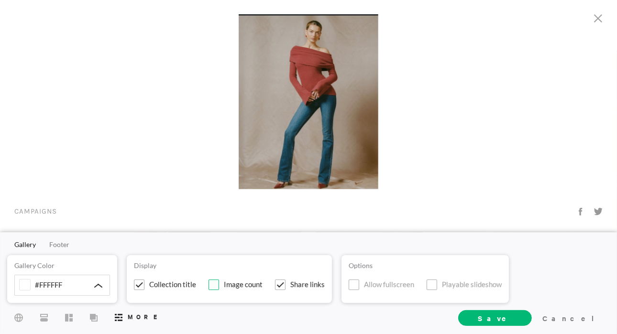
click at [218, 280] on span at bounding box center [213, 285] width 11 height 11
click at [0, 0] on input "Image count" at bounding box center [0, 0] width 0 height 0
click at [216, 283] on span at bounding box center [213, 285] width 11 height 11
click at [0, 0] on input "Image count" at bounding box center [0, 0] width 0 height 0
click at [287, 285] on label "Share links" at bounding box center [300, 284] width 50 height 11
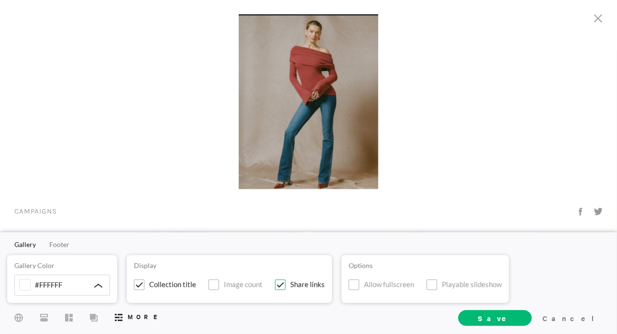
click at [0, 0] on input "Share links" at bounding box center [0, 0] width 0 height 0
click at [287, 285] on label "Share links" at bounding box center [300, 284] width 50 height 11
click at [0, 0] on input "Share links" at bounding box center [0, 0] width 0 height 0
click at [287, 285] on label "Share links" at bounding box center [300, 284] width 50 height 11
click at [0, 0] on input "Share links" at bounding box center [0, 0] width 0 height 0
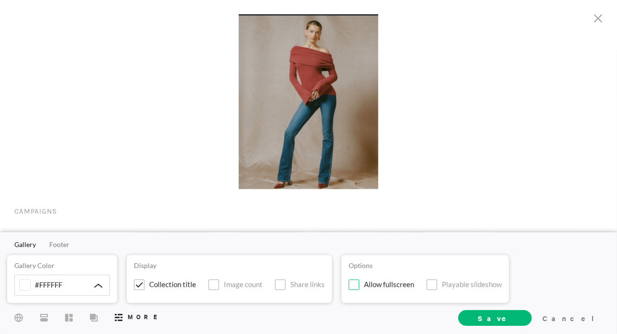
click at [372, 283] on span "Allow fullscreen" at bounding box center [389, 284] width 50 height 11
click at [0, 0] on input "Allow fullscreen" at bounding box center [0, 0] width 0 height 0
click at [372, 283] on span "Allow fullscreen" at bounding box center [389, 284] width 50 height 11
click at [0, 0] on input "Allow fullscreen" at bounding box center [0, 0] width 0 height 0
click at [434, 283] on span at bounding box center [431, 285] width 11 height 11
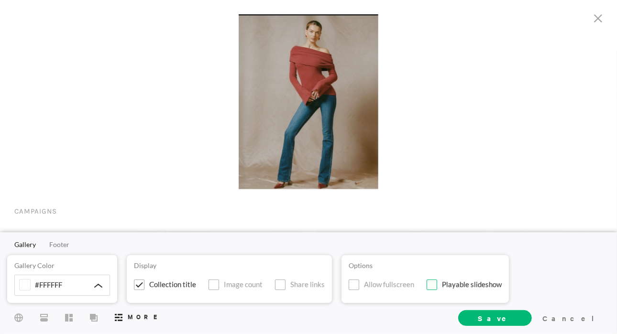
click at [0, 0] on input "Playable slideshow" at bounding box center [0, 0] width 0 height 0
click at [435, 281] on span at bounding box center [431, 285] width 11 height 11
click at [0, 0] on input "Playable slideshow" at bounding box center [0, 0] width 0 height 0
click at [352, 285] on span at bounding box center [354, 285] width 11 height 11
click at [0, 0] on input "Allow fullscreen" at bounding box center [0, 0] width 0 height 0
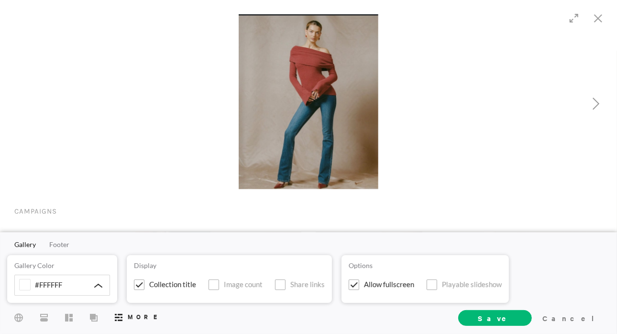
click at [569, 22] on icon at bounding box center [573, 18] width 9 height 9
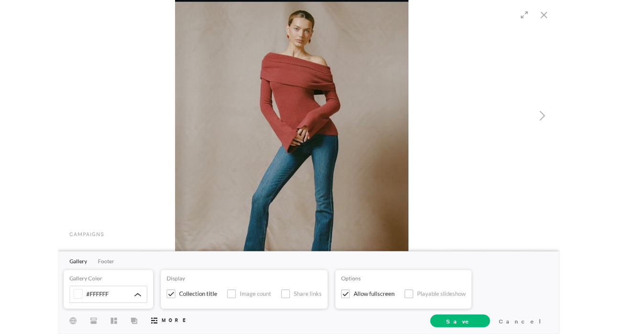
scroll to position [330, 0]
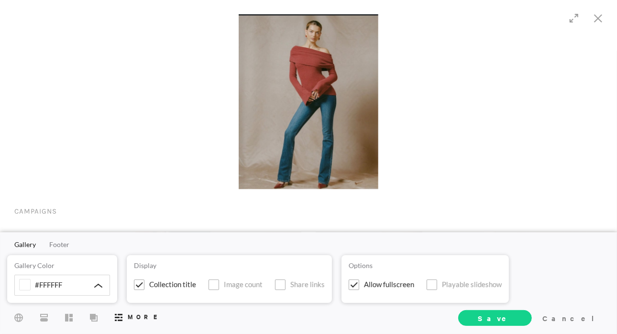
click at [512, 317] on span "Save" at bounding box center [495, 318] width 34 height 10
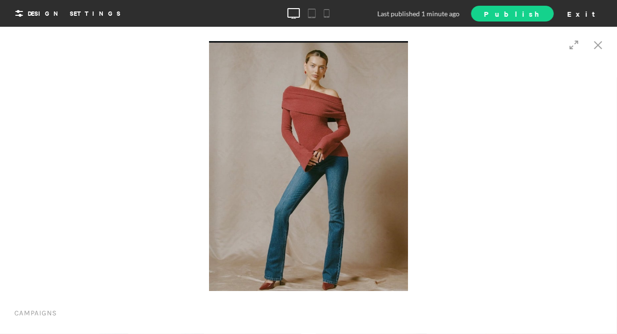
click at [540, 11] on span "Publish" at bounding box center [512, 14] width 56 height 10
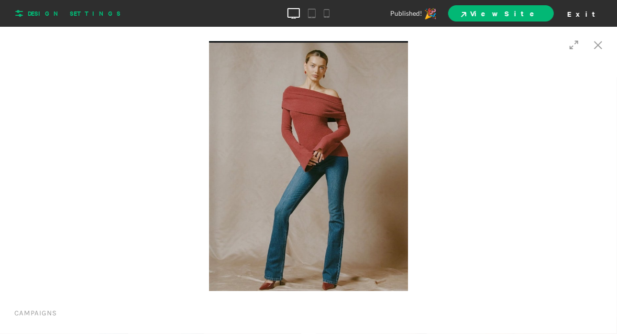
click at [62, 11] on span "Design Settings" at bounding box center [74, 13] width 93 height 9
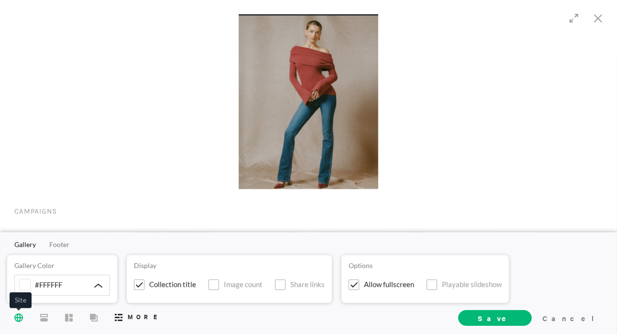
click at [18, 321] on icon at bounding box center [18, 317] width 9 height 9
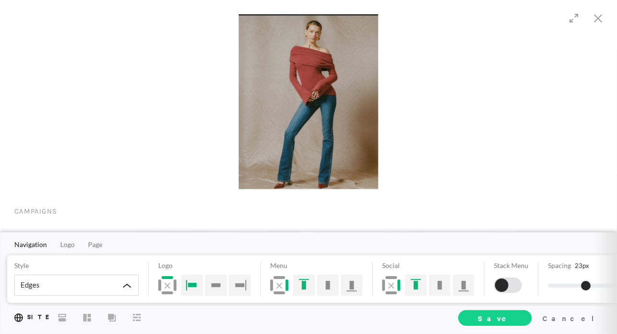
click at [512, 322] on span "Save" at bounding box center [495, 318] width 34 height 10
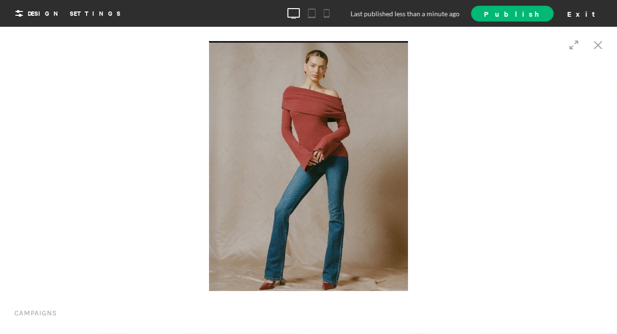
click at [593, 25] on div "Design Settings Last published less than a minute ago Publish Exit" at bounding box center [308, 13] width 617 height 27
click at [597, 15] on div "Exit" at bounding box center [584, 13] width 42 height 14
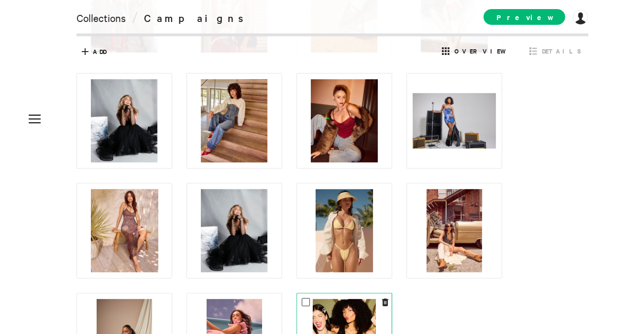
scroll to position [330, 0]
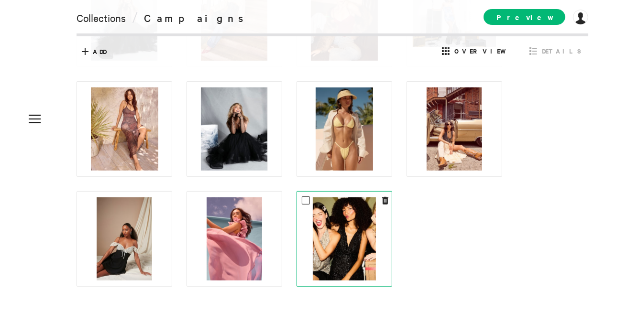
click at [343, 268] on img at bounding box center [344, 238] width 63 height 83
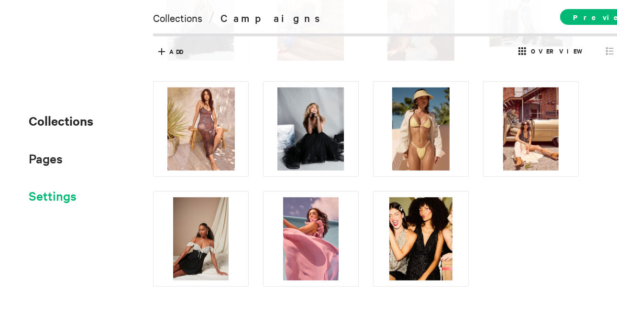
click at [46, 187] on span "Settings" at bounding box center [53, 195] width 48 height 21
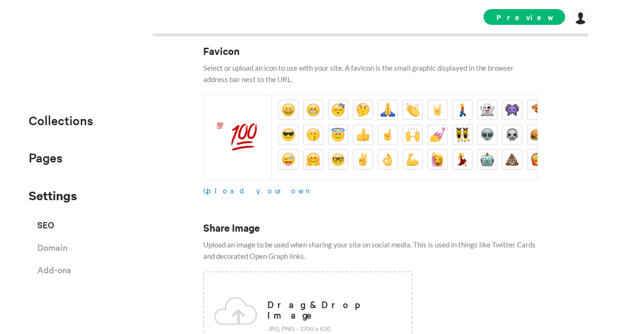
click at [230, 193] on span "Upload your own" at bounding box center [258, 191] width 110 height 10
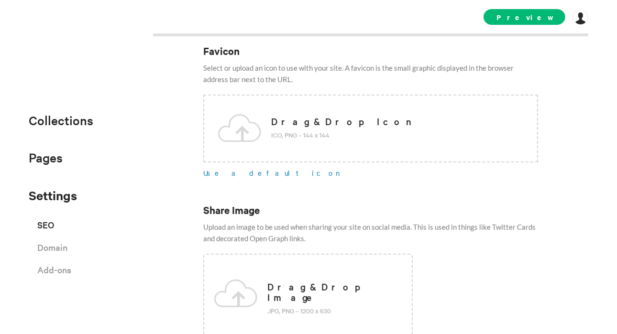
click at [399, 178] on p "Use a default icon" at bounding box center [370, 173] width 335 height 12
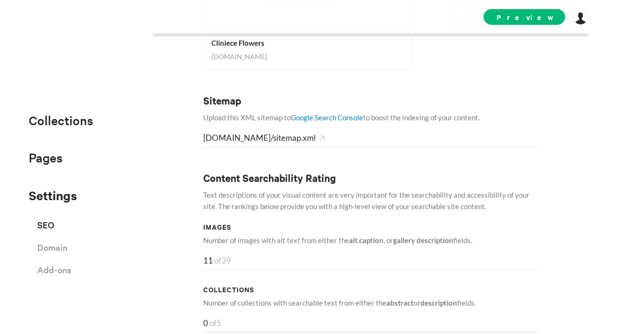
scroll to position [568, 0]
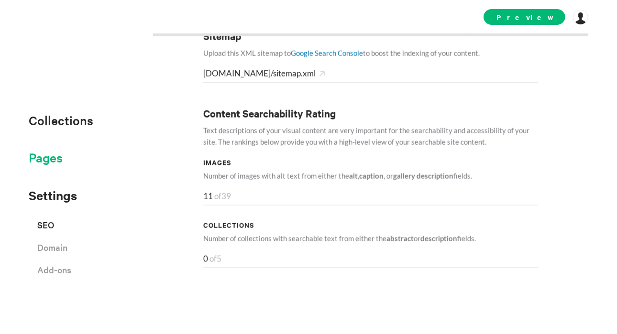
click at [43, 159] on span "Pages" at bounding box center [46, 158] width 34 height 16
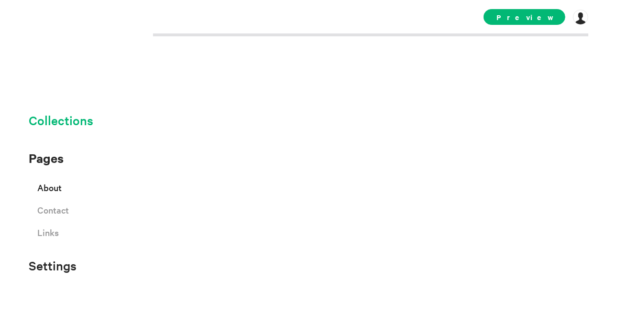
click at [69, 120] on span "Collections" at bounding box center [61, 120] width 65 height 16
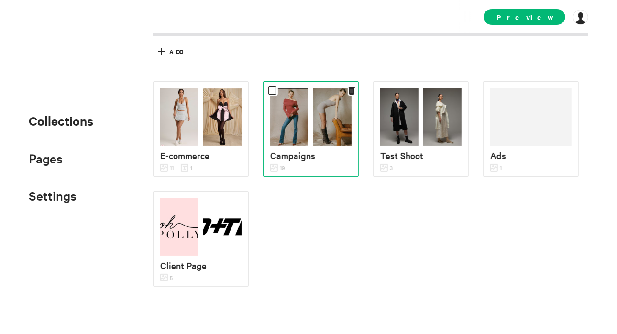
click at [329, 134] on img at bounding box center [332, 116] width 38 height 57
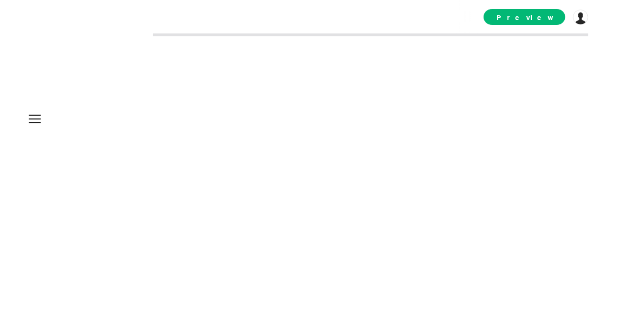
click at [329, 134] on img at bounding box center [332, 121] width 38 height 57
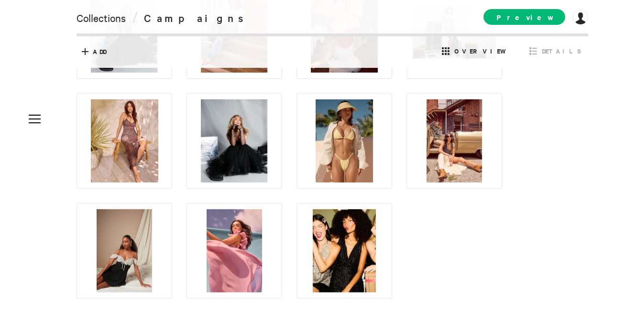
scroll to position [330, 0]
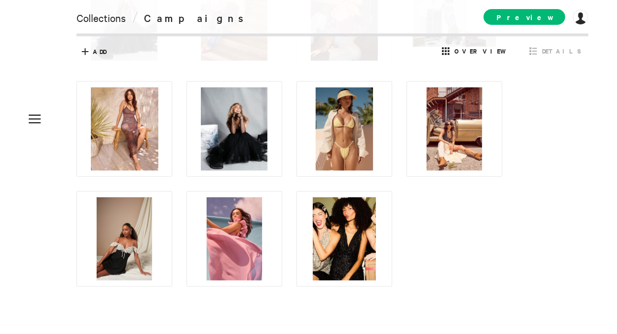
click at [551, 42] on div "Select All shift+click to select multiple 0 Selected E-commerce Test Shoot Ads …" at bounding box center [332, 52] width 512 height 32
click at [552, 50] on span "Details" at bounding box center [555, 50] width 56 height 15
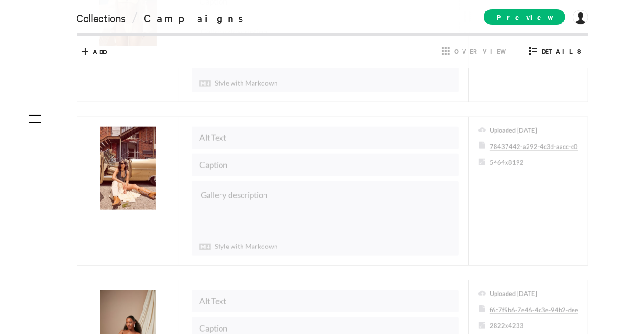
scroll to position [3194, 0]
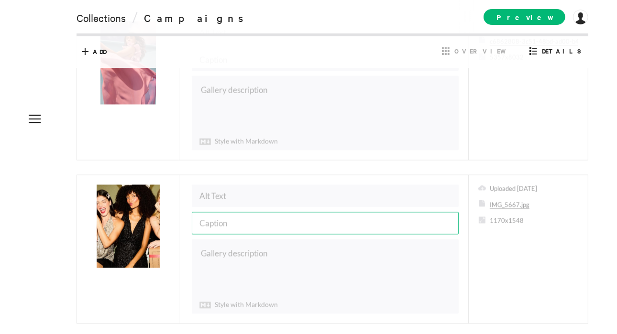
click at [233, 212] on input "text" at bounding box center [325, 223] width 267 height 22
type input "Winter Box Collection"
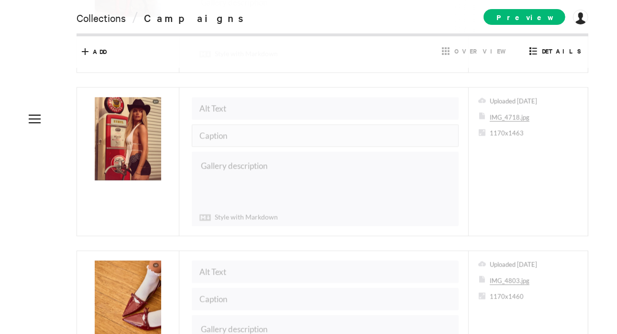
scroll to position [1129, 0]
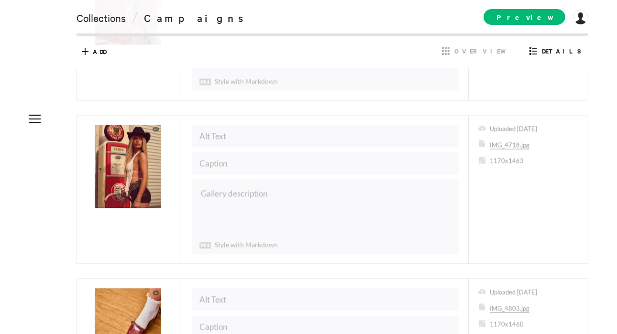
click at [133, 137] on img at bounding box center [128, 166] width 66 height 83
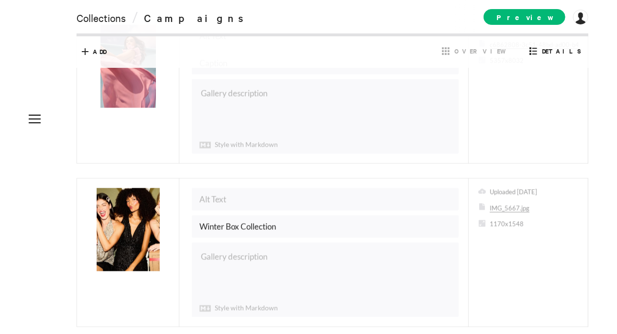
scroll to position [3194, 0]
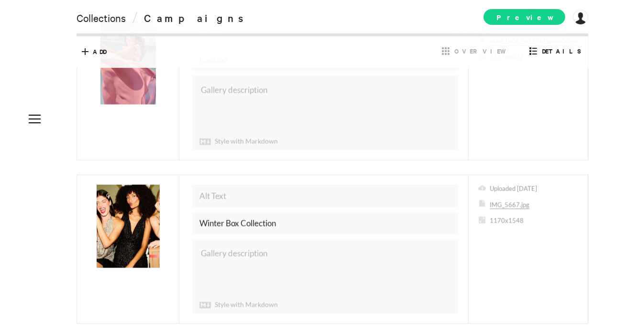
click at [540, 23] on span "Preview" at bounding box center [524, 17] width 82 height 16
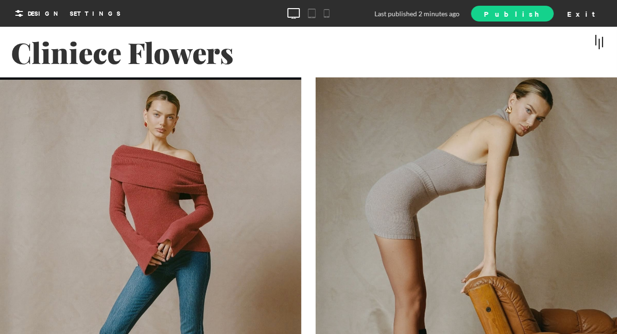
click at [531, 13] on link "Publish" at bounding box center [512, 14] width 82 height 16
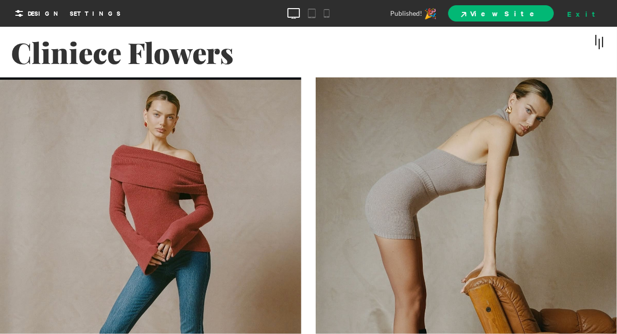
click at [597, 14] on div "Exit" at bounding box center [584, 13] width 42 height 14
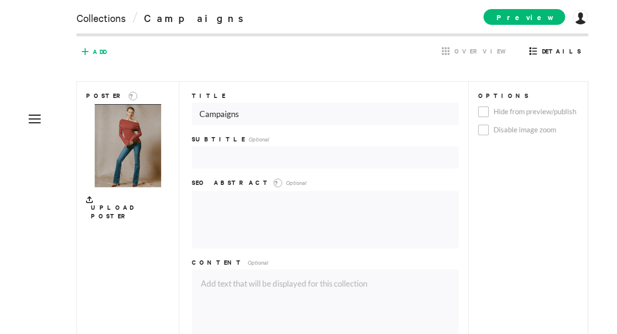
click at [99, 56] on span "Add" at bounding box center [91, 51] width 29 height 15
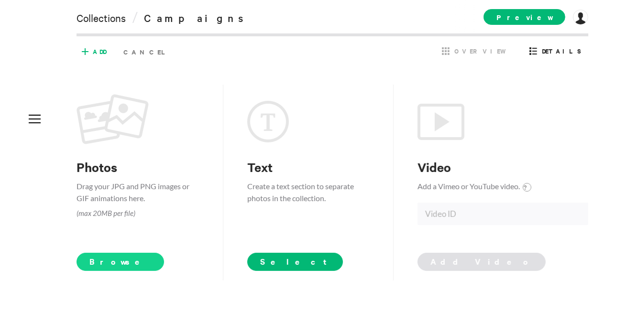
click at [113, 267] on span "Browse" at bounding box center [119, 262] width 87 height 18
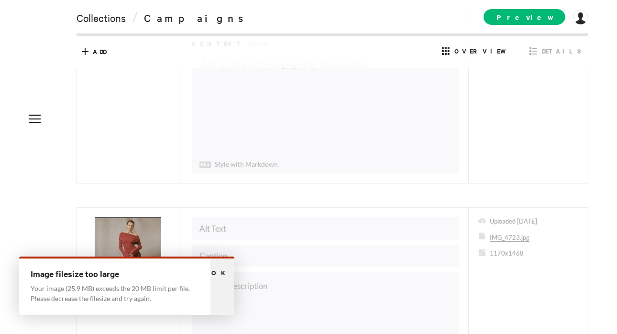
scroll to position [221, 0]
click at [220, 283] on div "Ok" at bounding box center [222, 287] width 24 height 56
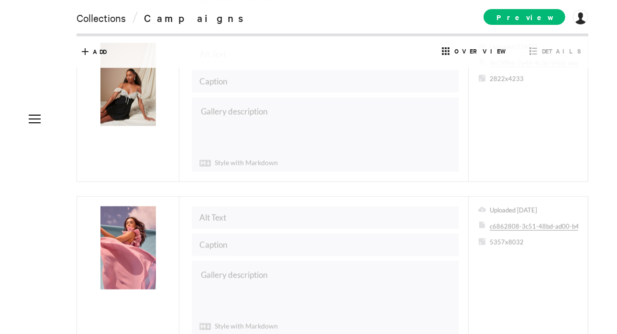
scroll to position [3004, 0]
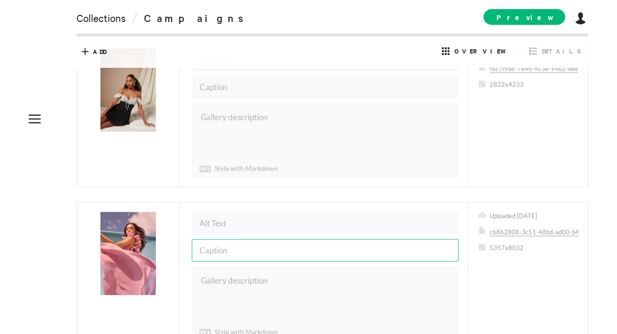
click at [236, 240] on input "text" at bounding box center [325, 251] width 267 height 22
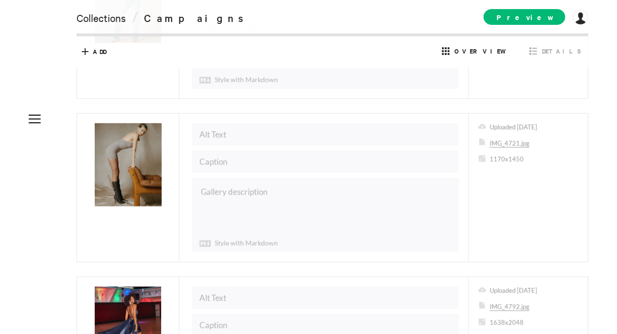
scroll to position [480, 0]
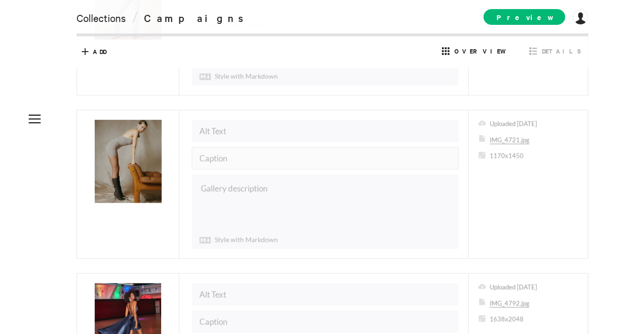
type input "Formal Occasion Collection"
click at [241, 147] on input "text" at bounding box center [325, 158] width 267 height 22
type input "M"
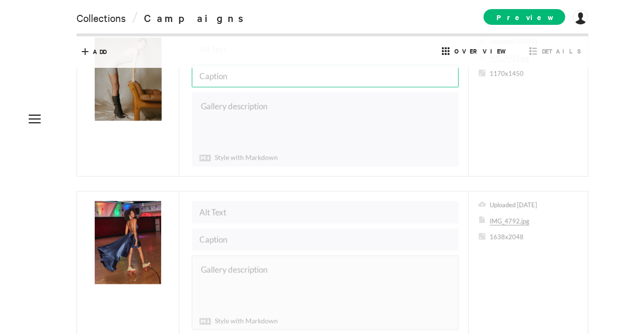
scroll to position [563, 0]
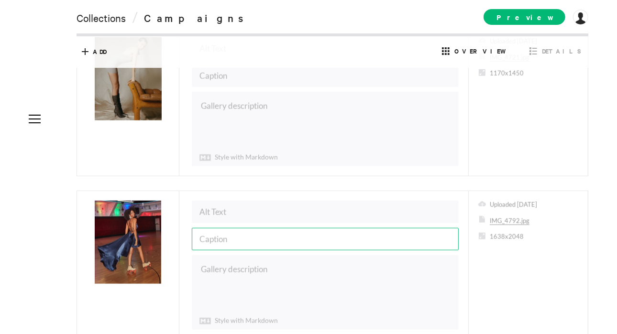
click at [226, 237] on input "text" at bounding box center [325, 239] width 267 height 22
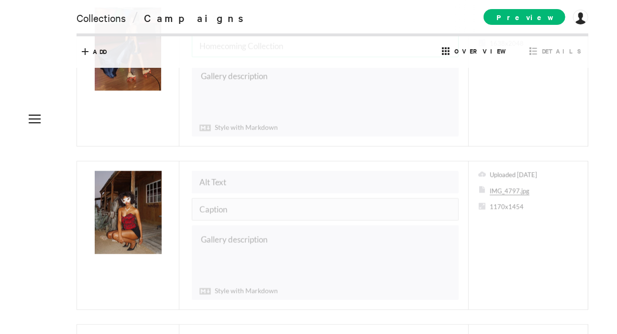
scroll to position [756, 0]
type input "Homecoming Collection"
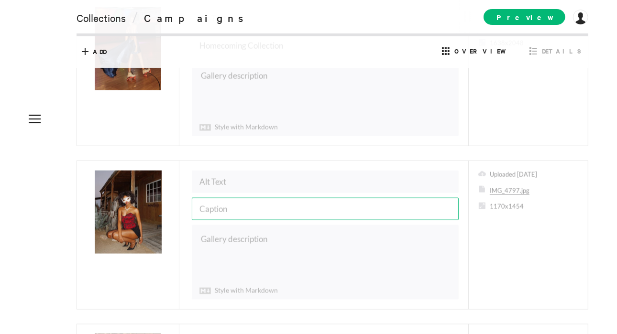
click at [229, 205] on input "text" at bounding box center [325, 209] width 267 height 22
click at [229, 205] on input "[DATE] Collection" at bounding box center [325, 209] width 267 height 22
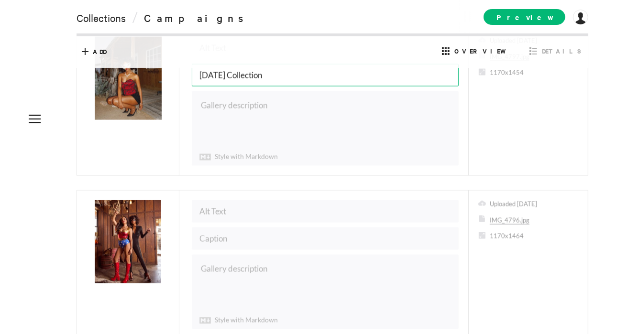
scroll to position [891, 0]
type input "[DATE] Collection"
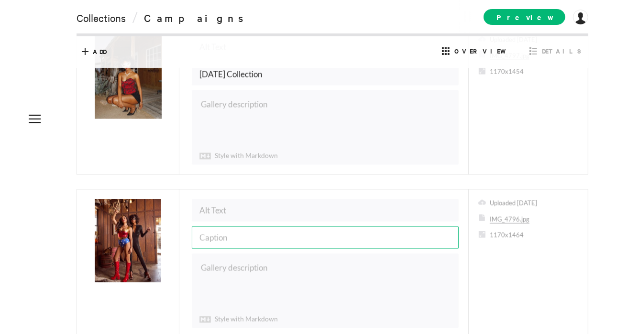
click at [229, 227] on input "text" at bounding box center [325, 238] width 267 height 22
paste input "[DATE] Collection"
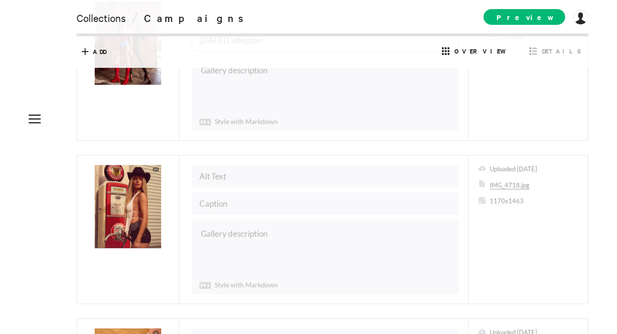
scroll to position [1098, 0]
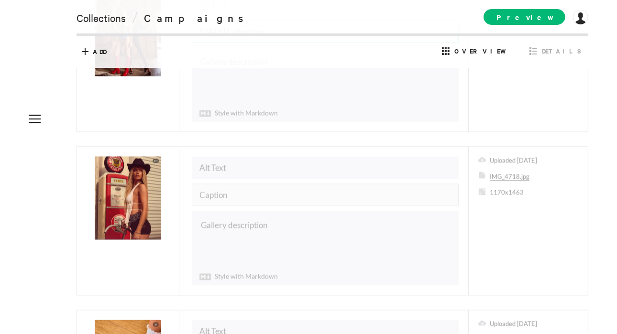
type input "[DATE] Collection"
click at [229, 184] on input "text" at bounding box center [325, 195] width 267 height 22
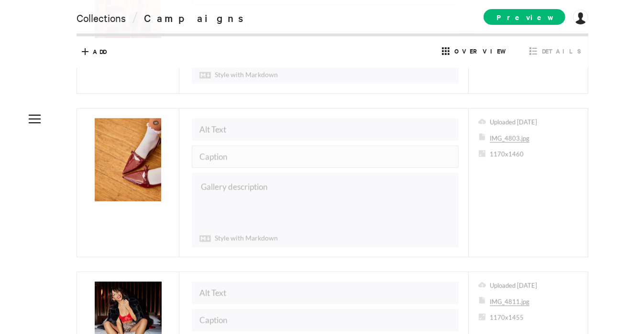
scroll to position [1300, 0]
type input "Festival Collection"
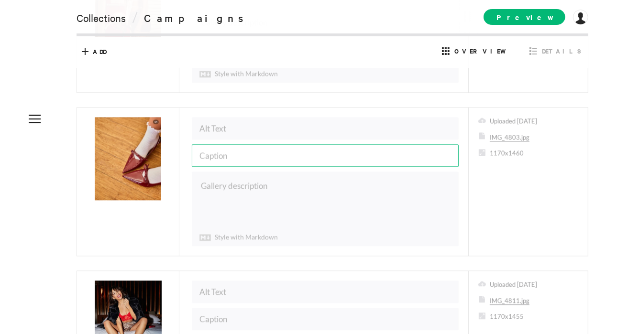
click at [236, 144] on input "text" at bounding box center [325, 155] width 267 height 22
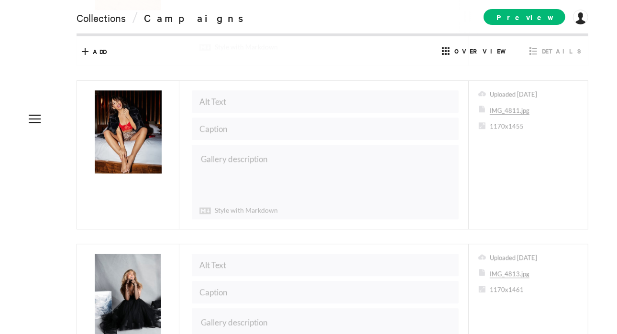
scroll to position [1492, 0]
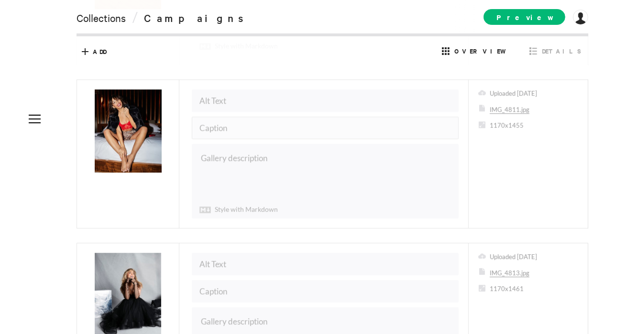
type input "Working in the office Collection"
click at [237, 117] on input "text" at bounding box center [325, 128] width 267 height 22
type input "N"
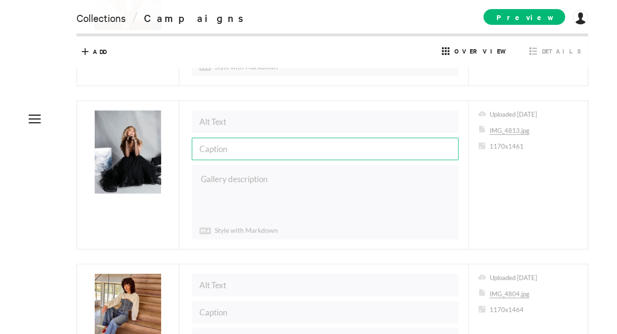
click at [236, 138] on input "text" at bounding box center [325, 149] width 267 height 22
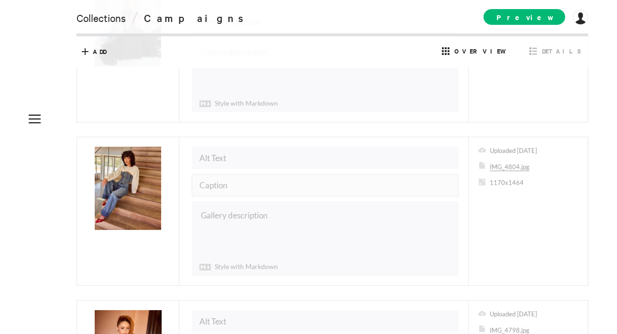
type input "Formal Collection"
click at [228, 174] on input "text" at bounding box center [325, 185] width 267 height 22
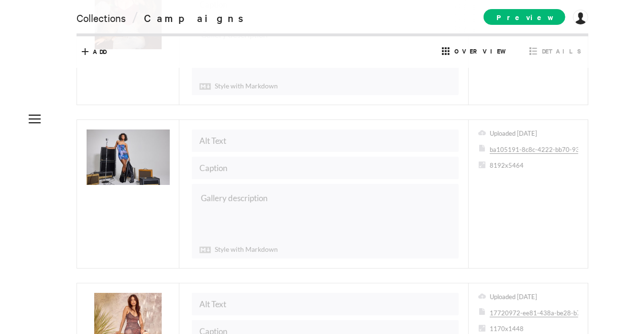
scroll to position [2108, 0]
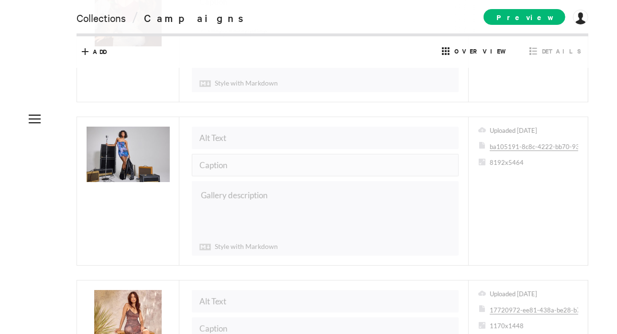
type input "Work in the office Collection"
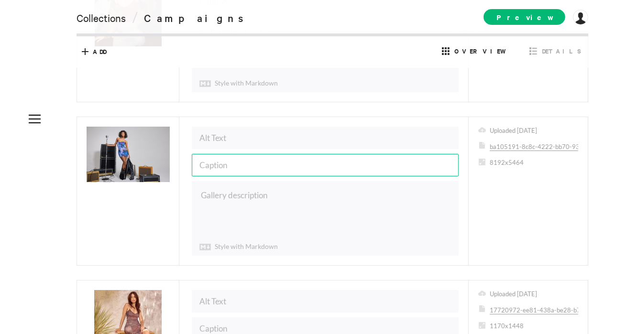
click at [233, 154] on input "text" at bounding box center [325, 165] width 267 height 22
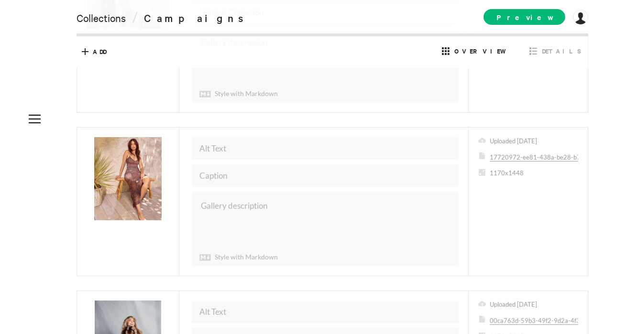
scroll to position [2261, 0]
type input "Festival Collection"
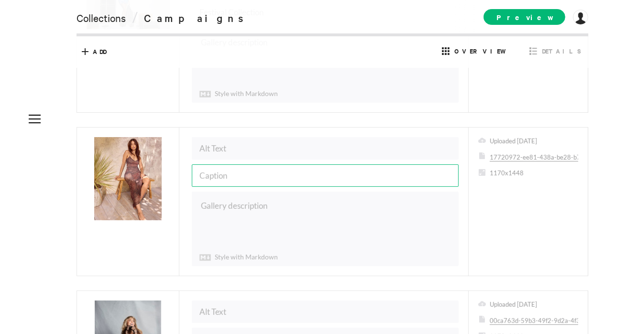
click at [225, 164] on input "text" at bounding box center [325, 175] width 267 height 22
type input "F"
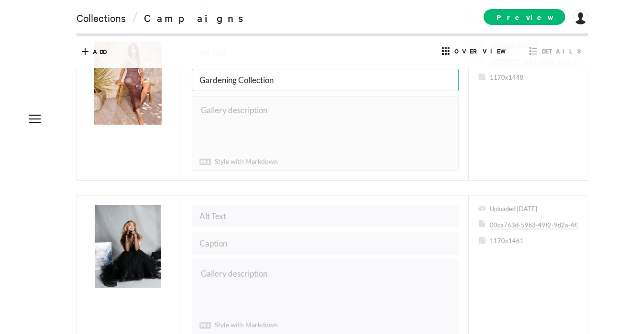
scroll to position [2358, 0]
type input "Gardening Collection"
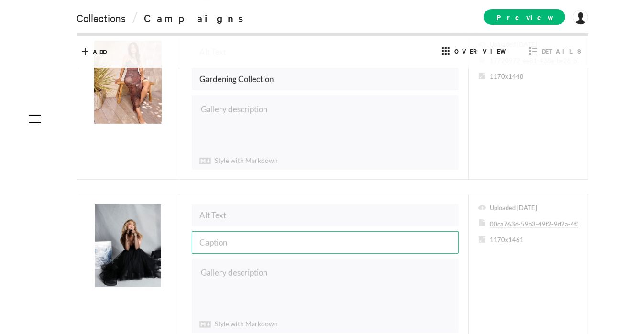
click at [273, 231] on input "text" at bounding box center [325, 242] width 267 height 22
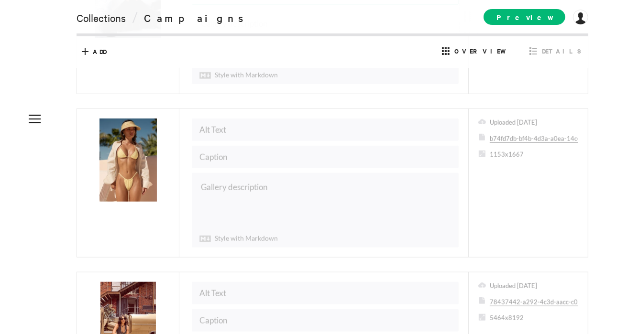
scroll to position [2609, 0]
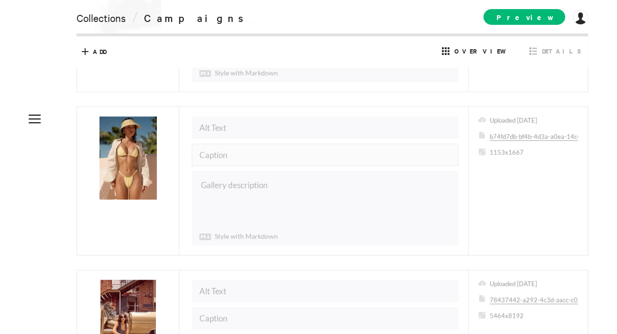
type input "Formal Collection"
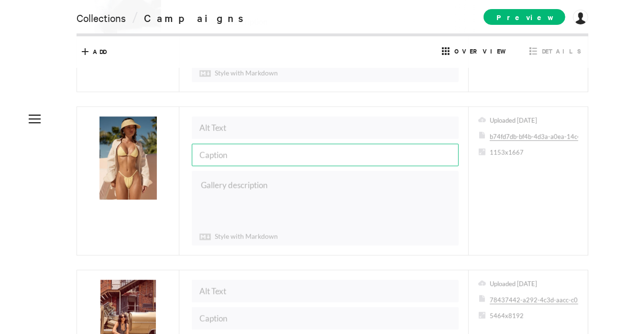
click at [228, 144] on input "text" at bounding box center [325, 155] width 267 height 22
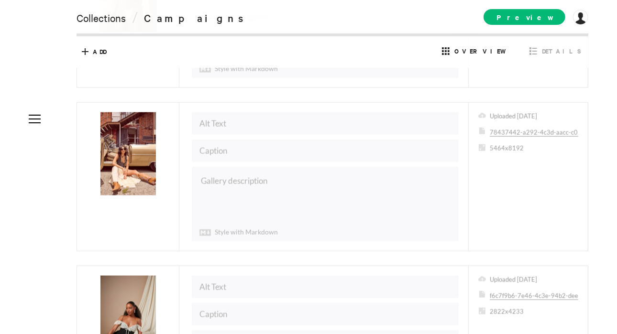
scroll to position [2777, 0]
type input "By the Dock Collection"
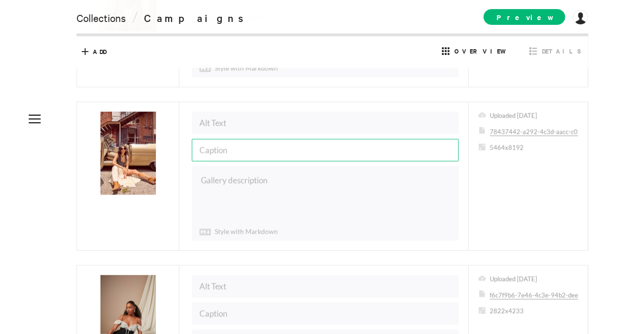
click at [223, 139] on input "text" at bounding box center [325, 150] width 267 height 22
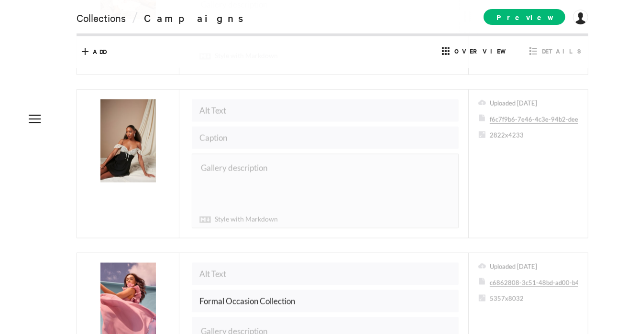
scroll to position [2933, 0]
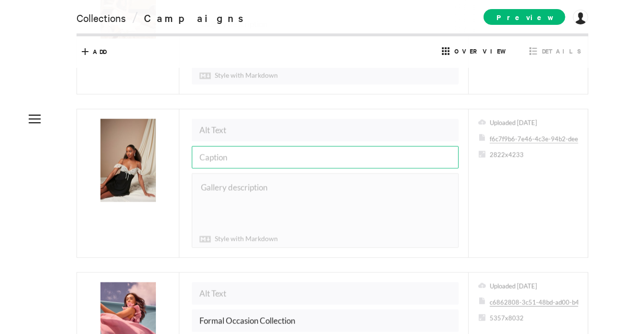
click at [226, 146] on input "text" at bounding box center [325, 157] width 267 height 22
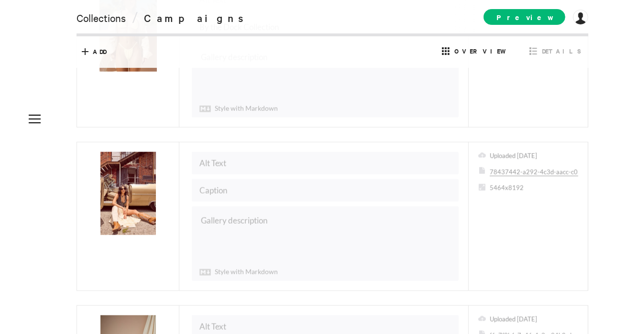
scroll to position [2676, 0]
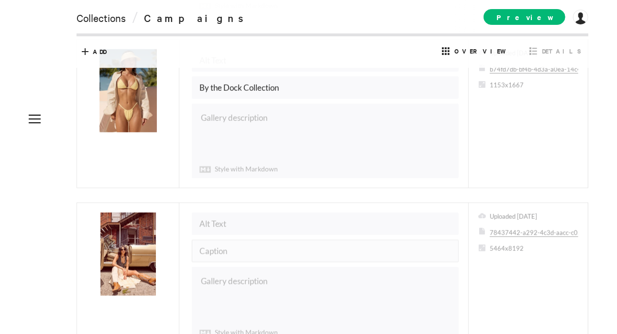
type input "Brunch Collection"
click at [215, 240] on input "text" at bounding box center [325, 251] width 267 height 22
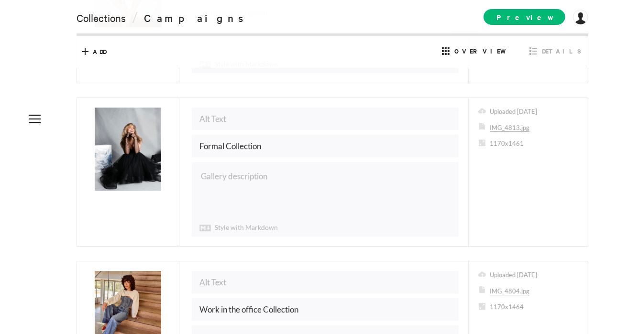
scroll to position [1512, 0]
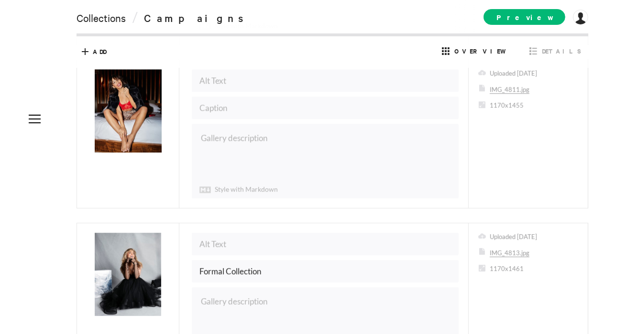
type input "Festival Collection"
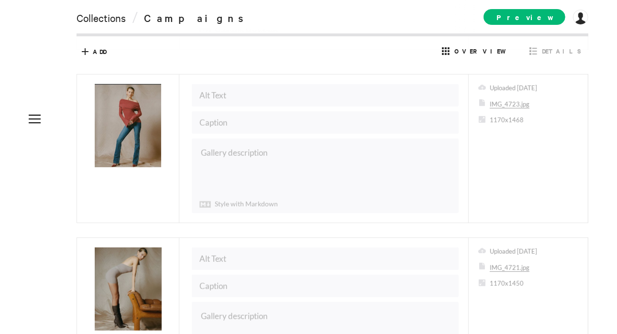
scroll to position [0, 0]
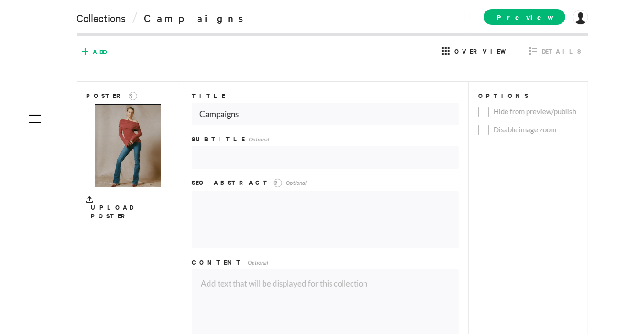
click at [102, 50] on span "Add" at bounding box center [99, 51] width 13 height 9
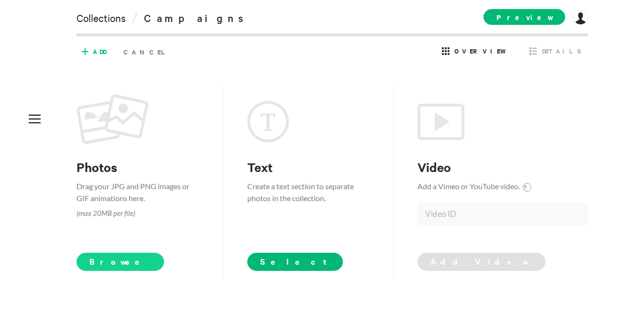
click at [109, 265] on span "Browse" at bounding box center [119, 262] width 87 height 18
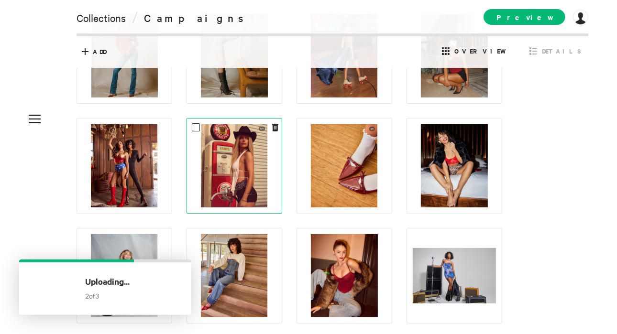
scroll to position [60, 0]
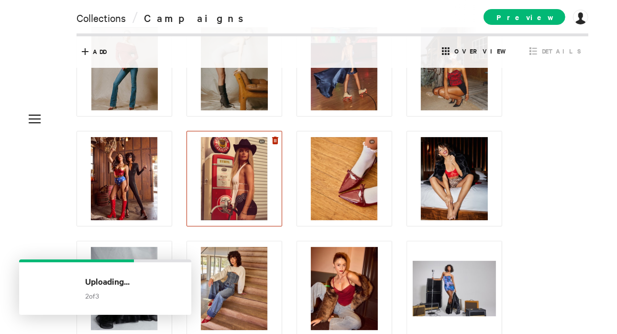
click at [272, 139] on icon at bounding box center [275, 141] width 6 height 8
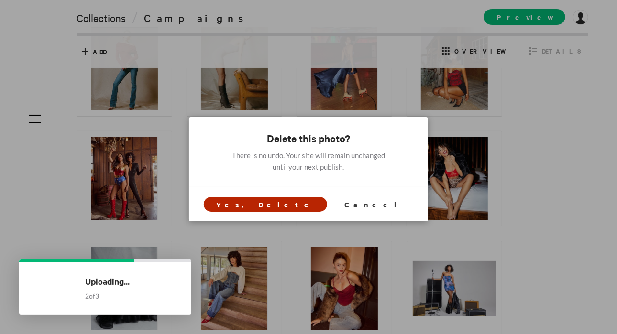
click at [274, 206] on span "Yes, Delete" at bounding box center [265, 204] width 98 height 10
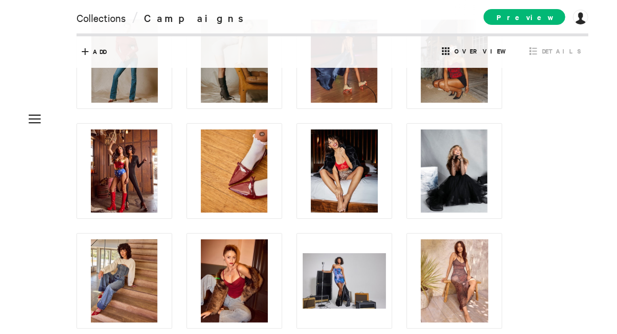
scroll to position [69, 0]
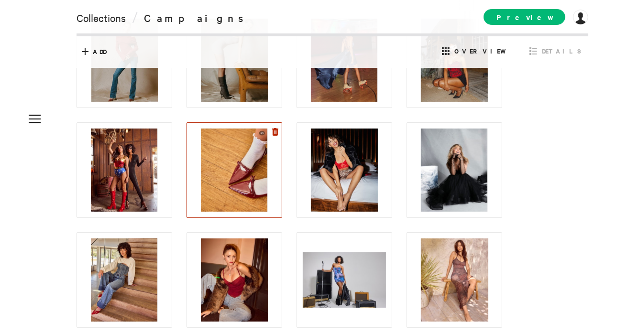
click at [276, 132] on icon at bounding box center [275, 132] width 6 height 8
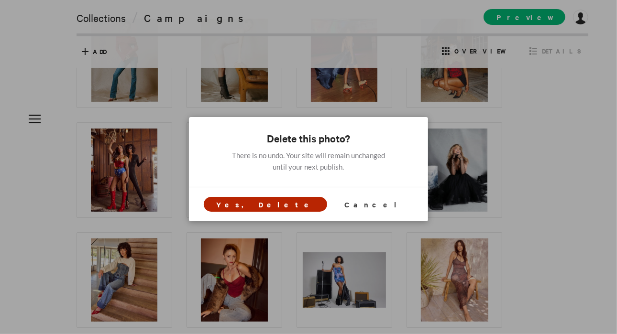
click at [287, 205] on span "Yes, Delete" at bounding box center [265, 204] width 98 height 10
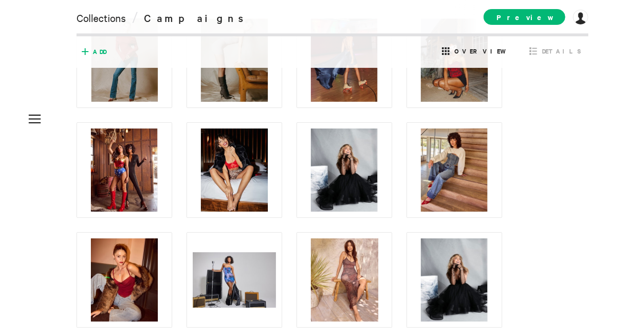
click at [95, 57] on span "Add" at bounding box center [91, 51] width 29 height 15
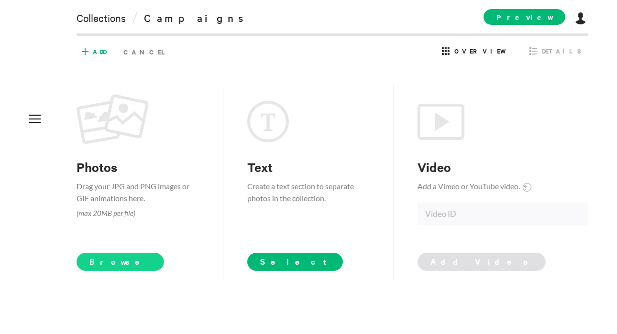
click at [109, 263] on span "Browse" at bounding box center [119, 262] width 87 height 18
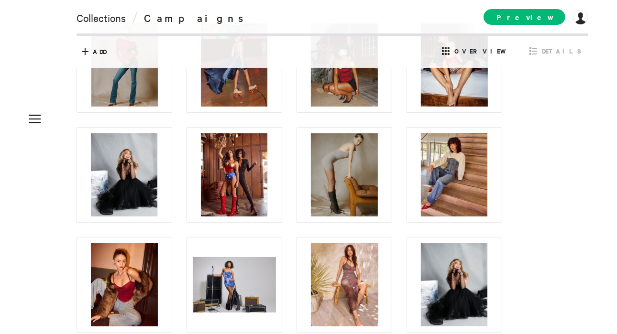
scroll to position [0, 0]
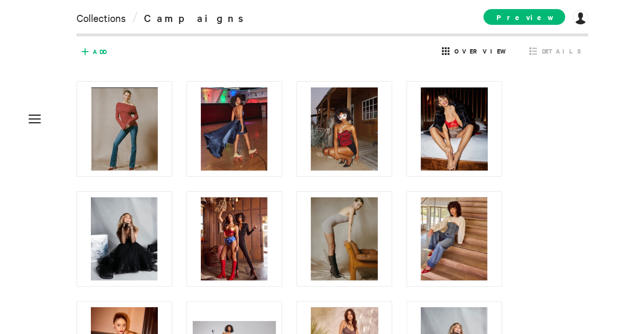
click at [98, 50] on span "Add" at bounding box center [99, 51] width 13 height 9
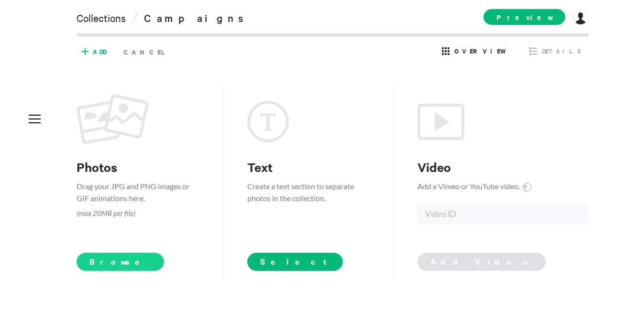
click at [109, 259] on span "Browse" at bounding box center [119, 262] width 87 height 18
click at [125, 55] on span "Cancel" at bounding box center [147, 52] width 55 height 16
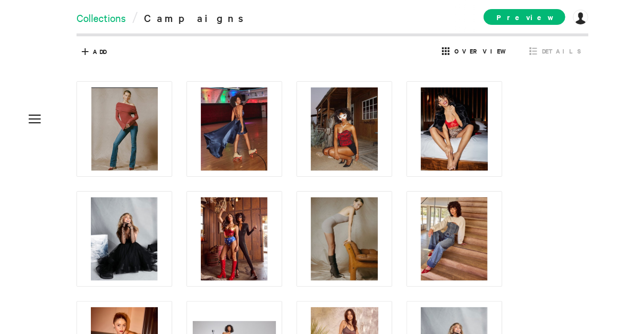
click at [117, 18] on link "Collections" at bounding box center [100, 17] width 49 height 13
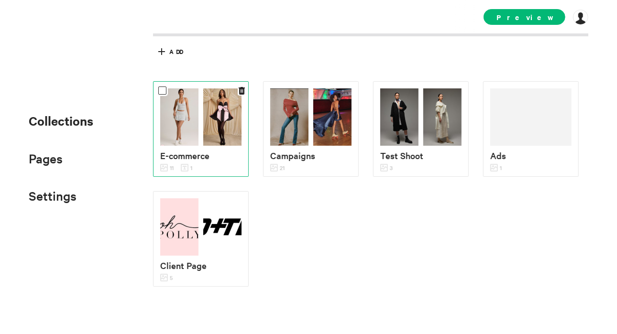
click at [204, 148] on div "E-commerce 11 1" at bounding box center [200, 130] width 81 height 85
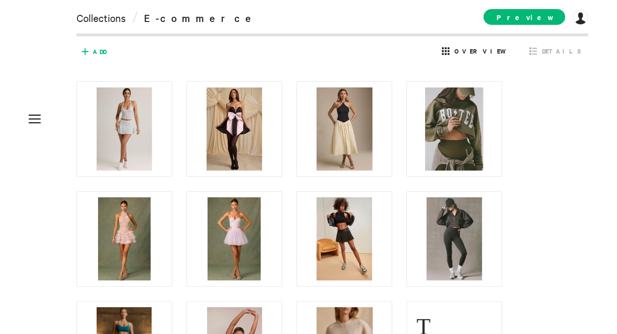
click at [98, 46] on span "Add" at bounding box center [91, 51] width 29 height 15
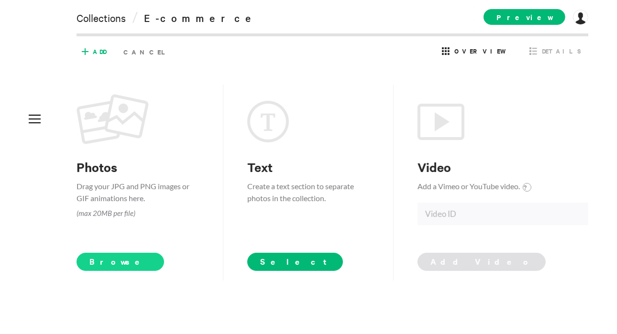
click at [103, 263] on span "Browse" at bounding box center [119, 262] width 87 height 18
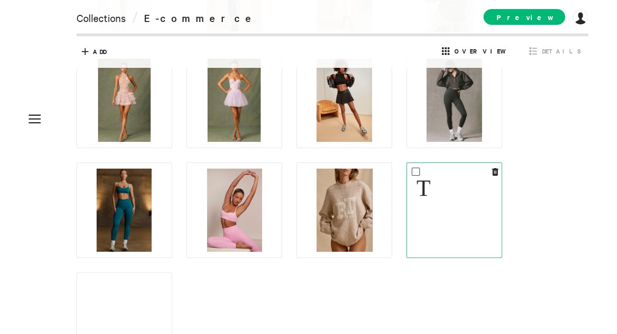
scroll to position [140, 0]
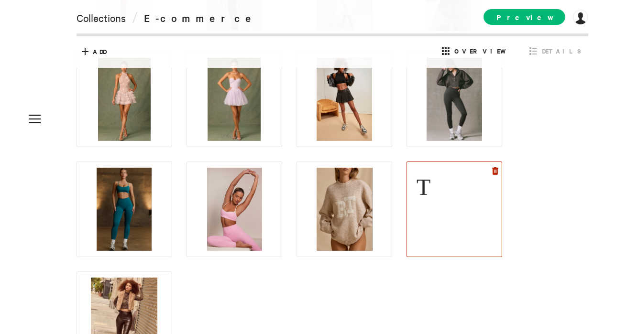
click at [495, 173] on icon at bounding box center [495, 171] width 6 height 8
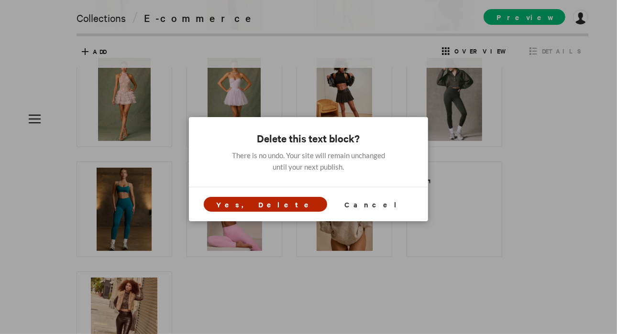
click at [288, 205] on span "Yes, Delete" at bounding box center [265, 204] width 98 height 10
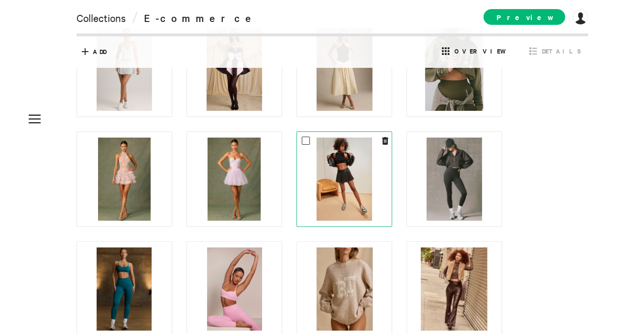
scroll to position [0, 0]
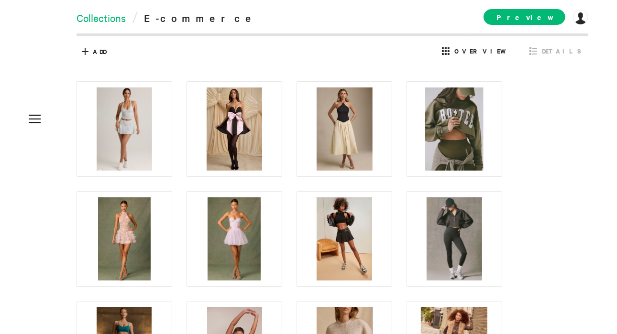
click at [104, 22] on link "Collections" at bounding box center [100, 17] width 49 height 13
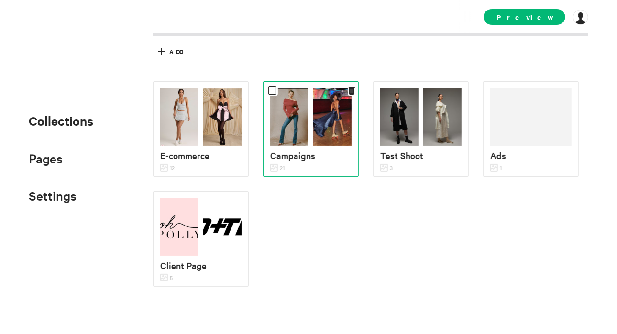
click at [288, 119] on img at bounding box center [289, 116] width 38 height 57
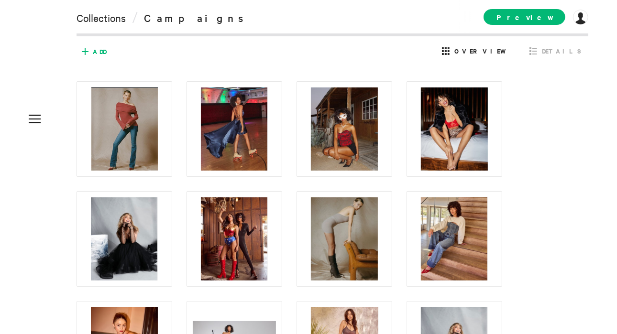
click at [93, 52] on span "Add" at bounding box center [99, 51] width 13 height 9
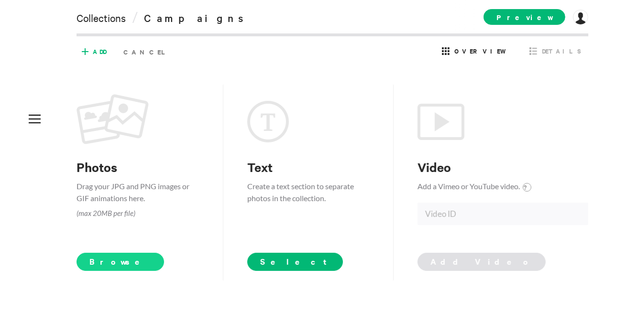
click at [102, 266] on span "Browse" at bounding box center [119, 262] width 87 height 18
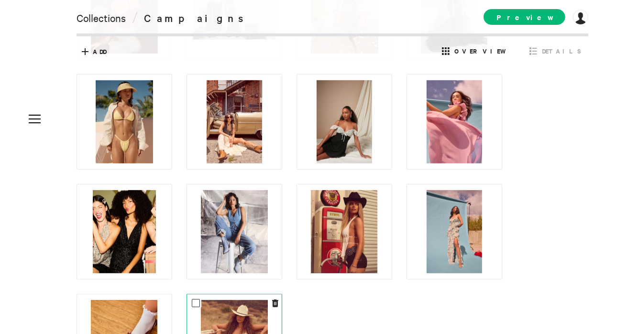
scroll to position [348, 0]
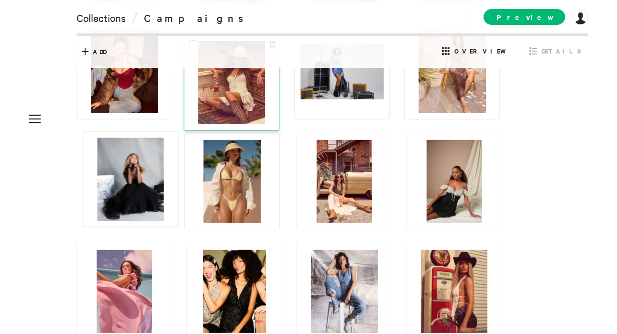
click at [256, 46] on div "Select All shift+click to select multiple 0 Selected E-commerce Test Shoot Ads …" at bounding box center [308, 167] width 617 height 334
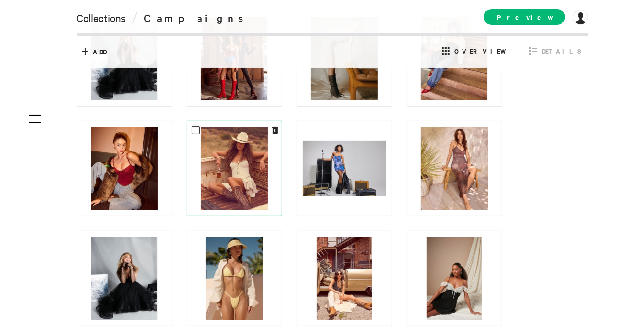
scroll to position [180, 0]
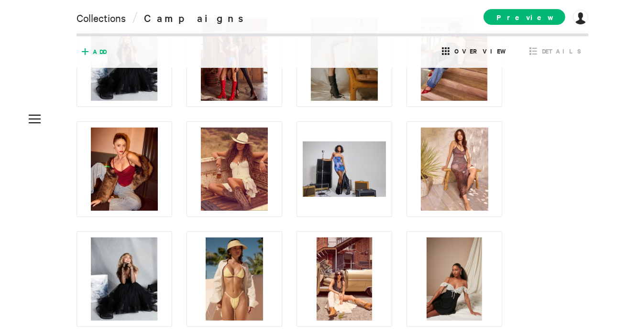
click at [100, 47] on span "Add" at bounding box center [99, 51] width 13 height 9
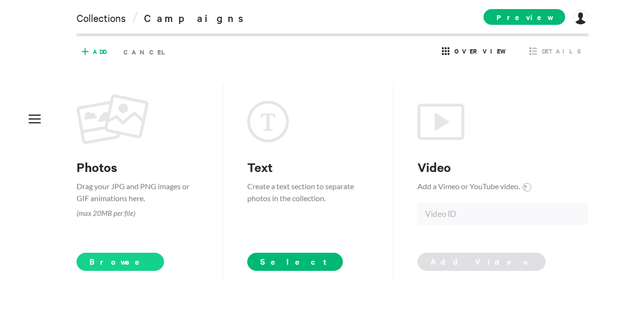
click at [98, 267] on span "Browse" at bounding box center [119, 262] width 87 height 18
click at [110, 266] on span "Browse" at bounding box center [119, 262] width 87 height 18
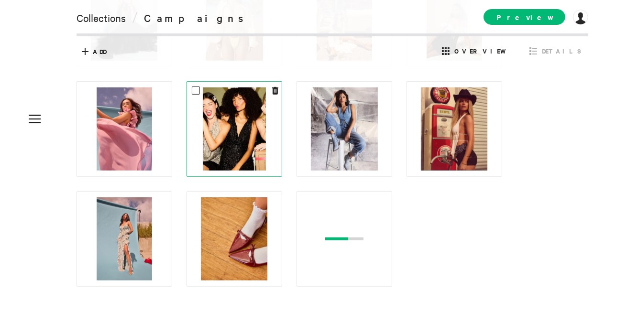
scroll to position [0, 0]
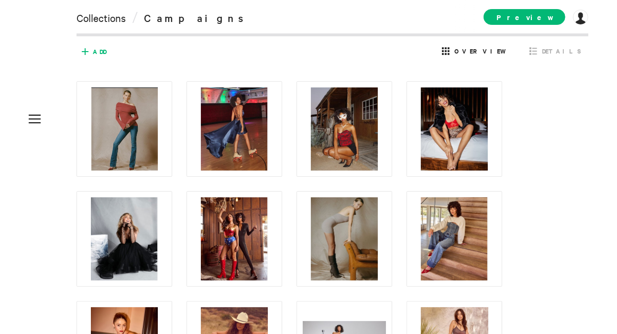
click at [96, 53] on span "Add" at bounding box center [99, 51] width 13 height 9
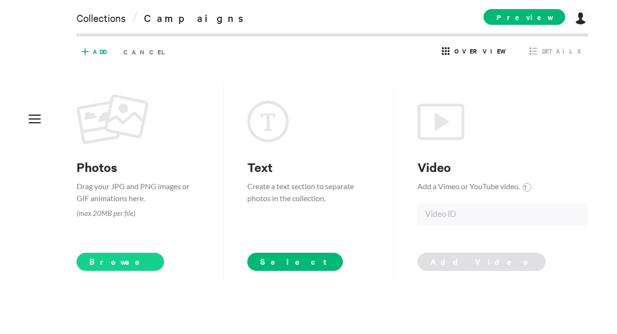
click at [102, 262] on span "Browse" at bounding box center [119, 262] width 87 height 18
click at [115, 15] on link "Collections" at bounding box center [100, 17] width 49 height 13
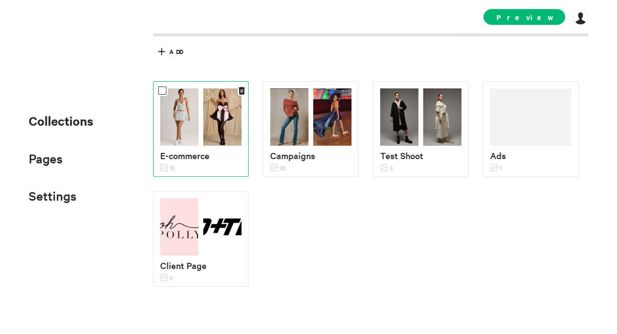
click at [199, 136] on div at bounding box center [200, 116] width 81 height 57
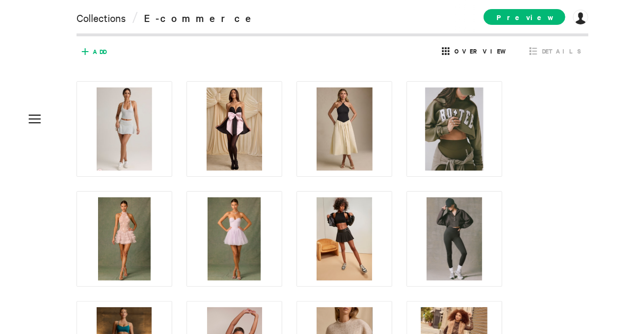
click at [96, 50] on span "Add" at bounding box center [99, 51] width 13 height 9
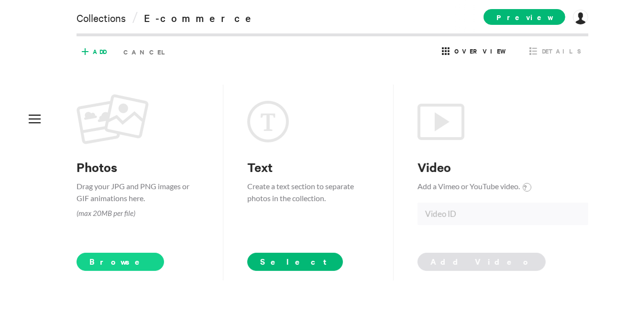
click at [104, 256] on span "Browse" at bounding box center [119, 262] width 87 height 18
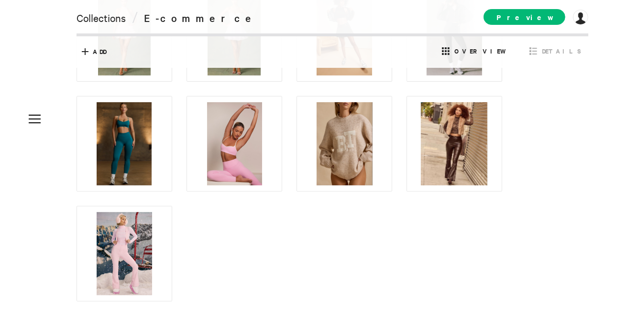
scroll to position [220, 0]
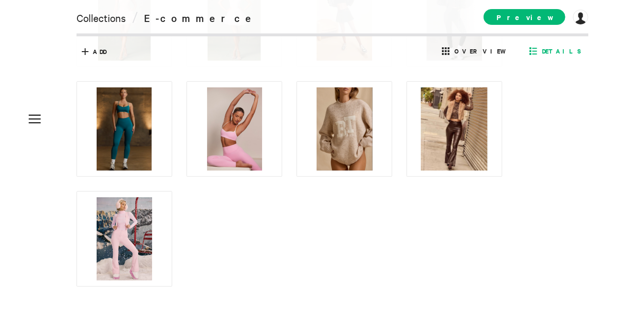
click at [562, 53] on span "Details" at bounding box center [561, 51] width 39 height 9
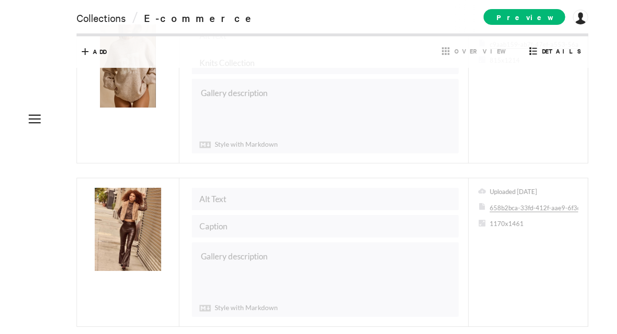
scroll to position [2047, 0]
click at [278, 216] on input "text" at bounding box center [325, 227] width 267 height 22
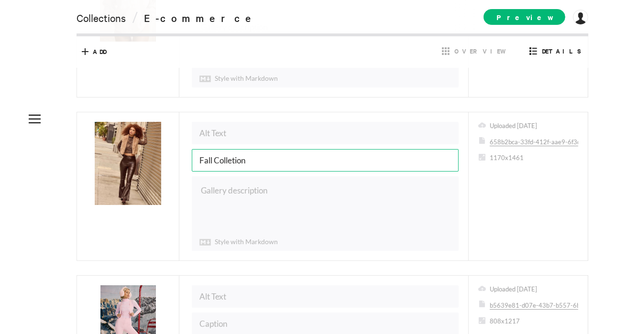
scroll to position [2112, 0]
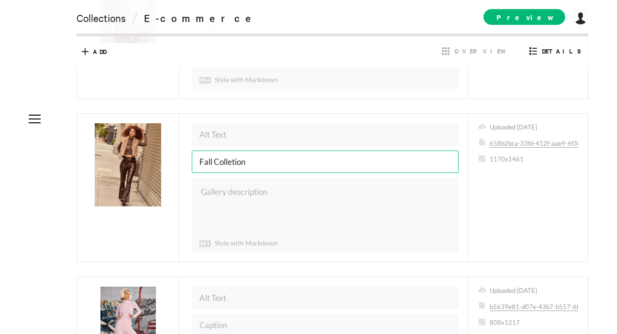
click at [233, 151] on input "Fall Colletion" at bounding box center [325, 162] width 267 height 22
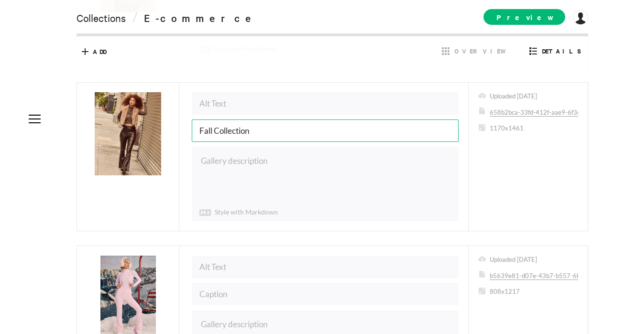
scroll to position [2145, 0]
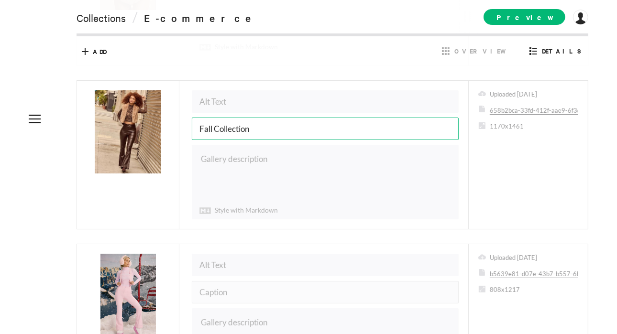
type input "Fall Collection"
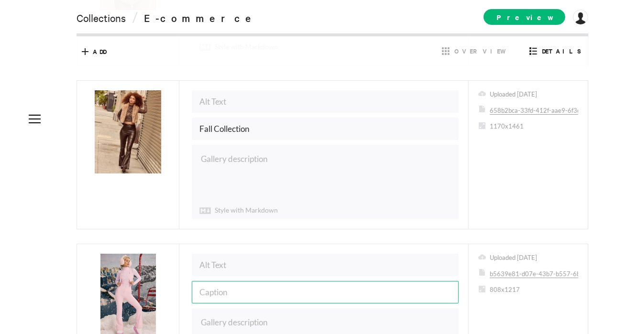
click at [218, 281] on input "text" at bounding box center [325, 292] width 267 height 22
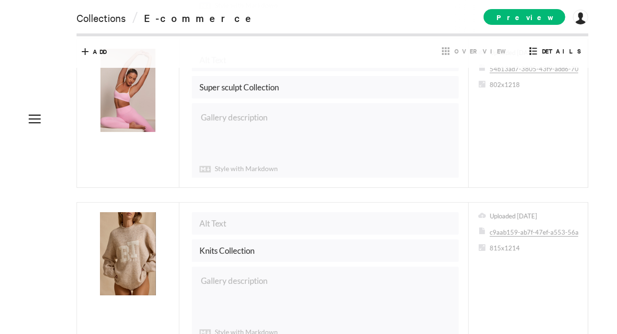
scroll to position [1855, 0]
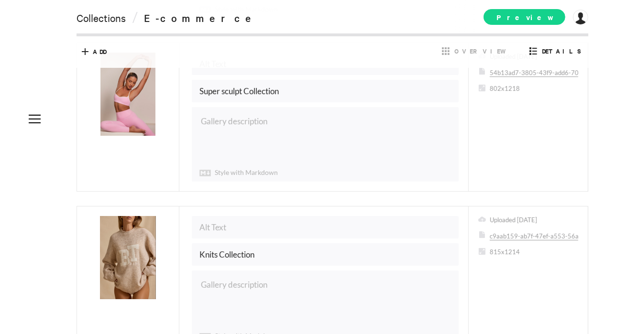
type input "Ski Collection"
click at [525, 21] on span "Preview" at bounding box center [524, 17] width 82 height 16
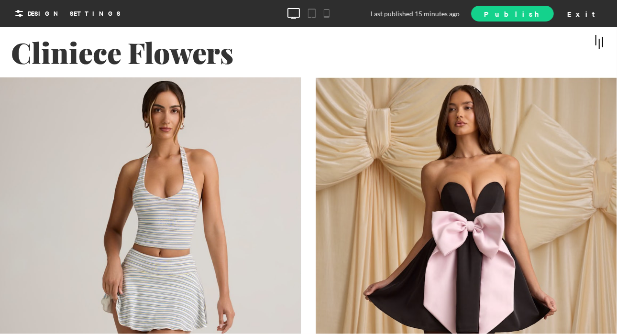
click at [540, 17] on span "Publish" at bounding box center [512, 14] width 56 height 10
click at [589, 15] on div "Exit" at bounding box center [584, 13] width 42 height 14
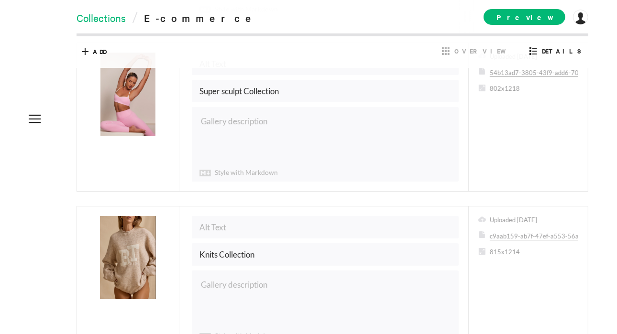
click at [112, 19] on link "Collections" at bounding box center [100, 17] width 49 height 13
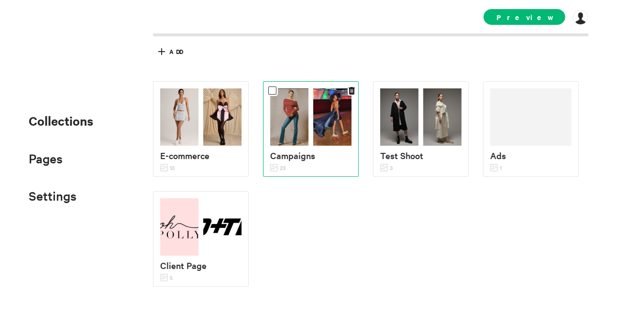
click at [306, 103] on img at bounding box center [289, 116] width 38 height 57
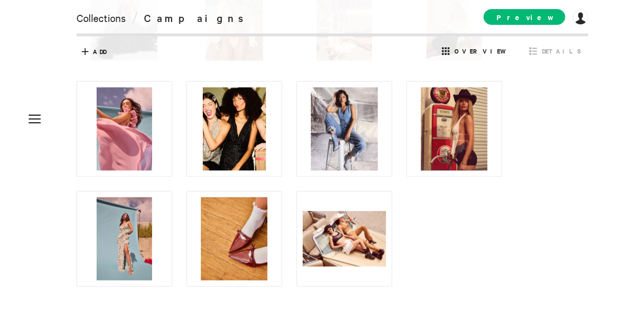
scroll to position [393, 0]
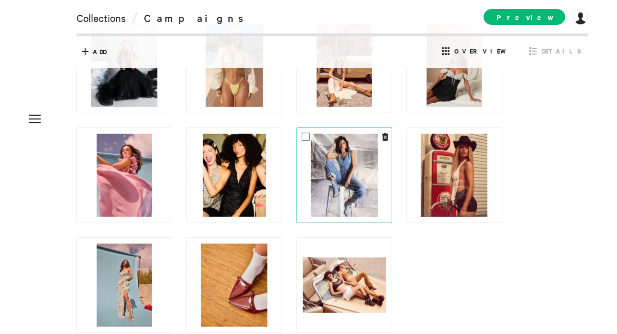
click at [343, 185] on img at bounding box center [344, 175] width 67 height 83
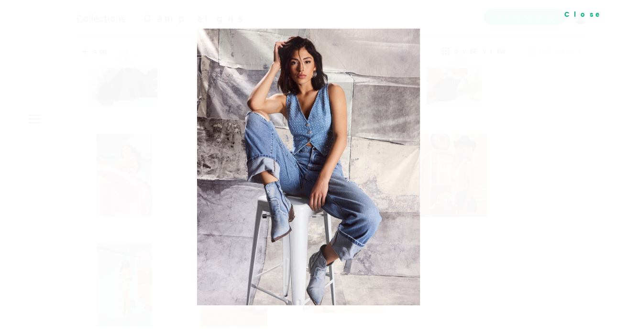
click at [603, 9] on div "Close" at bounding box center [586, 13] width 62 height 27
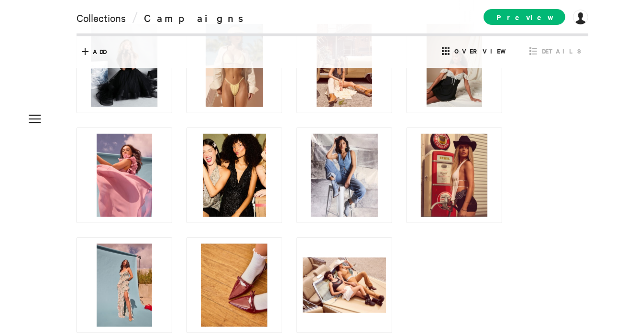
click at [564, 60] on div "Select All shift+click to select multiple 0 Selected E-commerce Test Shoot Ads …" at bounding box center [332, 52] width 512 height 32
click at [567, 51] on span "Details" at bounding box center [561, 51] width 39 height 9
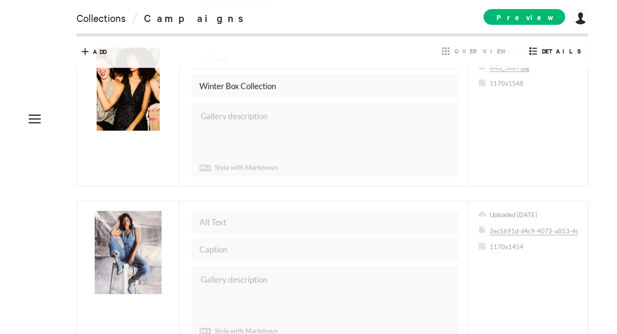
scroll to position [3166, 0]
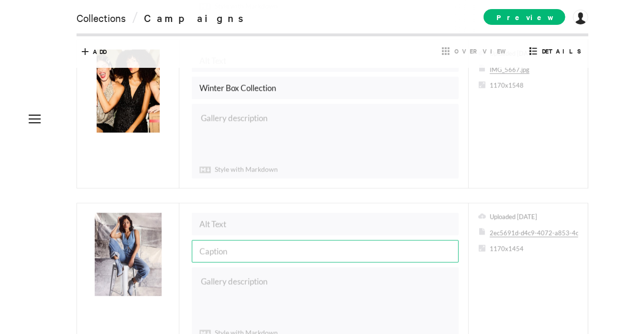
click at [257, 240] on input "text" at bounding box center [325, 251] width 267 height 22
type input "t"
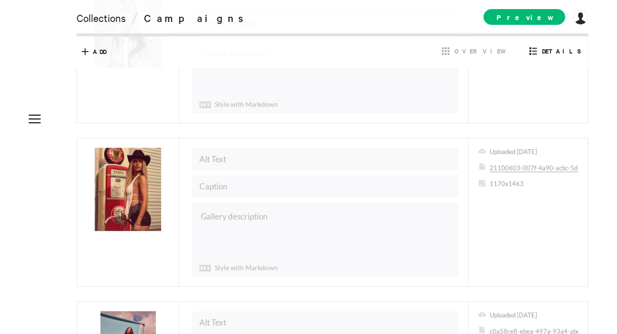
scroll to position [3396, 0]
type input "The Denim Story"
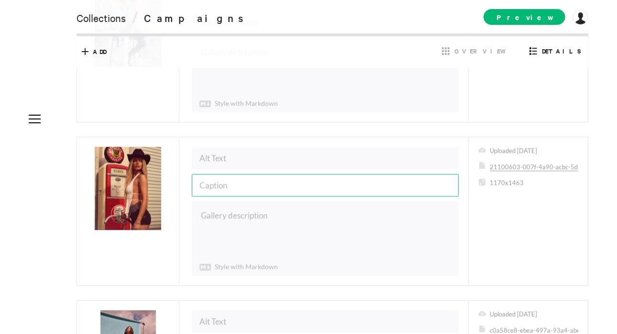
click at [241, 174] on input "text" at bounding box center [325, 185] width 267 height 22
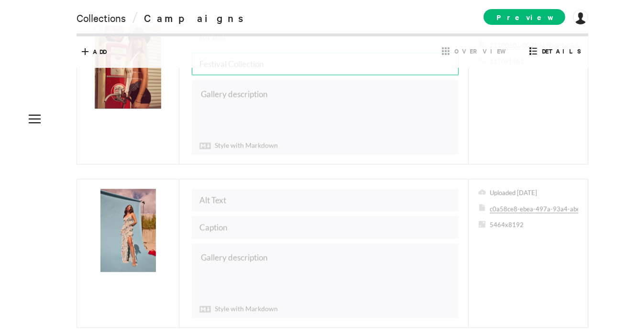
scroll to position [3519, 0]
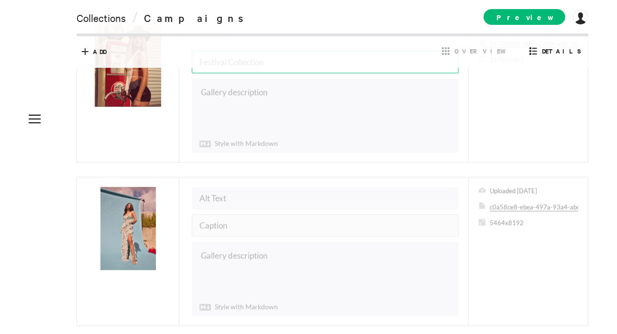
type input "Festival Collection"
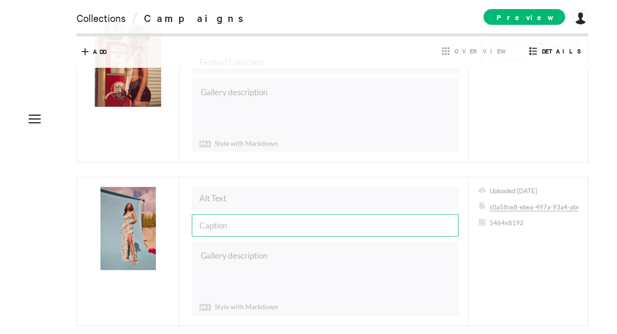
click at [234, 214] on input "text" at bounding box center [325, 225] width 267 height 22
type input "F"
click at [234, 214] on input "Weddingf Guest" at bounding box center [325, 225] width 267 height 22
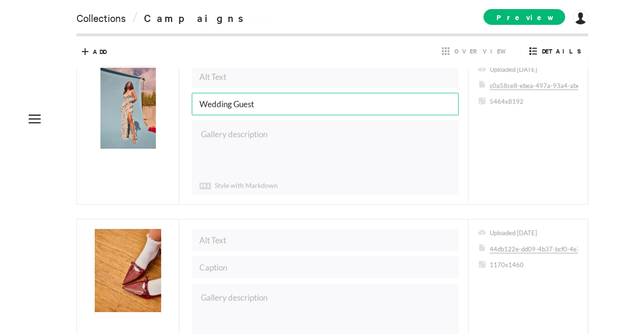
scroll to position [3723, 0]
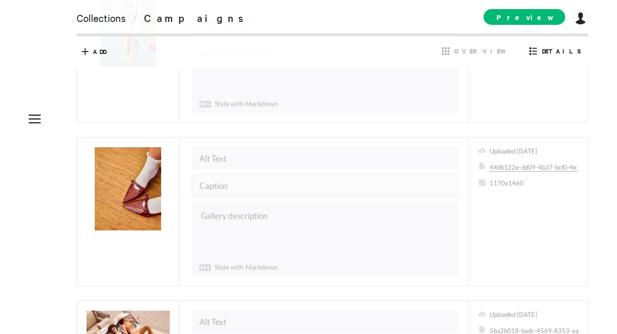
type input "Wedding Guest"
click at [238, 174] on input "text" at bounding box center [325, 185] width 267 height 22
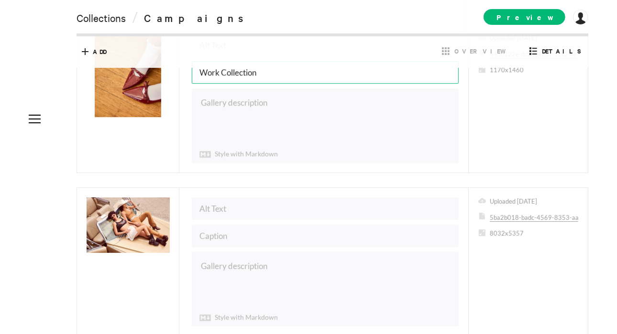
scroll to position [3838, 0]
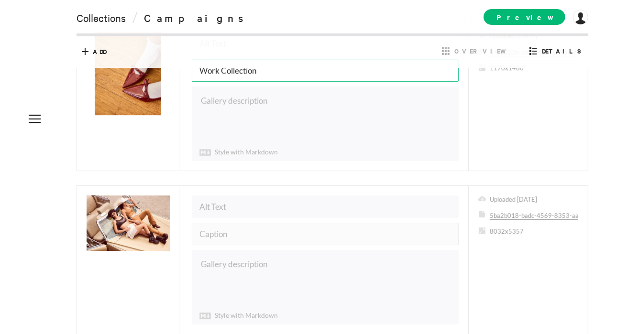
type input "Work Collection"
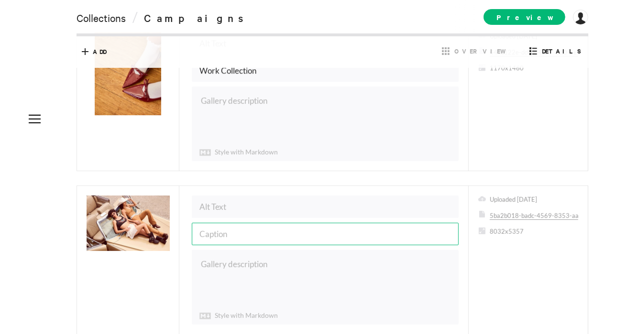
click at [231, 223] on input "text" at bounding box center [325, 234] width 267 height 22
type input "Festival Collection"
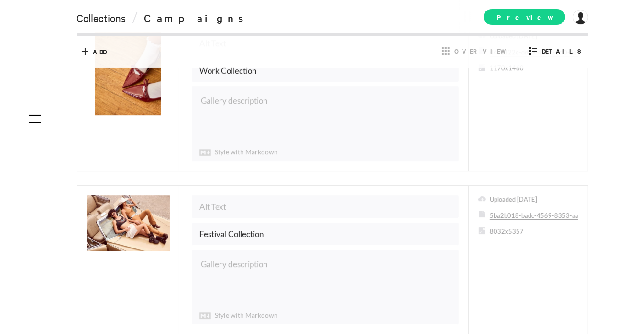
click at [524, 15] on span "Preview" at bounding box center [524, 17] width 82 height 16
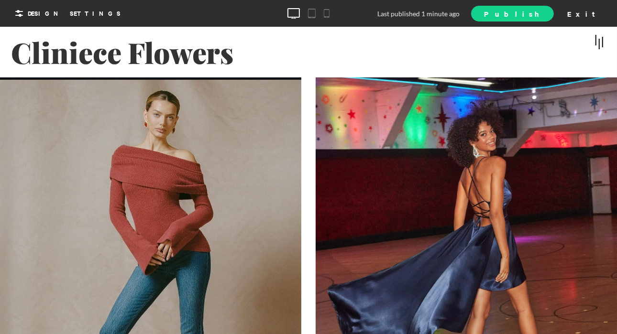
click at [540, 11] on span "Publish" at bounding box center [512, 14] width 56 height 10
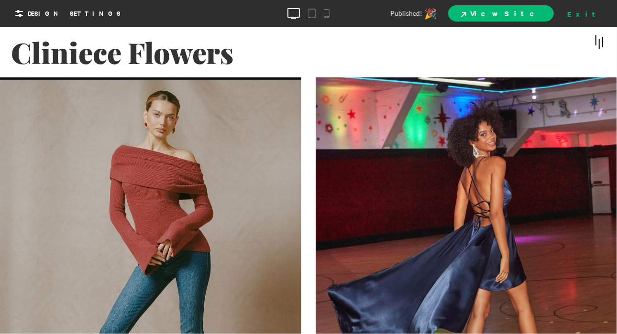
click at [601, 8] on div "Exit" at bounding box center [584, 13] width 42 height 14
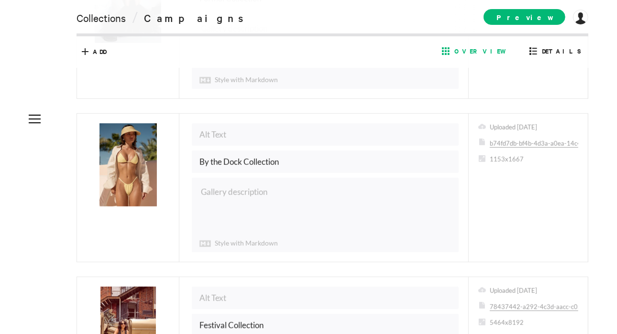
click at [496, 53] on span "Overview" at bounding box center [482, 51] width 57 height 9
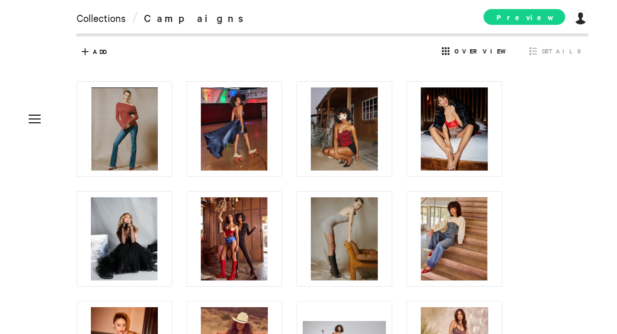
click at [545, 12] on span "Preview" at bounding box center [524, 17] width 82 height 16
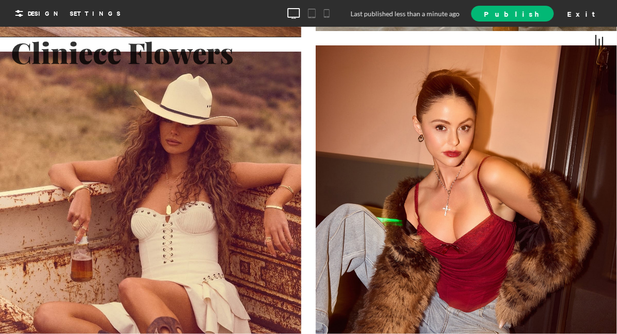
scroll to position [1590, 0]
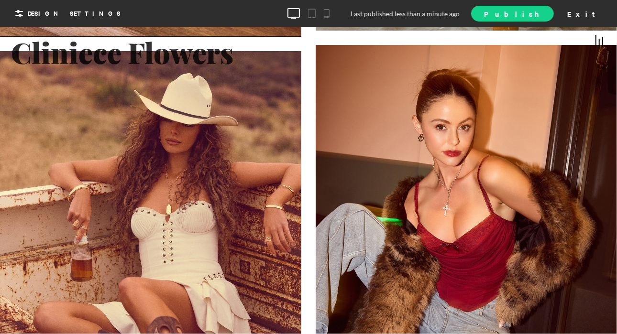
click at [540, 10] on span "Publish" at bounding box center [512, 14] width 56 height 10
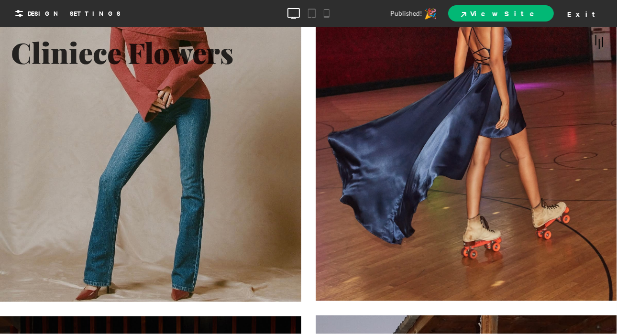
scroll to position [0, 0]
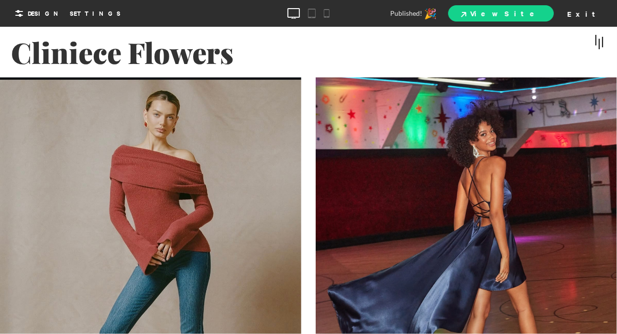
click at [550, 20] on link "View Site" at bounding box center [501, 13] width 106 height 16
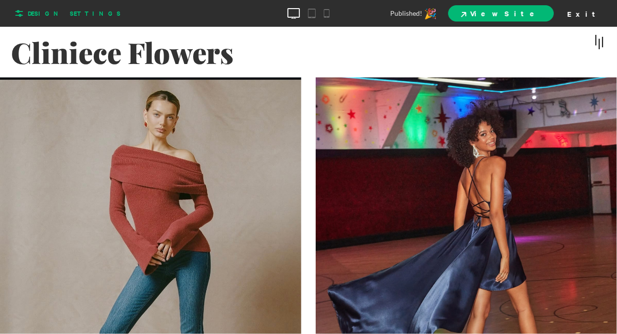
click at [55, 15] on span "Design Settings" at bounding box center [74, 13] width 93 height 9
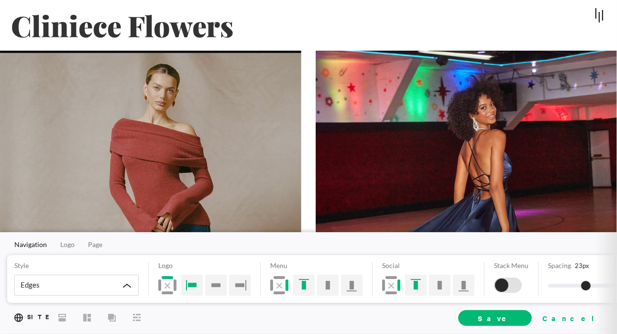
drag, startPoint x: 585, startPoint y: 319, endPoint x: 591, endPoint y: 48, distance: 270.7
click at [585, 319] on div "Cancel" at bounding box center [570, 318] width 64 height 14
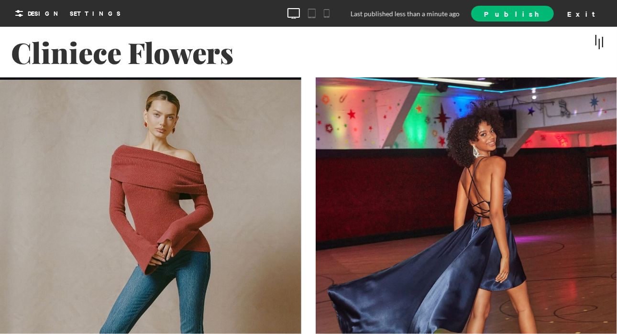
click at [596, 6] on div "Last published less than a minute ago Publish Exit" at bounding box center [535, 14] width 139 height 16
click at [595, 12] on div "Exit" at bounding box center [584, 13] width 42 height 14
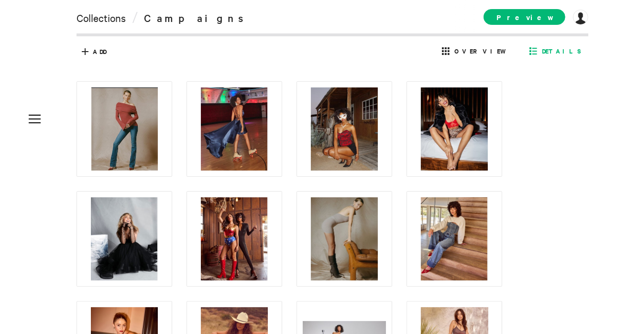
click at [555, 46] on span "Details" at bounding box center [555, 50] width 56 height 15
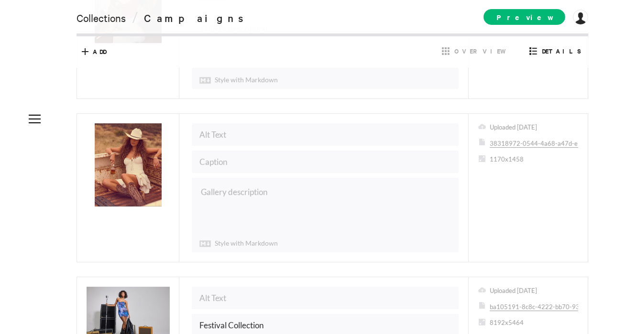
scroll to position [1707, 0]
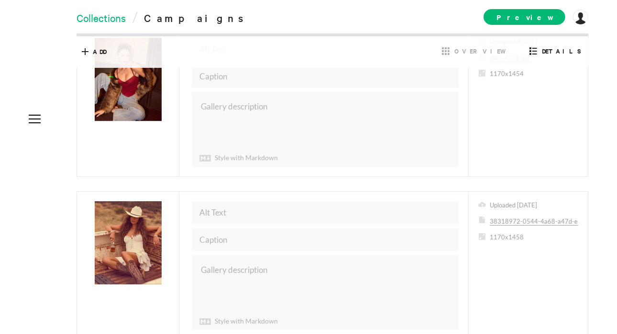
click at [98, 16] on link "Collections" at bounding box center [100, 17] width 49 height 13
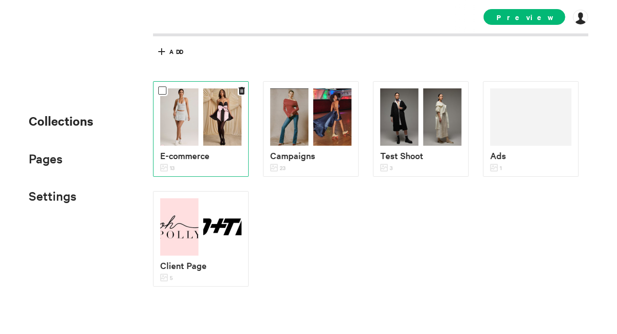
click at [198, 107] on img at bounding box center [179, 116] width 38 height 57
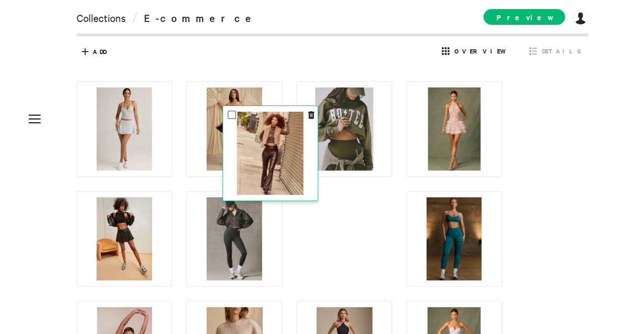
click at [246, 112] on img at bounding box center [270, 153] width 66 height 83
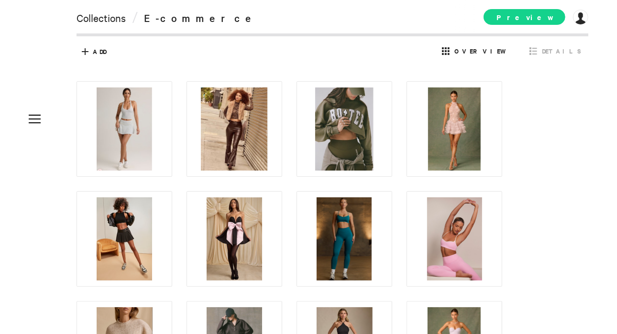
click at [545, 16] on span "Preview" at bounding box center [524, 17] width 82 height 16
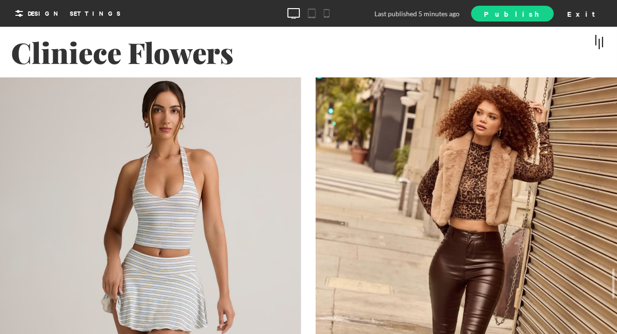
click at [540, 11] on span "Publish" at bounding box center [512, 14] width 56 height 10
